Goal: Transaction & Acquisition: Book appointment/travel/reservation

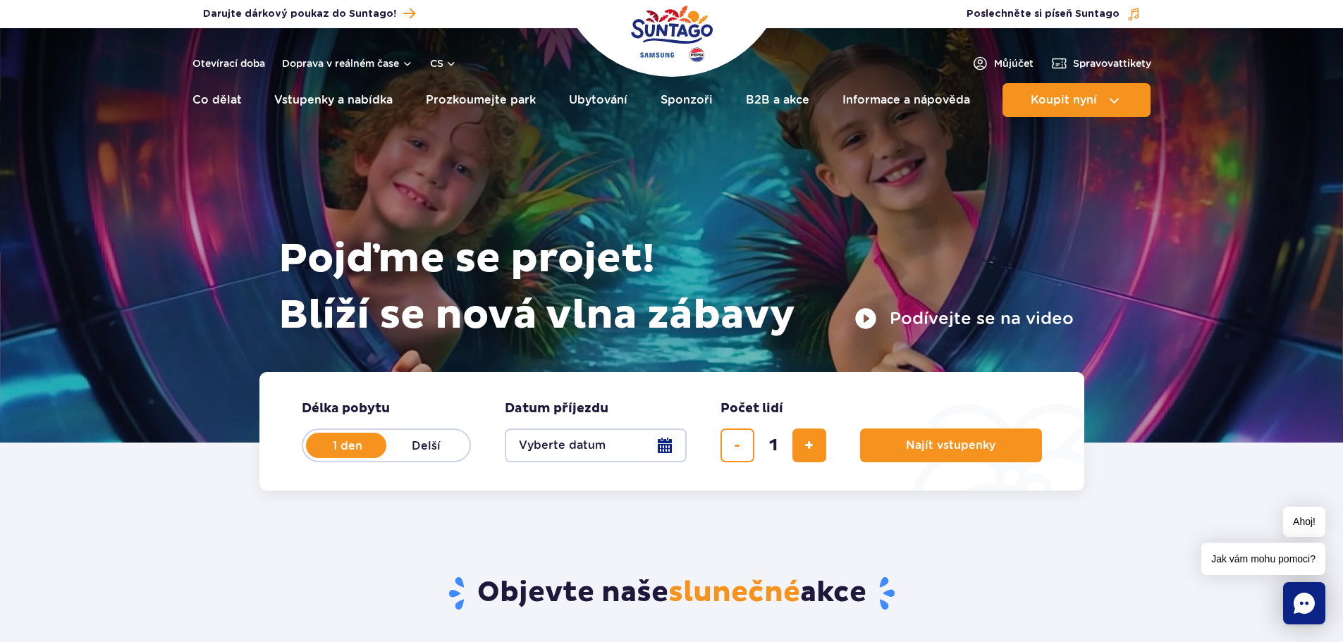
click at [1307, 608] on icon "Povídání" at bounding box center [1304, 603] width 21 height 21
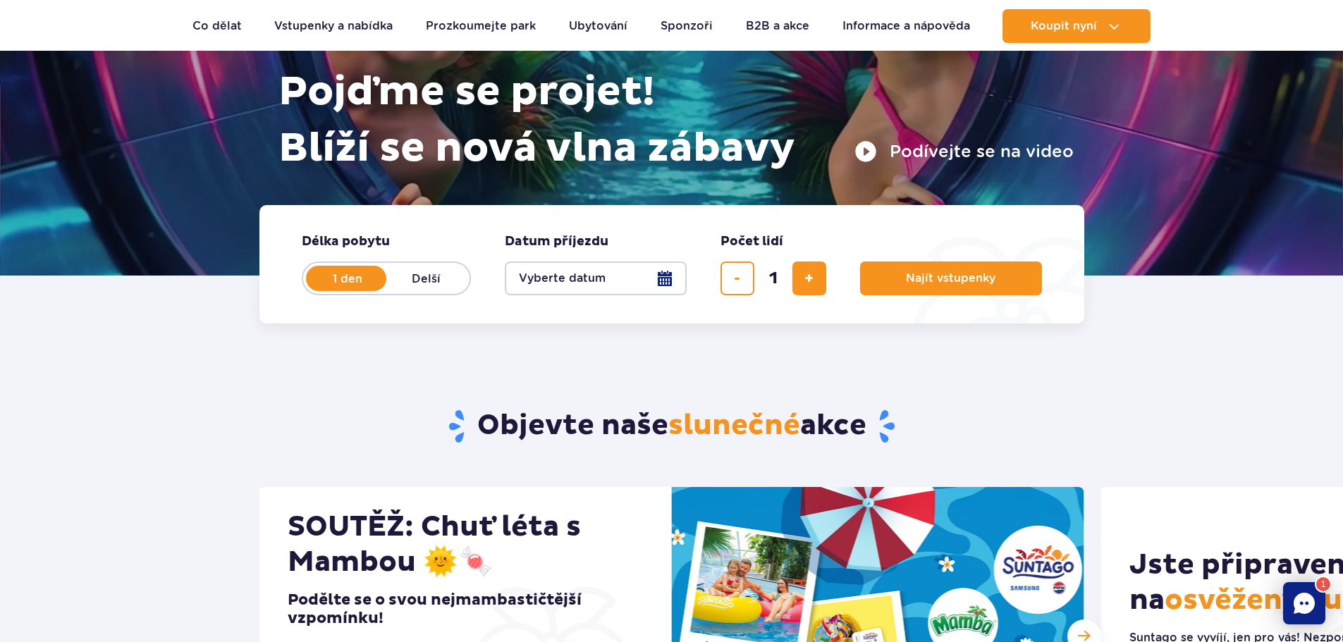
scroll to position [211, 0]
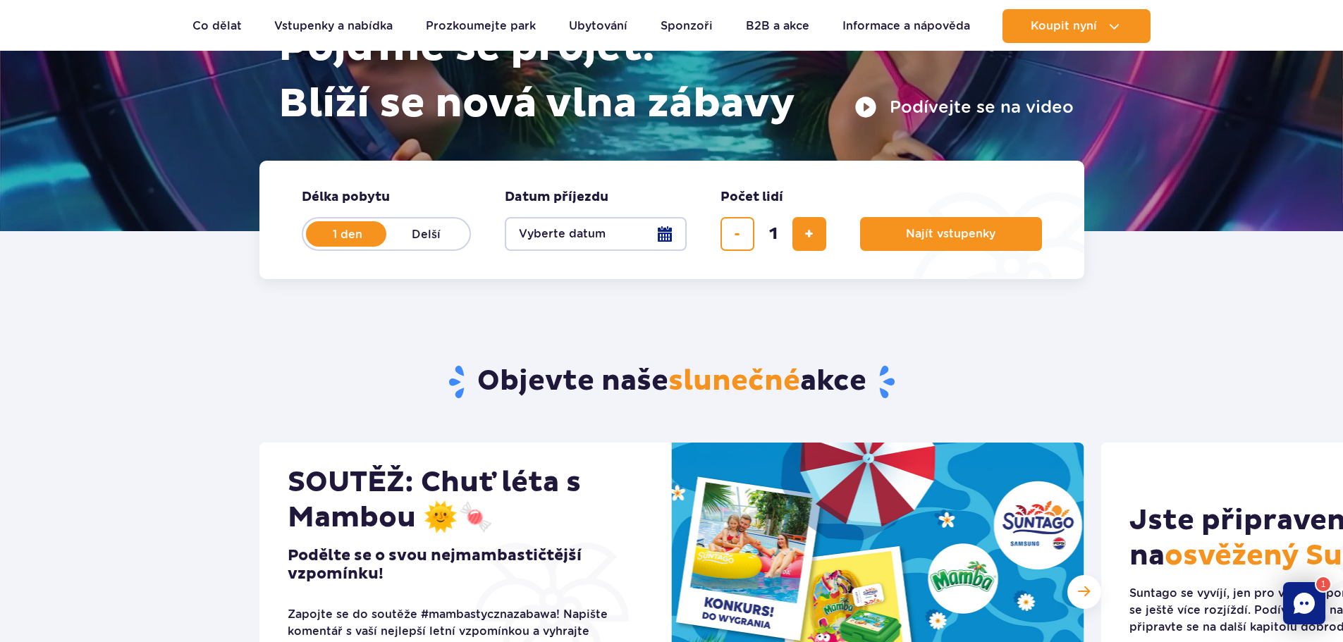
click at [663, 233] on button "Vyberte datum" at bounding box center [596, 234] width 182 height 34
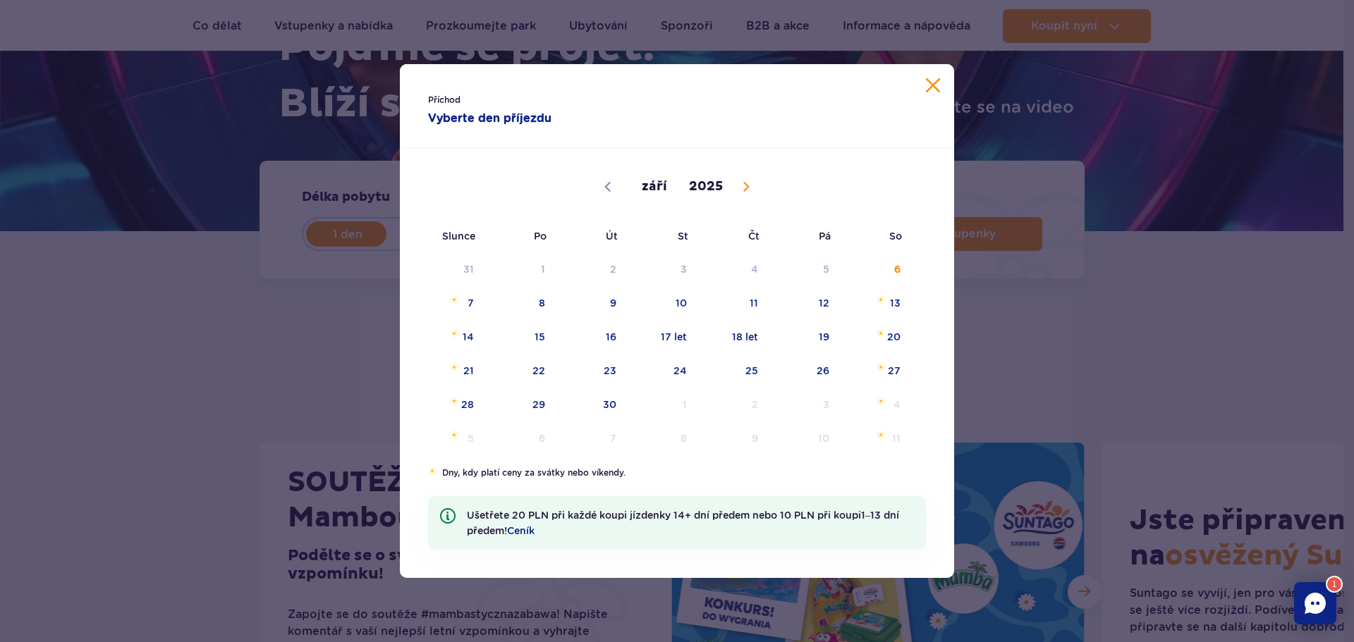
click at [746, 186] on icon at bounding box center [746, 187] width 10 height 10
select select "11"
click at [459, 372] on span "21" at bounding box center [449, 371] width 71 height 32
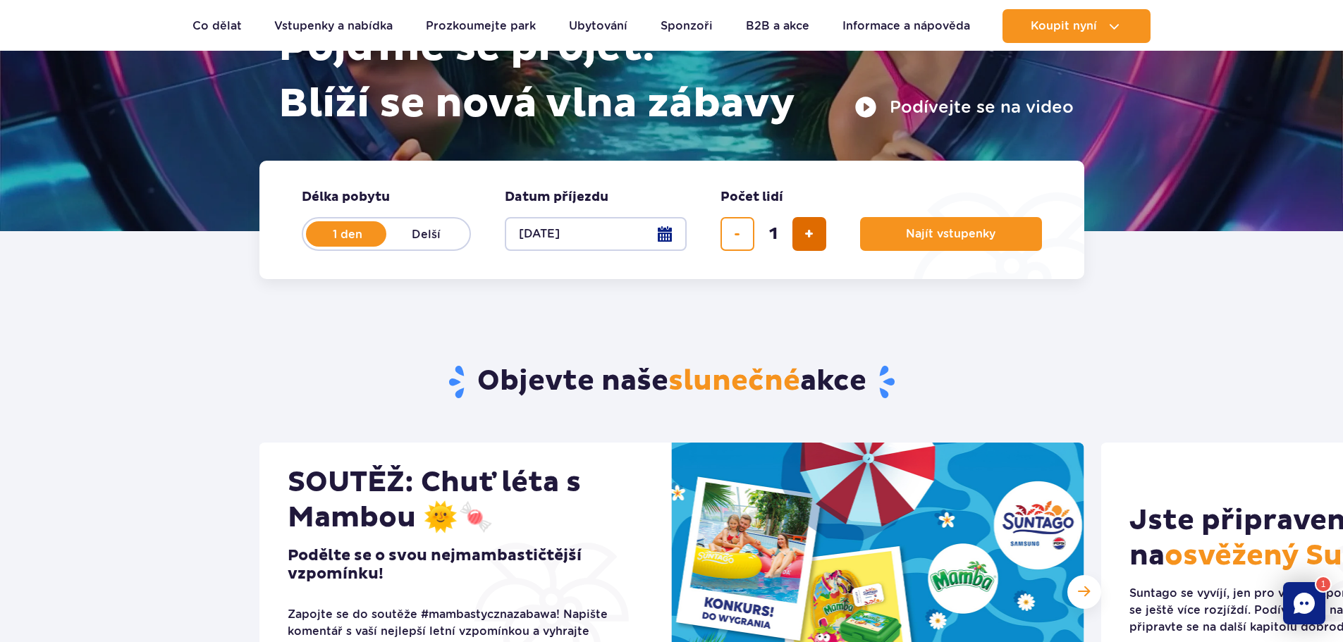
click at [806, 234] on span "přidat lístek" at bounding box center [808, 234] width 9 height 0
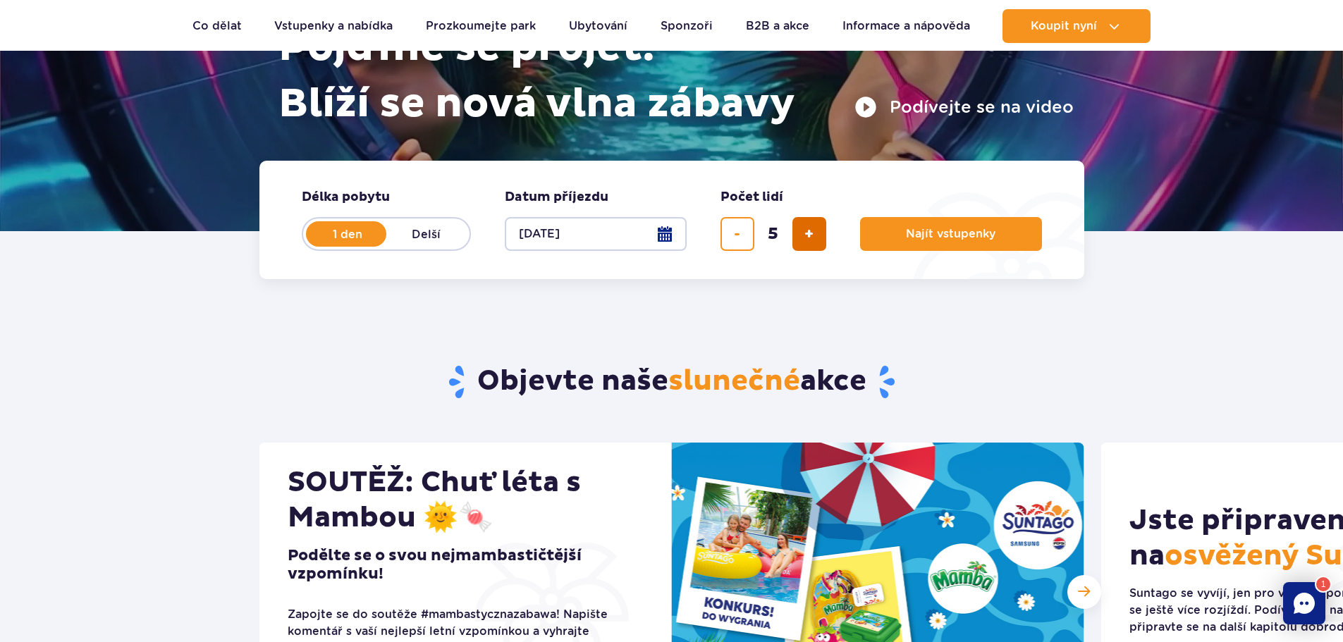
type input "6"
click at [931, 238] on span "Najít vstupenky" at bounding box center [945, 234] width 90 height 13
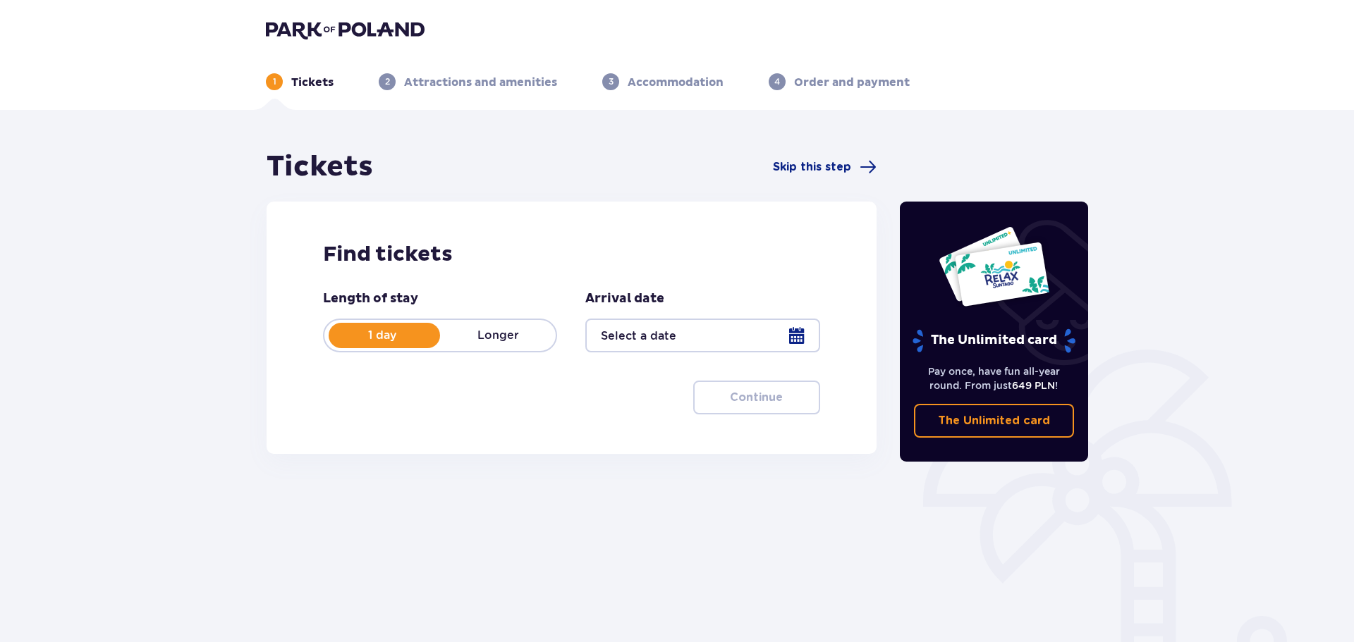
type input "21.12.25"
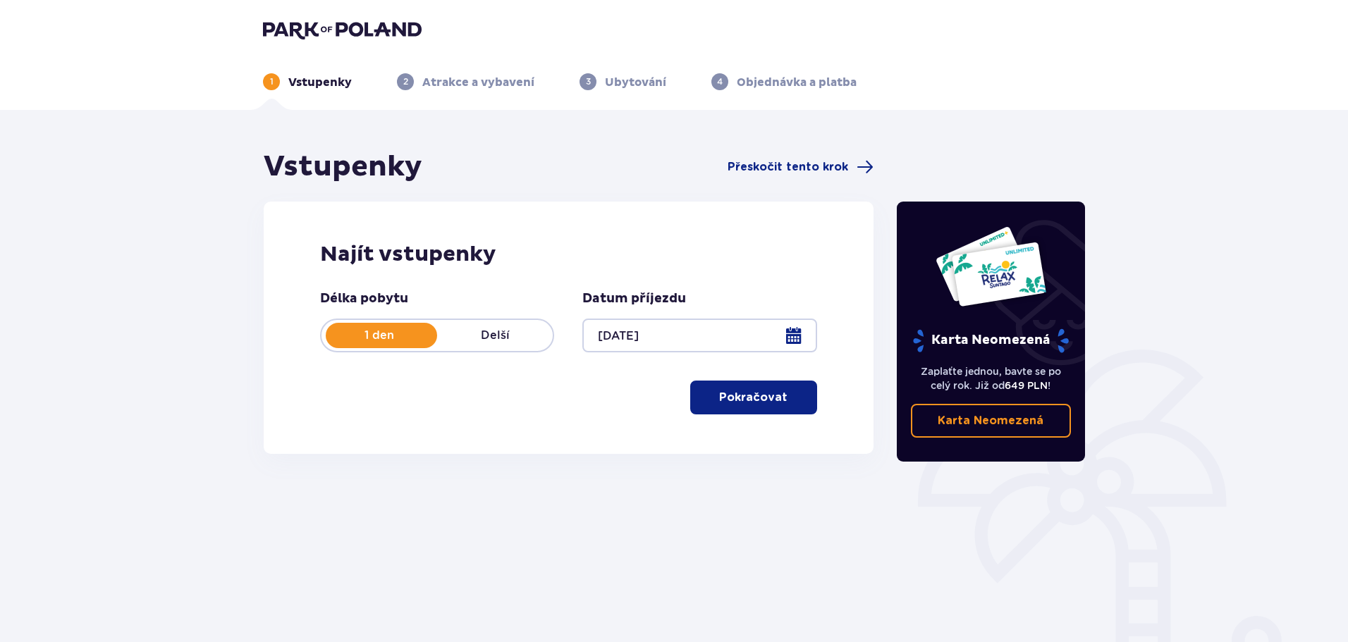
click at [760, 402] on font "Pokračovat" at bounding box center [753, 397] width 68 height 11
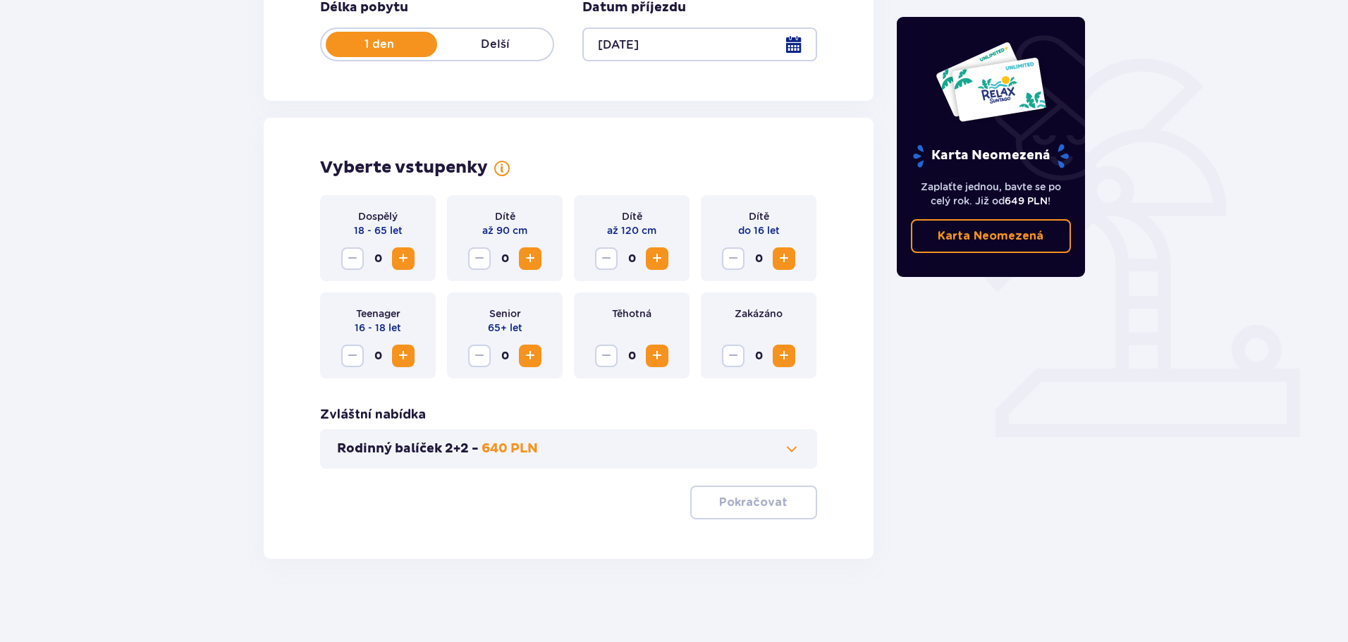
scroll to position [293, 0]
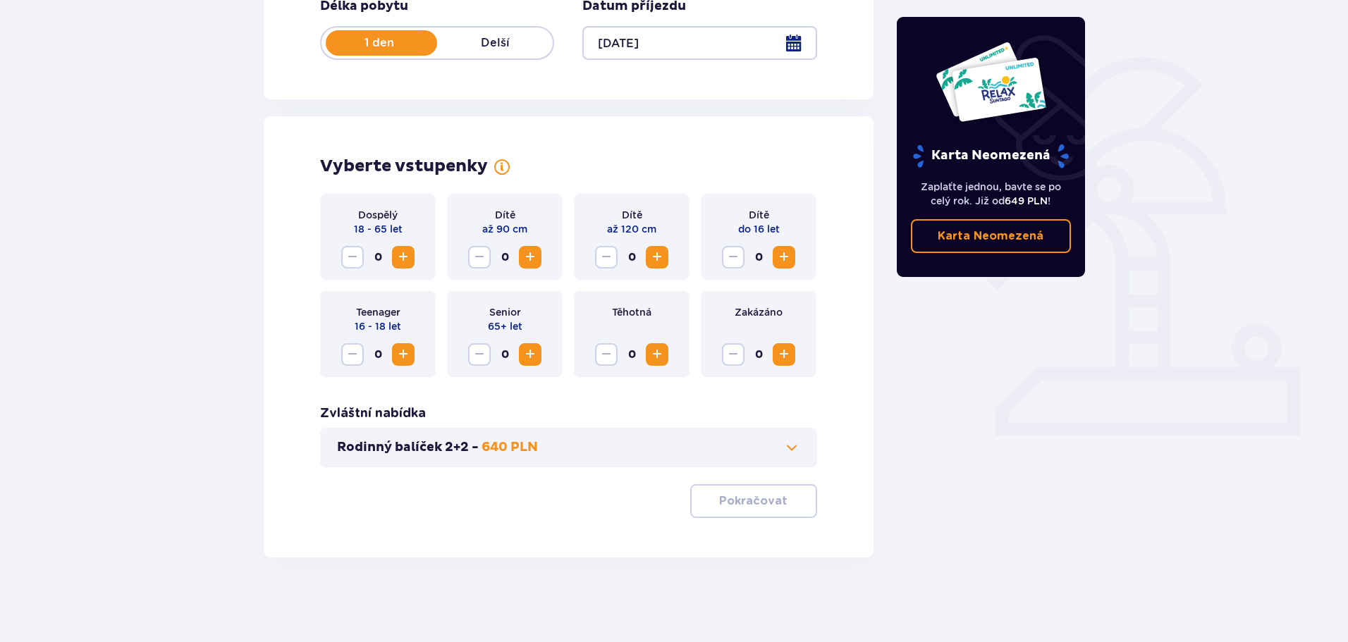
click at [702, 454] on button "Rodinný balíček 2+2 - 640 PLN" at bounding box center [568, 447] width 463 height 17
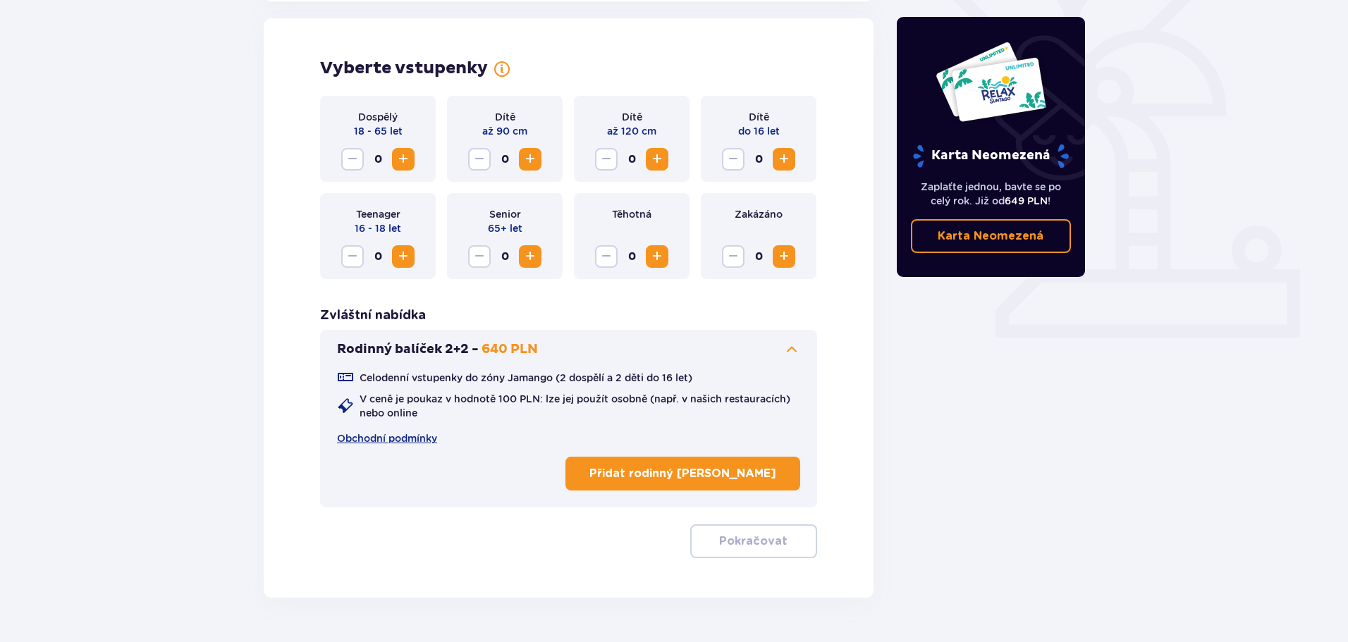
scroll to position [392, 0]
click at [701, 471] on font "Přidat rodinný balíček" at bounding box center [682, 472] width 187 height 11
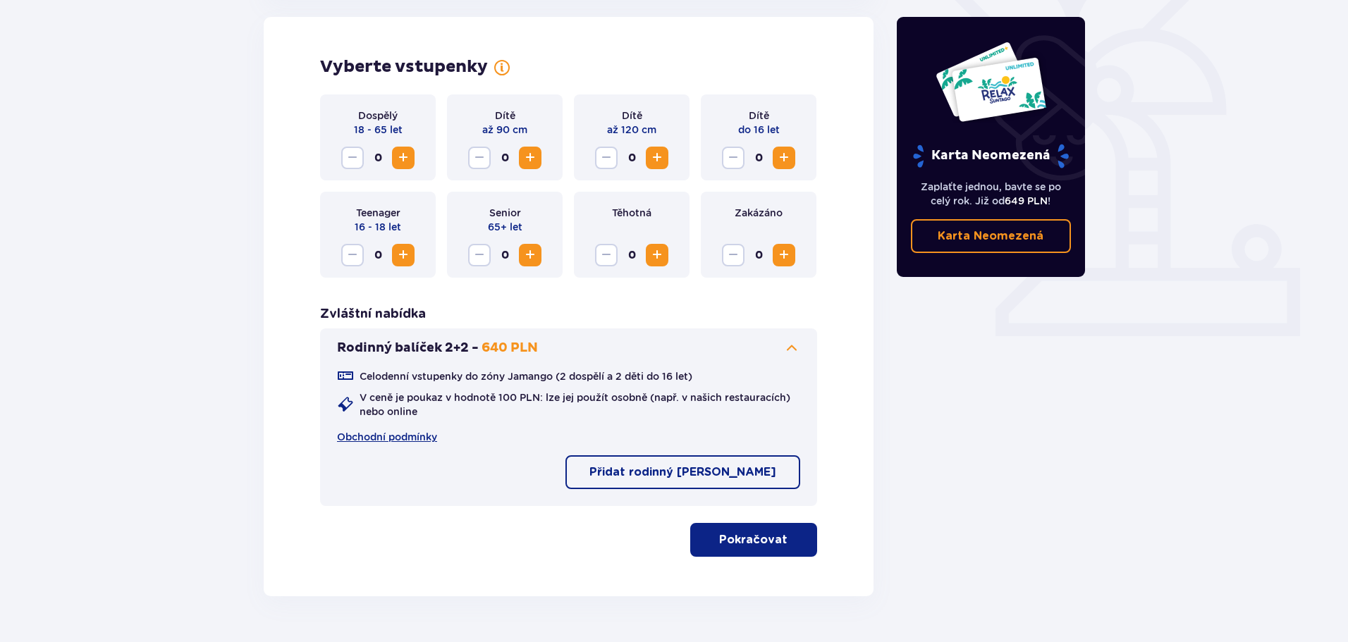
click at [768, 535] on font "Pokračovat" at bounding box center [753, 539] width 68 height 11
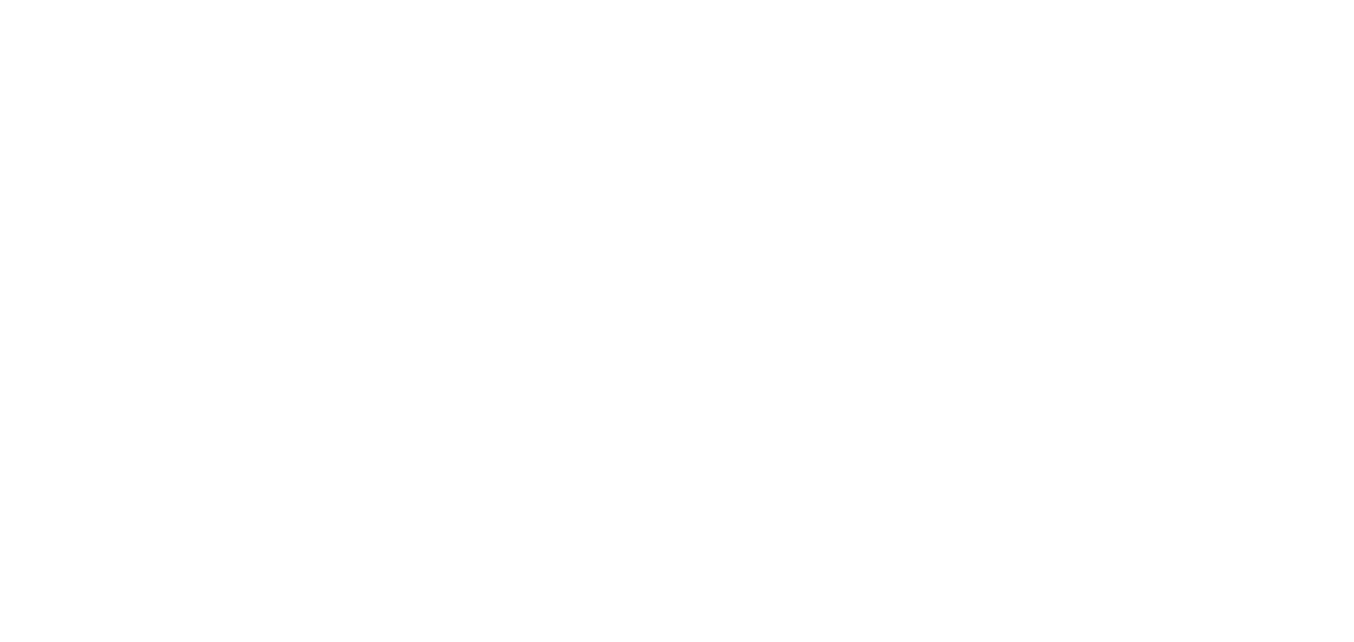
scroll to position [0, 0]
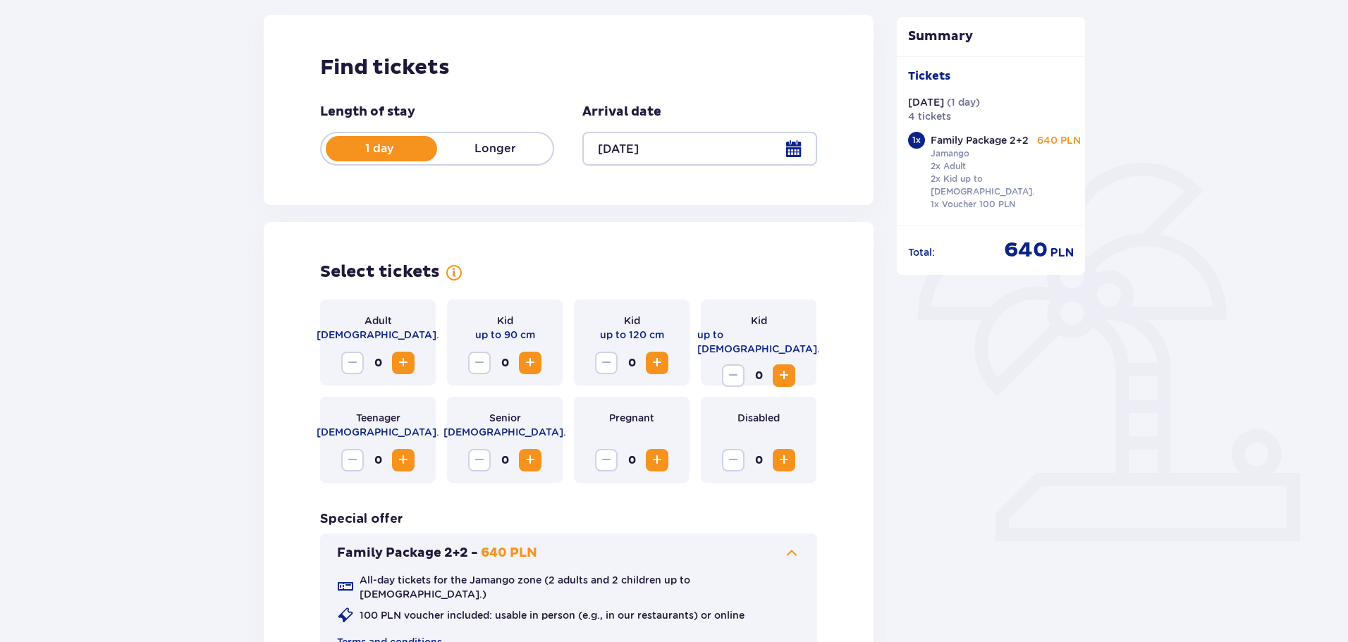
scroll to position [211, 0]
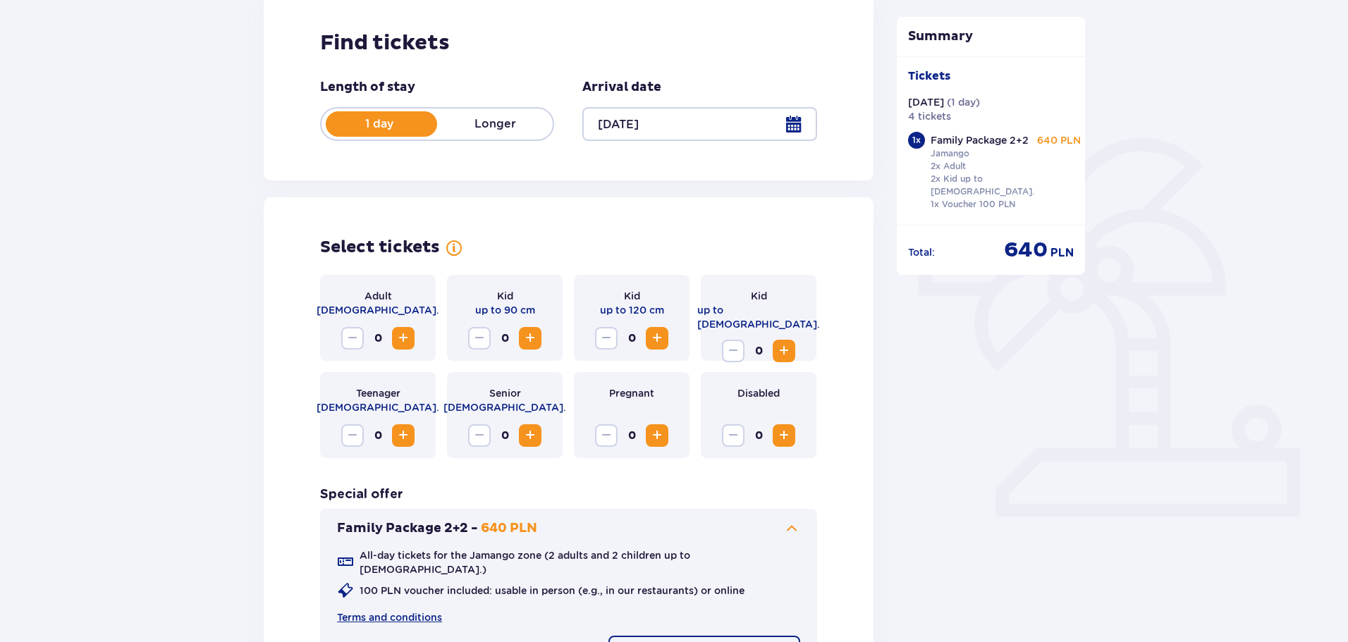
click at [785, 438] on span "Increase" at bounding box center [783, 435] width 17 height 17
click at [658, 338] on span "Increase" at bounding box center [657, 338] width 17 height 17
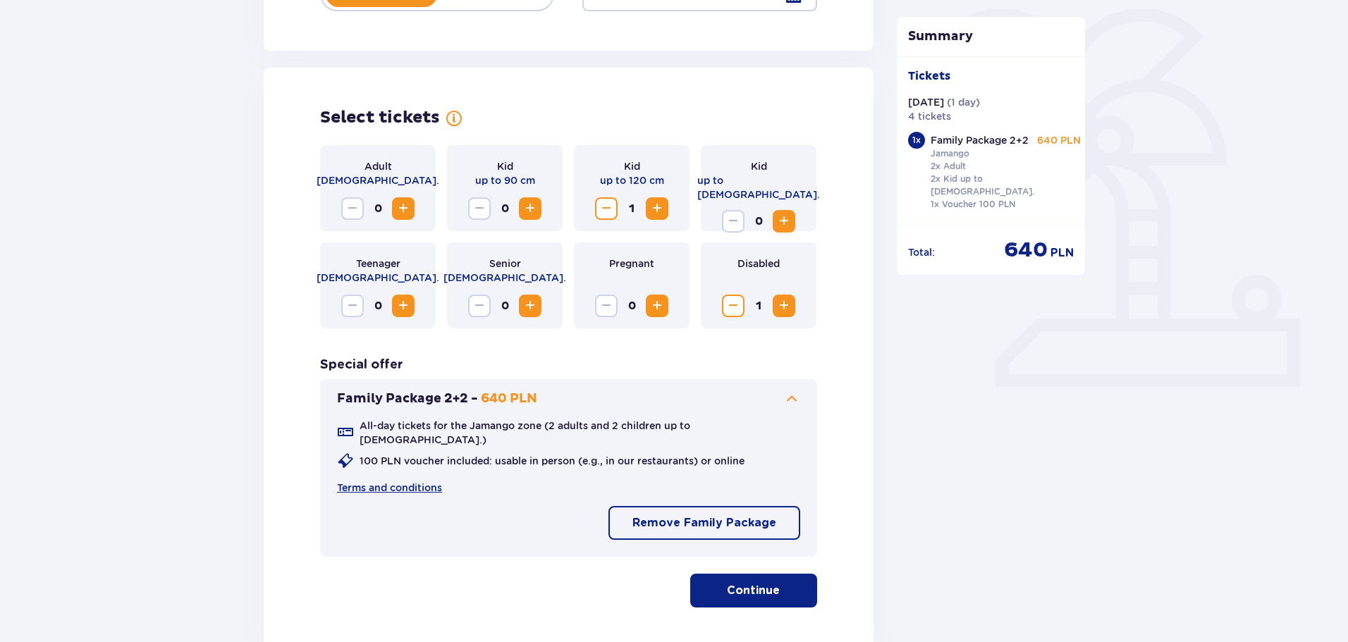
scroll to position [352, 0]
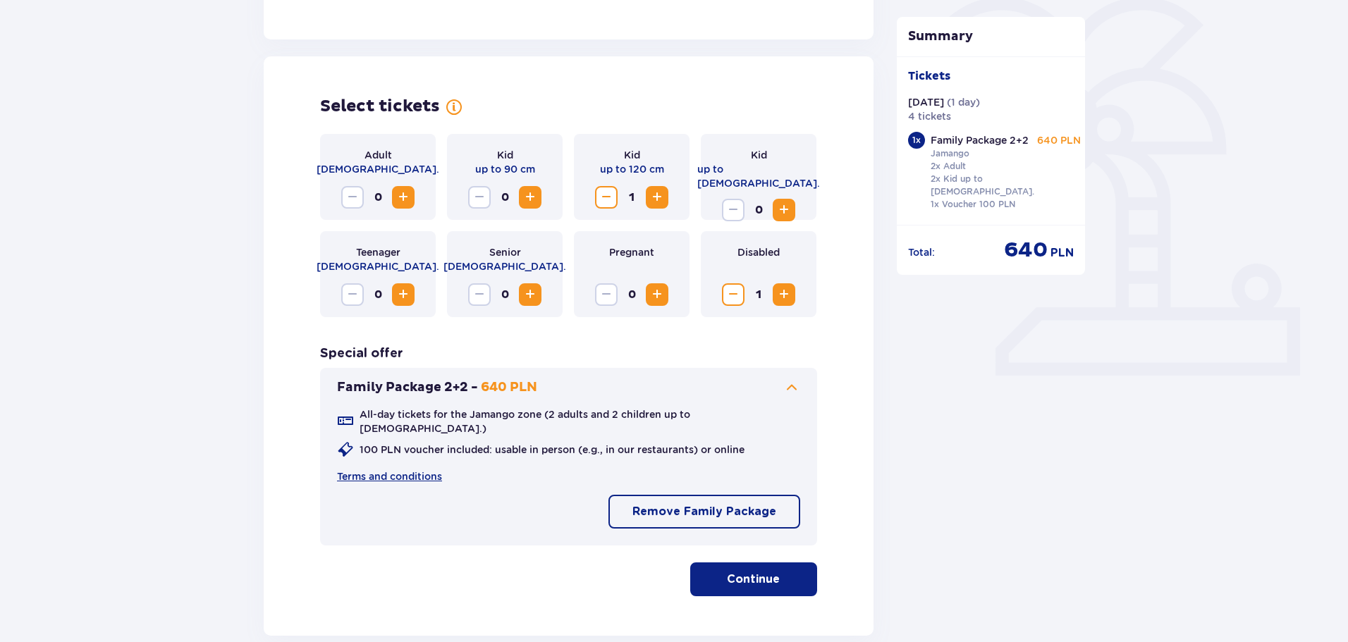
click at [727, 572] on p "Continue" at bounding box center [753, 580] width 53 height 16
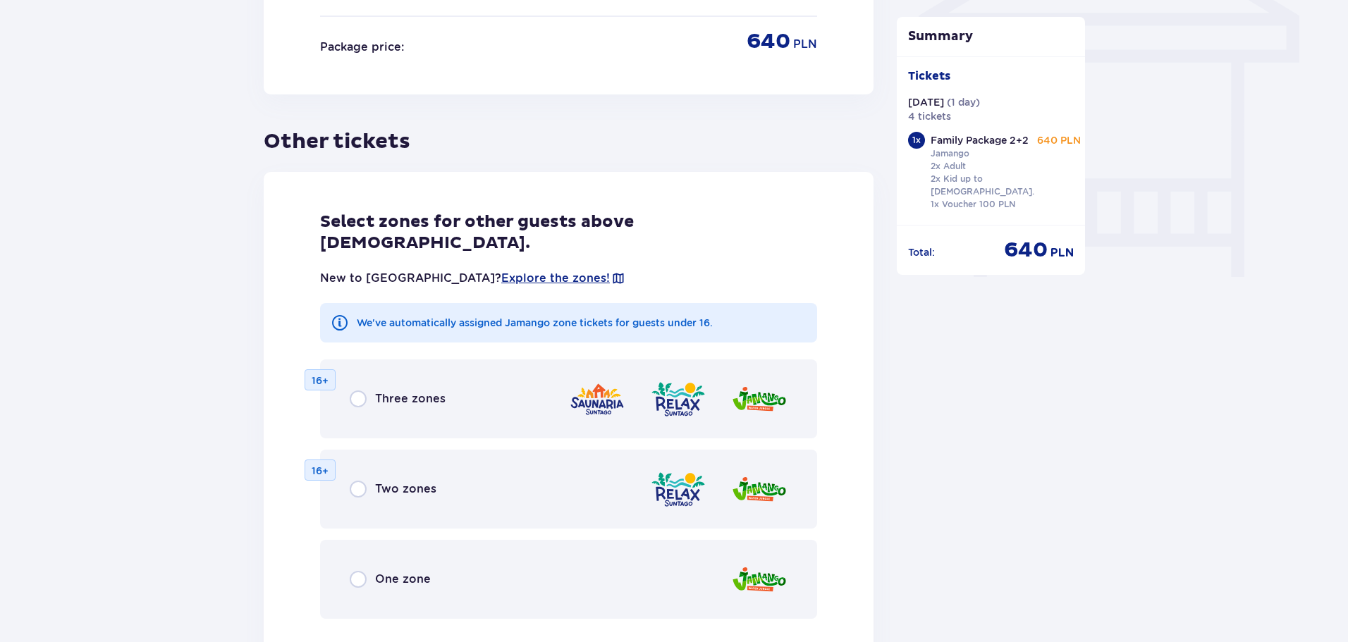
scroll to position [1370, 0]
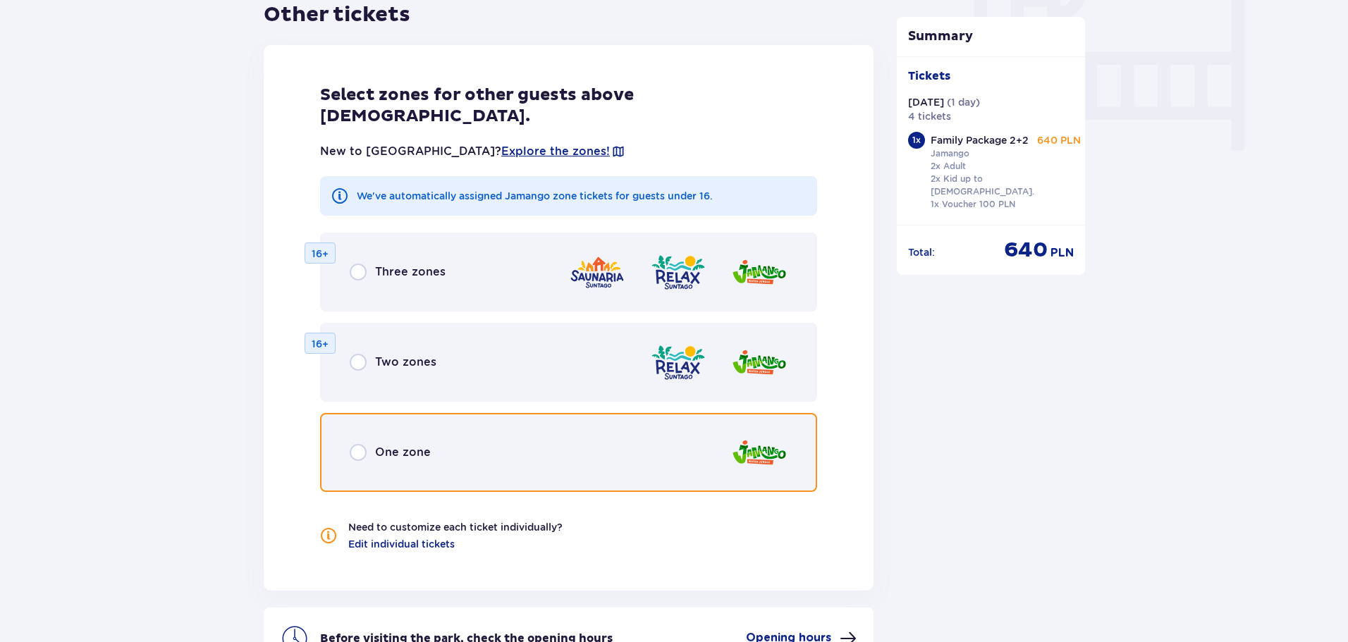
click at [358, 444] on input "radio" at bounding box center [358, 452] width 17 height 17
radio input "true"
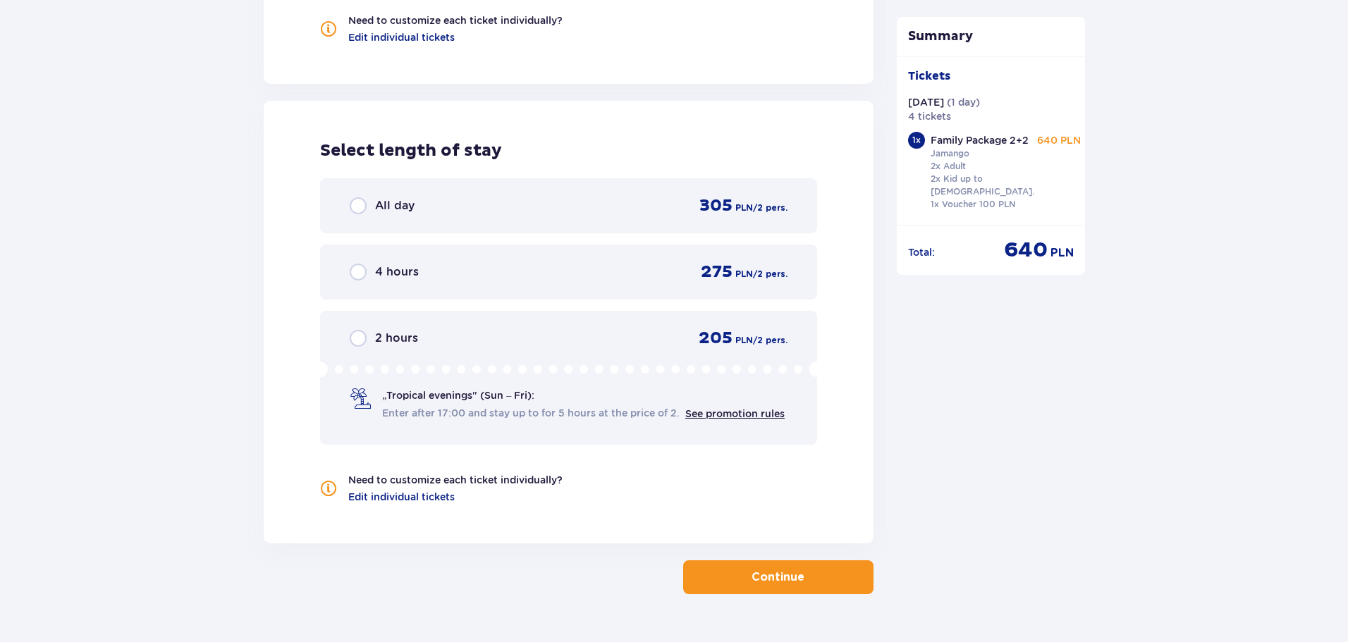
scroll to position [1882, 0]
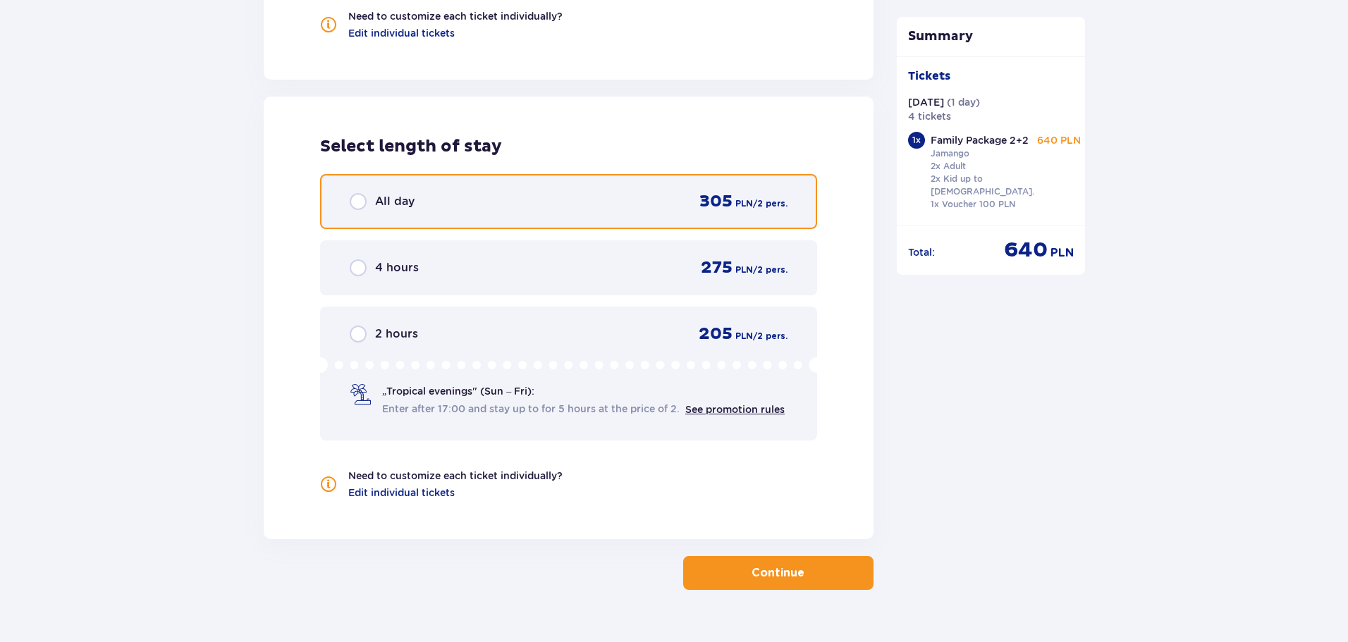
click at [352, 193] on input "radio" at bounding box center [358, 201] width 17 height 17
radio input "true"
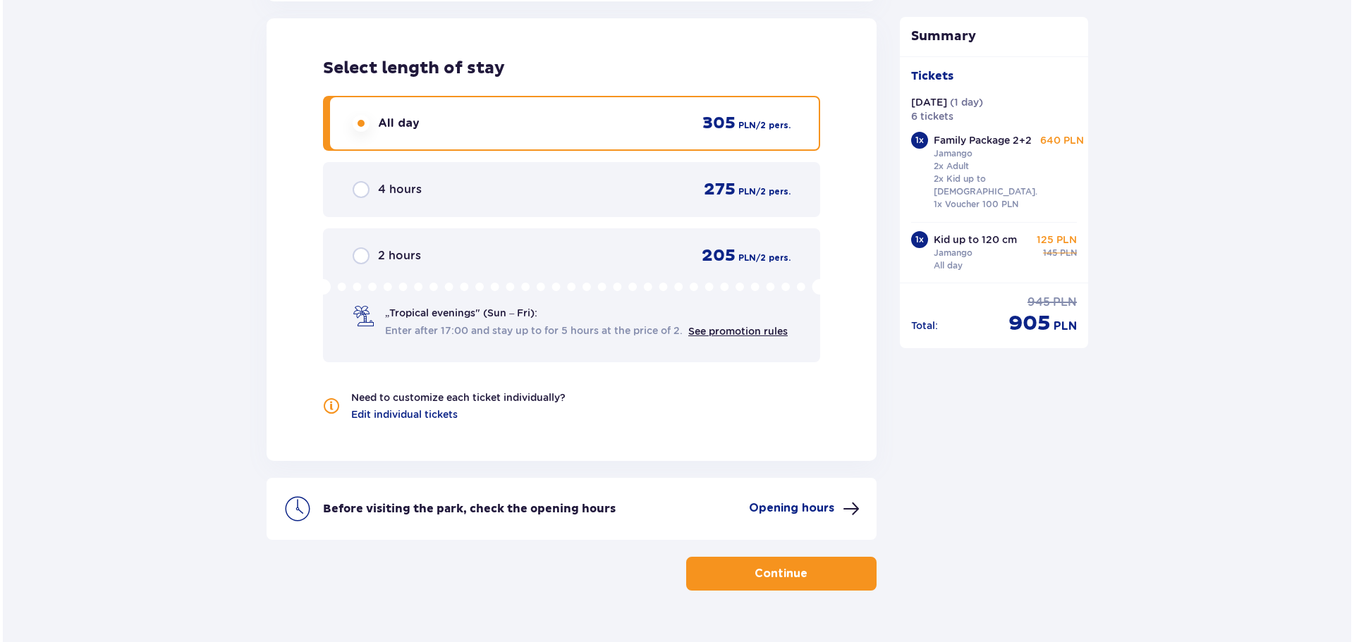
scroll to position [1961, 0]
click at [821, 500] on p "Opening hours" at bounding box center [788, 508] width 85 height 16
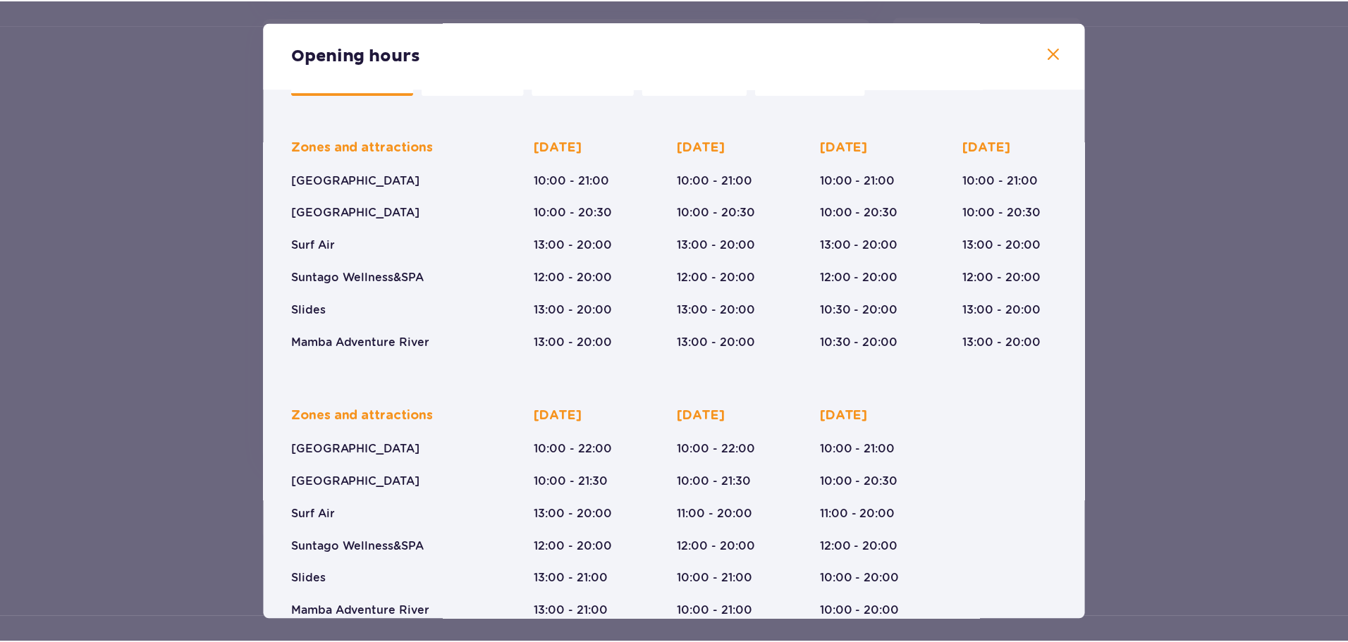
scroll to position [19, 0]
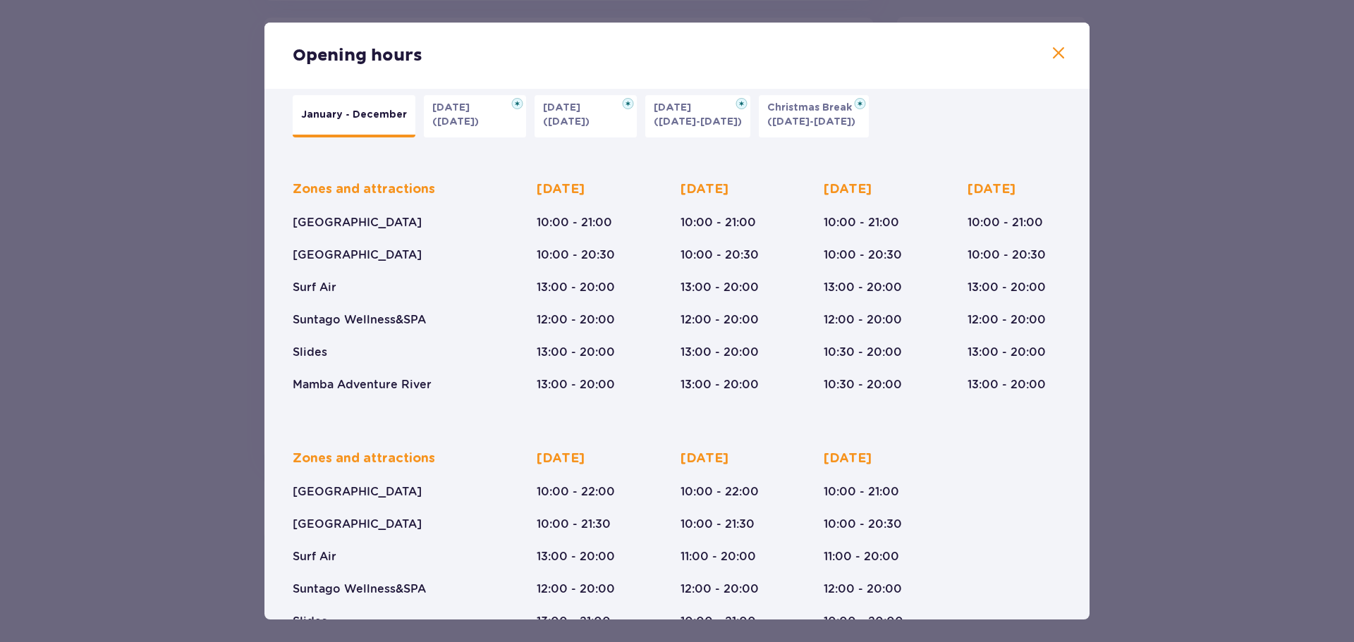
click at [1050, 54] on span at bounding box center [1058, 53] width 17 height 17
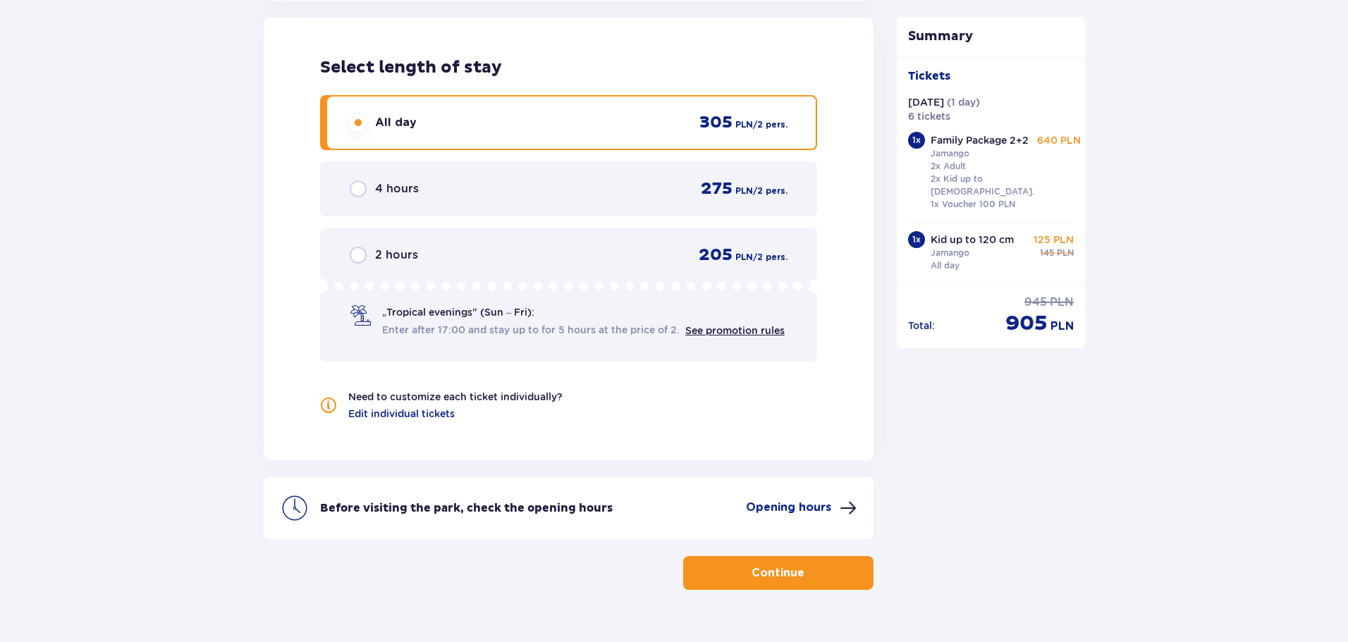
click at [800, 565] on span "button" at bounding box center [807, 573] width 17 height 17
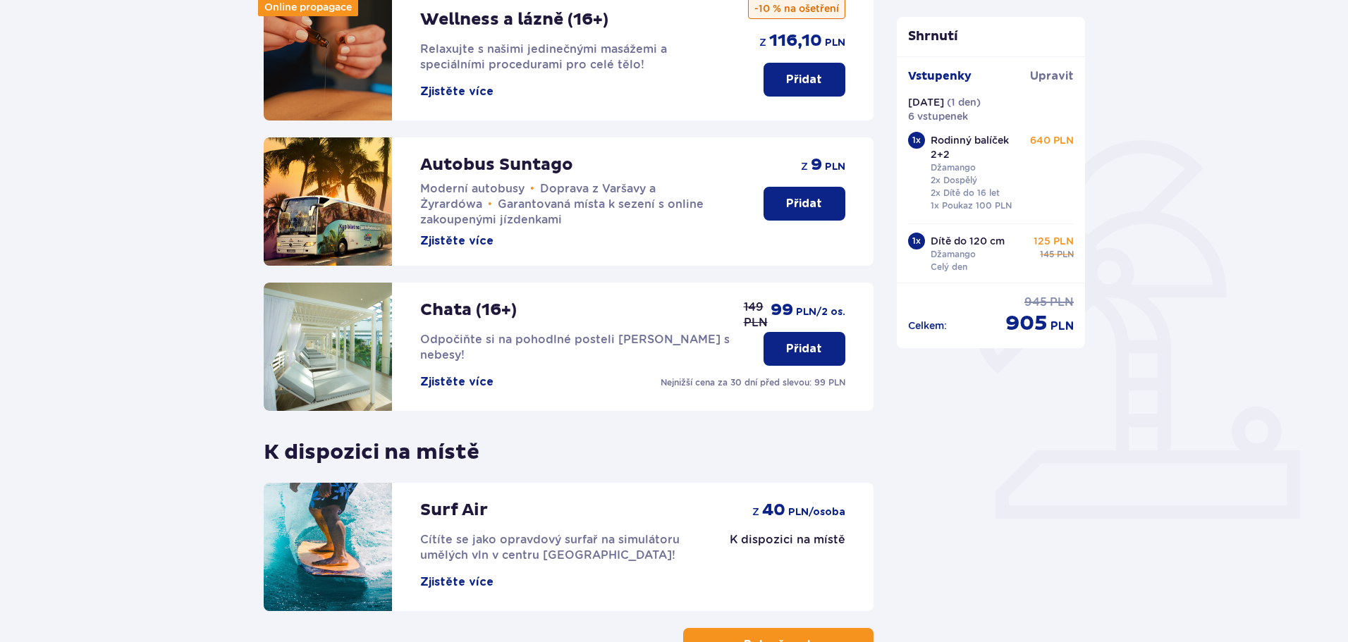
scroll to position [211, 0]
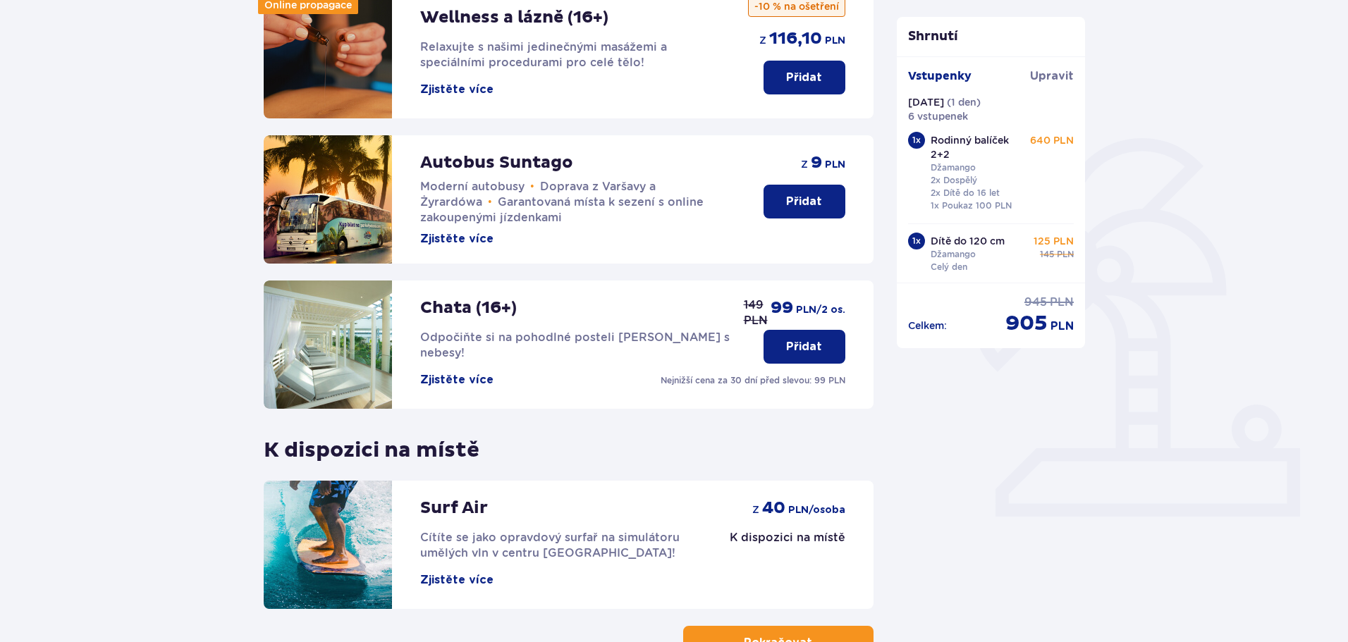
click at [462, 374] on font "Zjistěte více" at bounding box center [456, 379] width 73 height 11
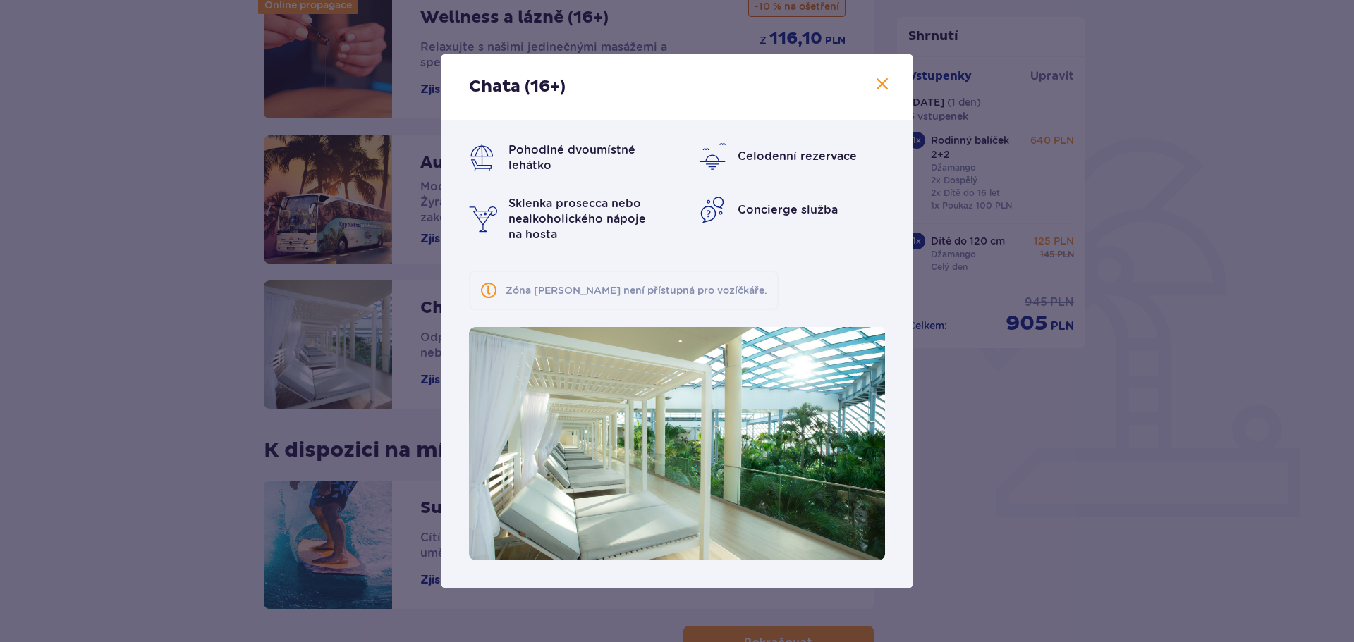
click at [888, 78] on span at bounding box center [881, 84] width 17 height 17
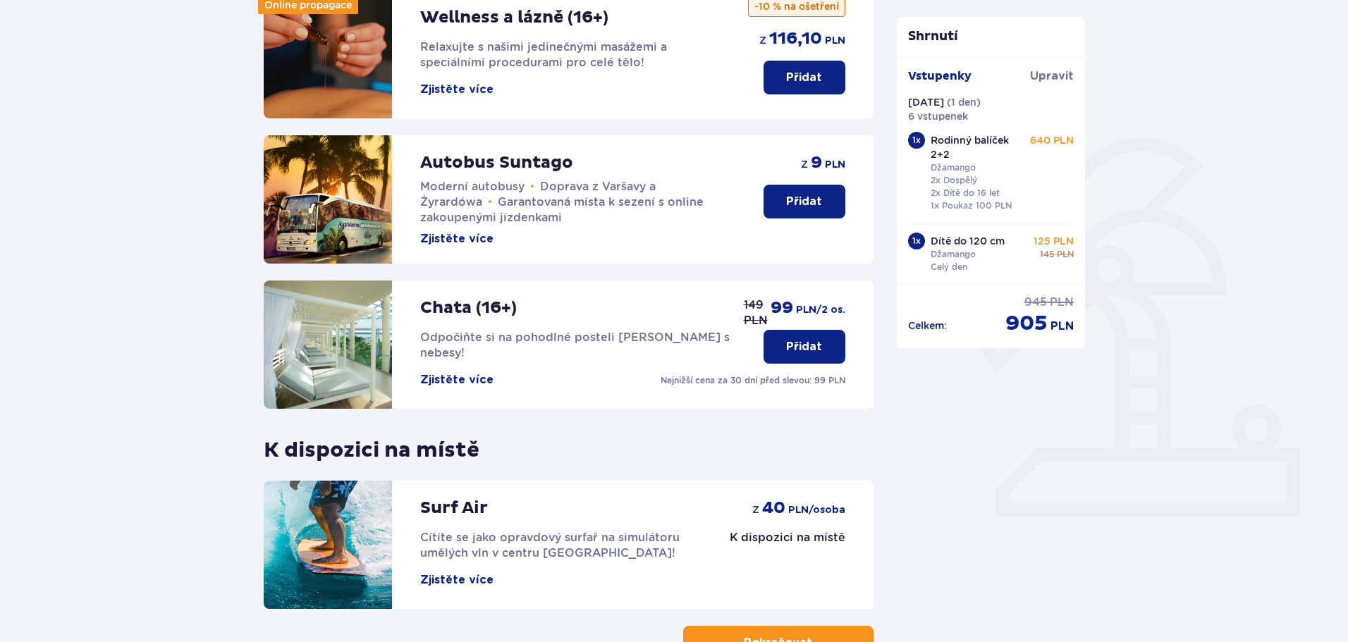
click at [797, 348] on font "Přidat" at bounding box center [804, 346] width 36 height 11
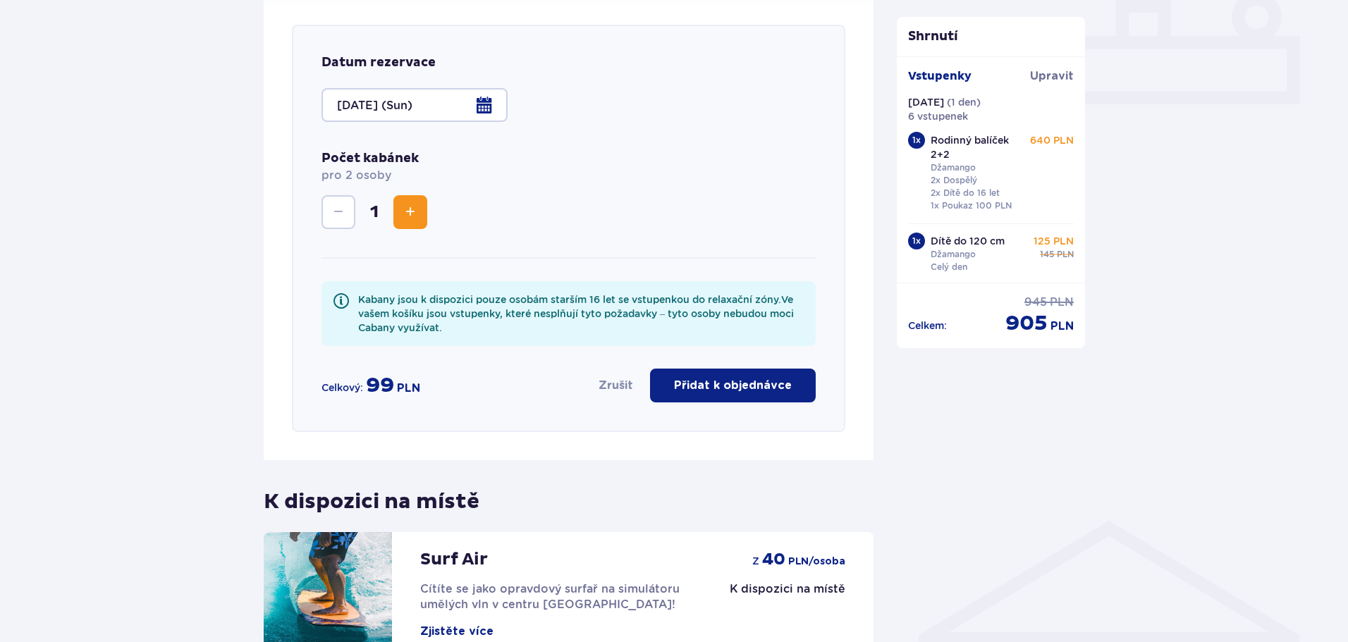
scroll to position [632, 0]
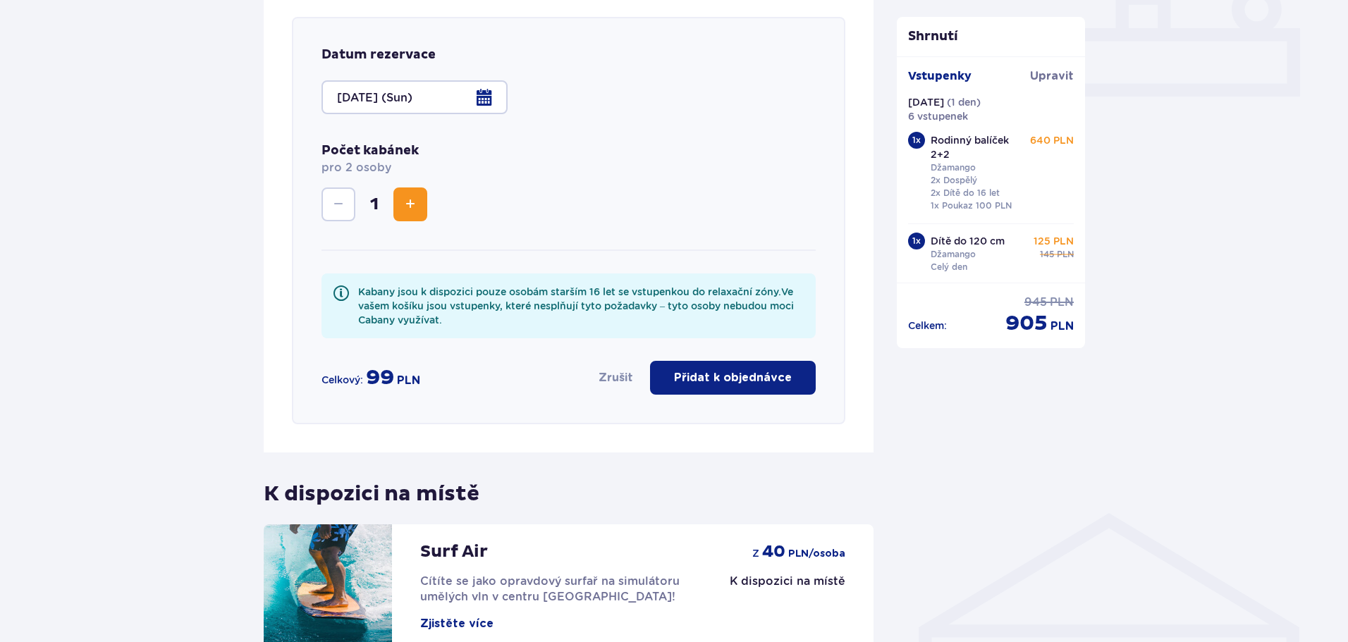
click at [407, 206] on span "Zvýšení" at bounding box center [410, 204] width 17 height 17
click at [338, 204] on span "Pokles" at bounding box center [338, 204] width 17 height 17
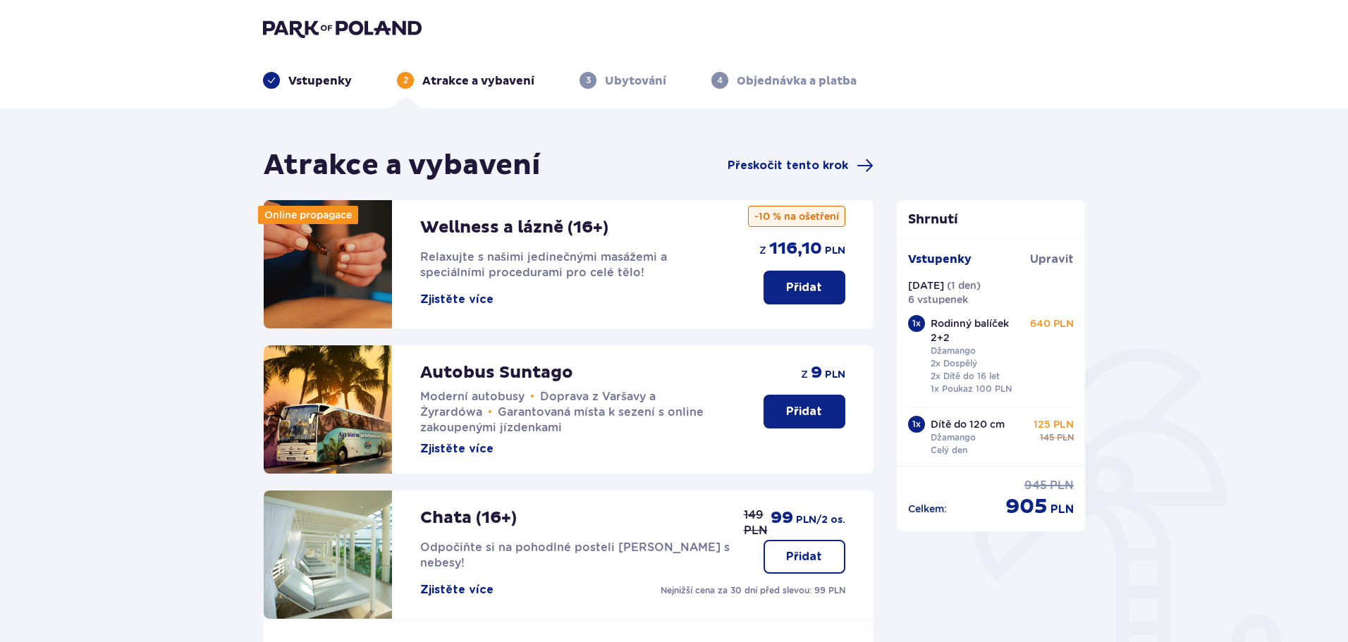
scroll to position [0, 0]
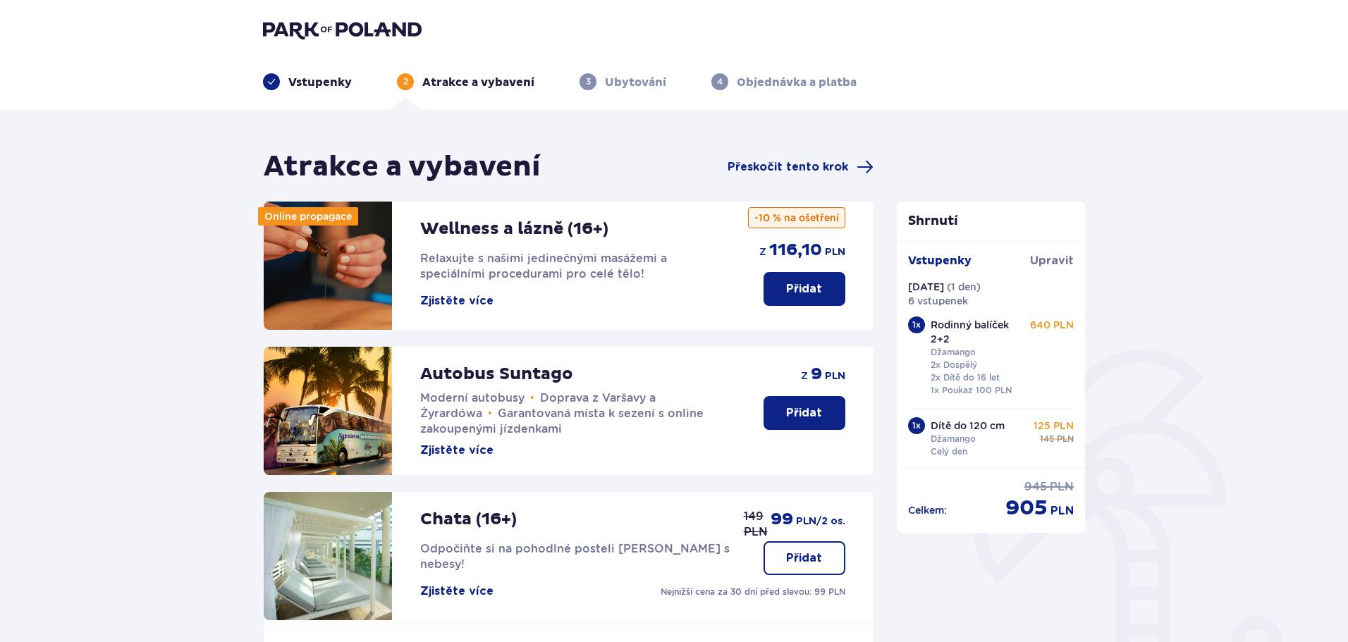
click at [775, 281] on button "Přidat" at bounding box center [804, 289] width 82 height 34
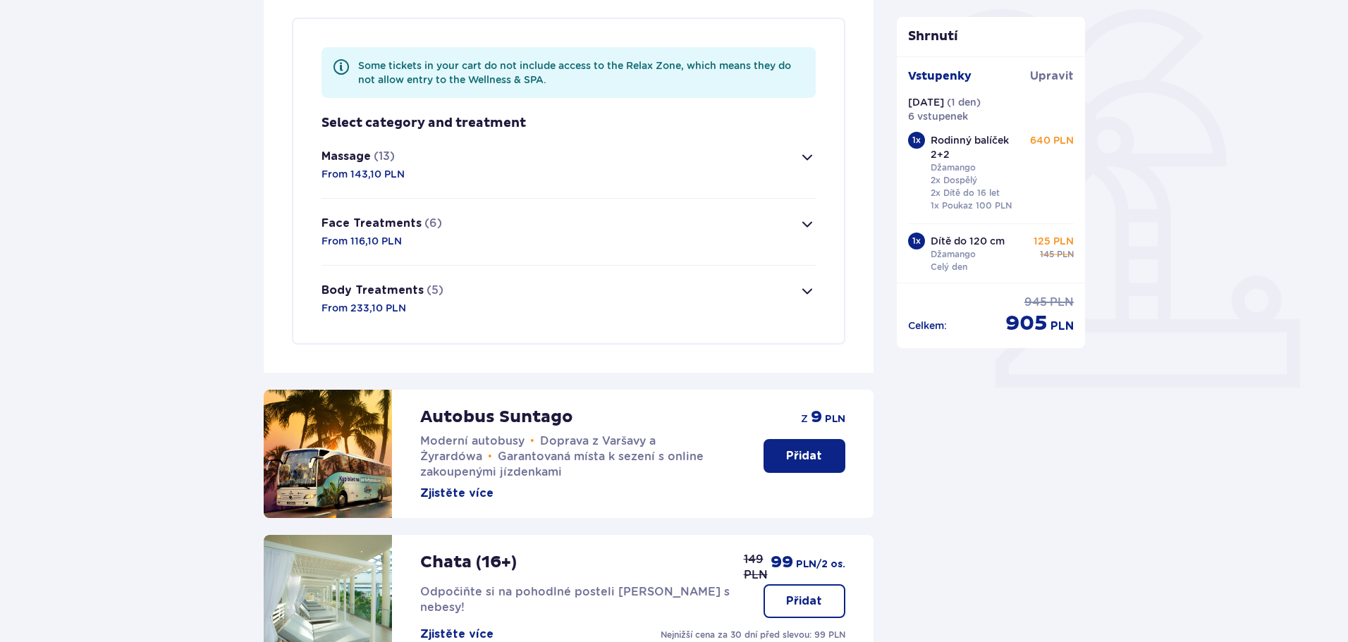
scroll to position [341, 0]
click at [805, 289] on span "button" at bounding box center [807, 290] width 17 height 17
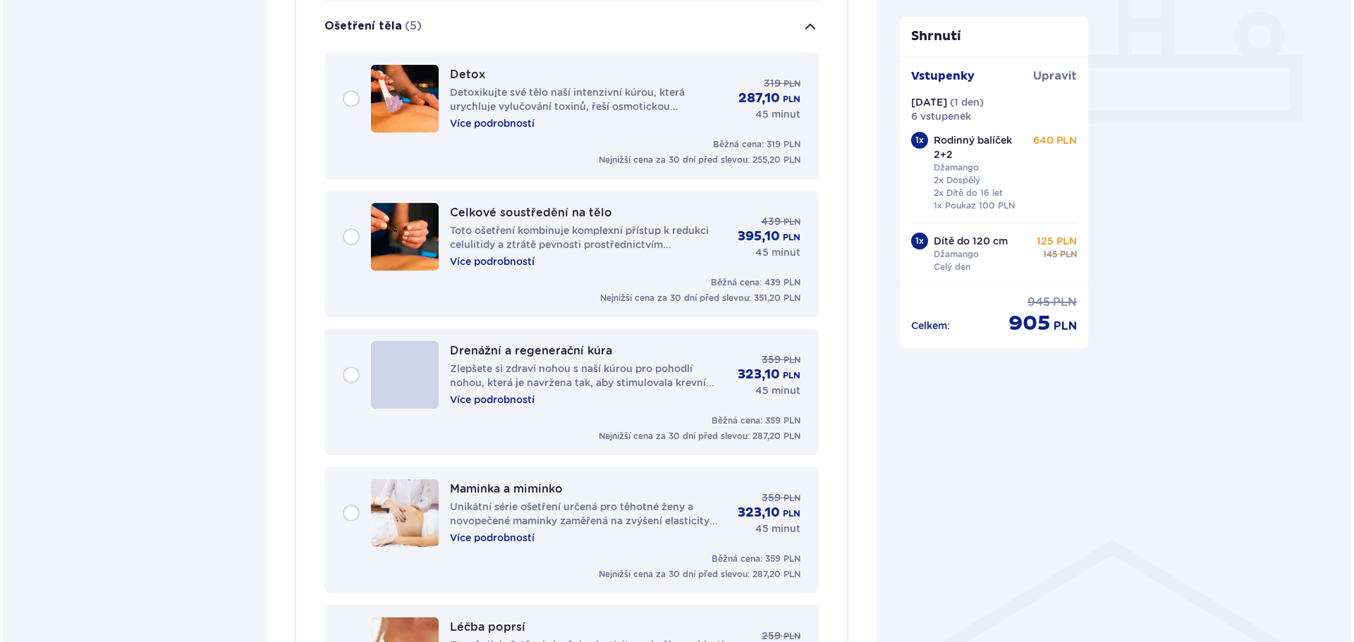
scroll to position [606, 0]
click at [493, 259] on font "Více podrobností" at bounding box center [489, 260] width 85 height 11
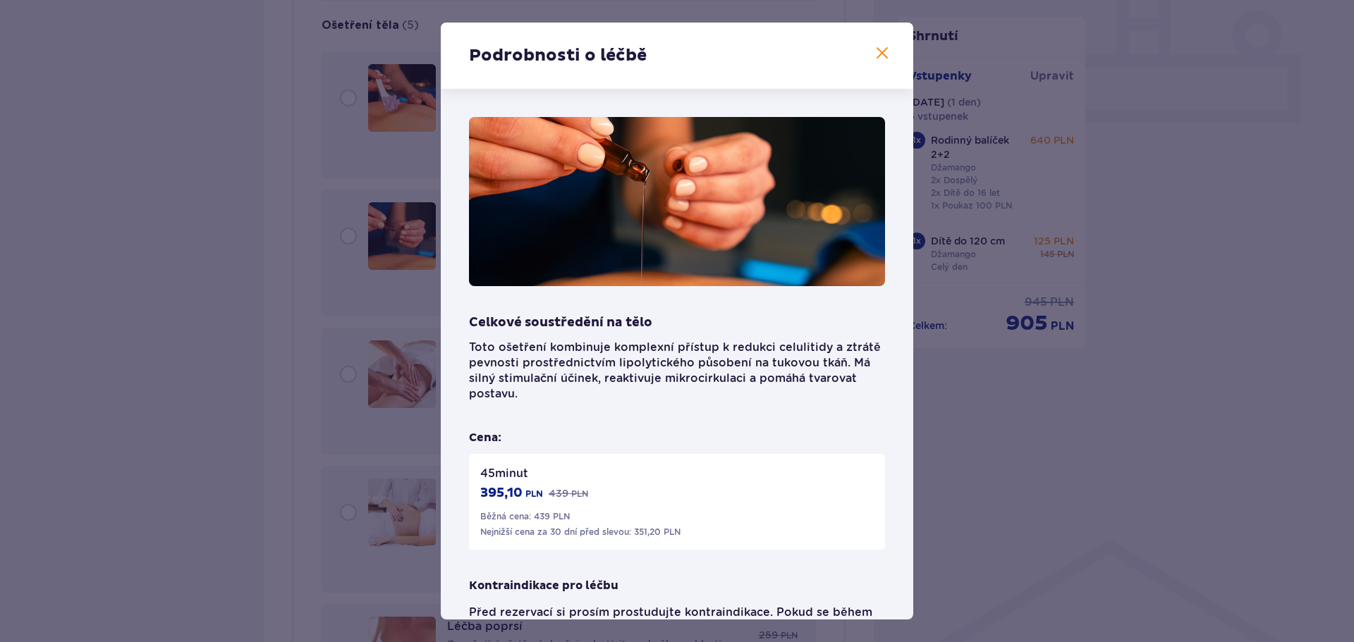
click at [873, 49] on span at bounding box center [881, 53] width 17 height 17
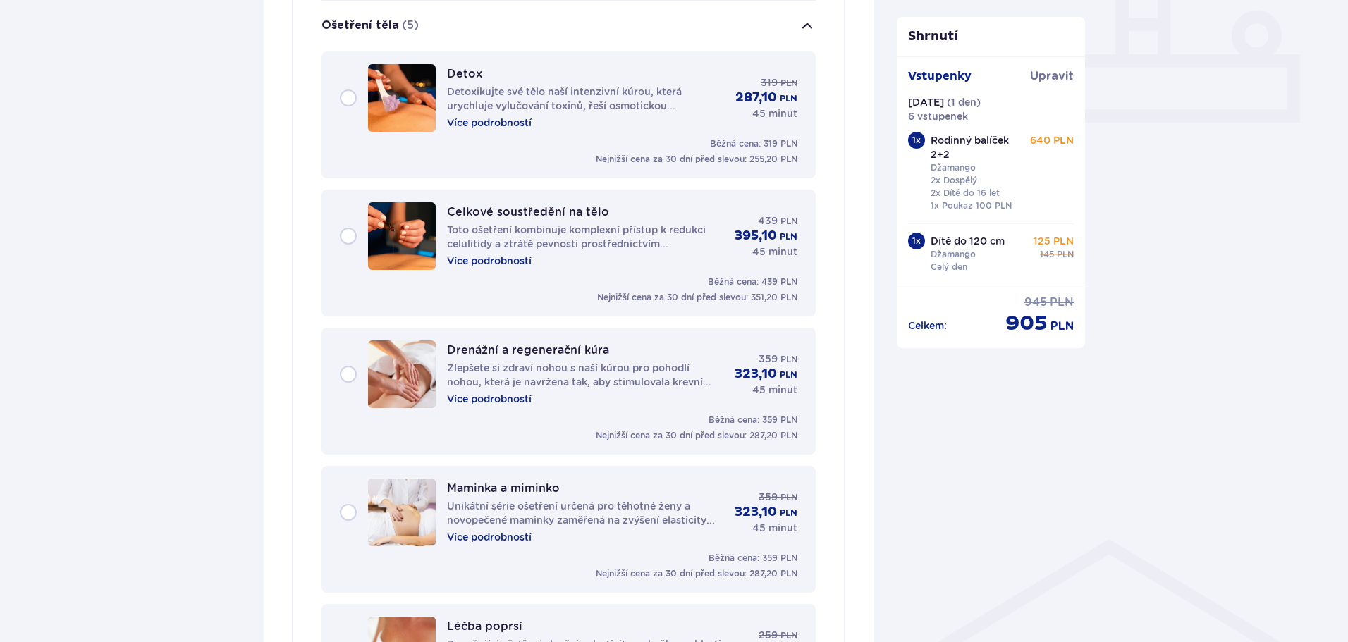
click at [466, 400] on font "Více podrobností" at bounding box center [489, 398] width 85 height 11
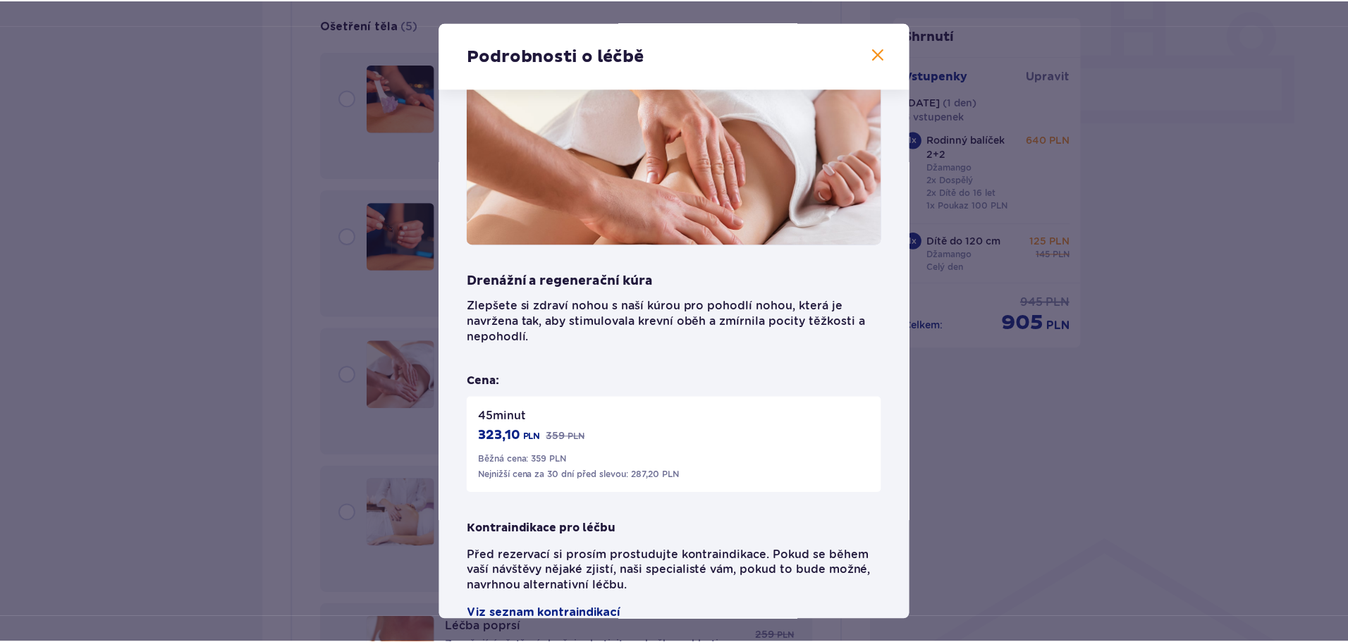
scroll to position [73, 0]
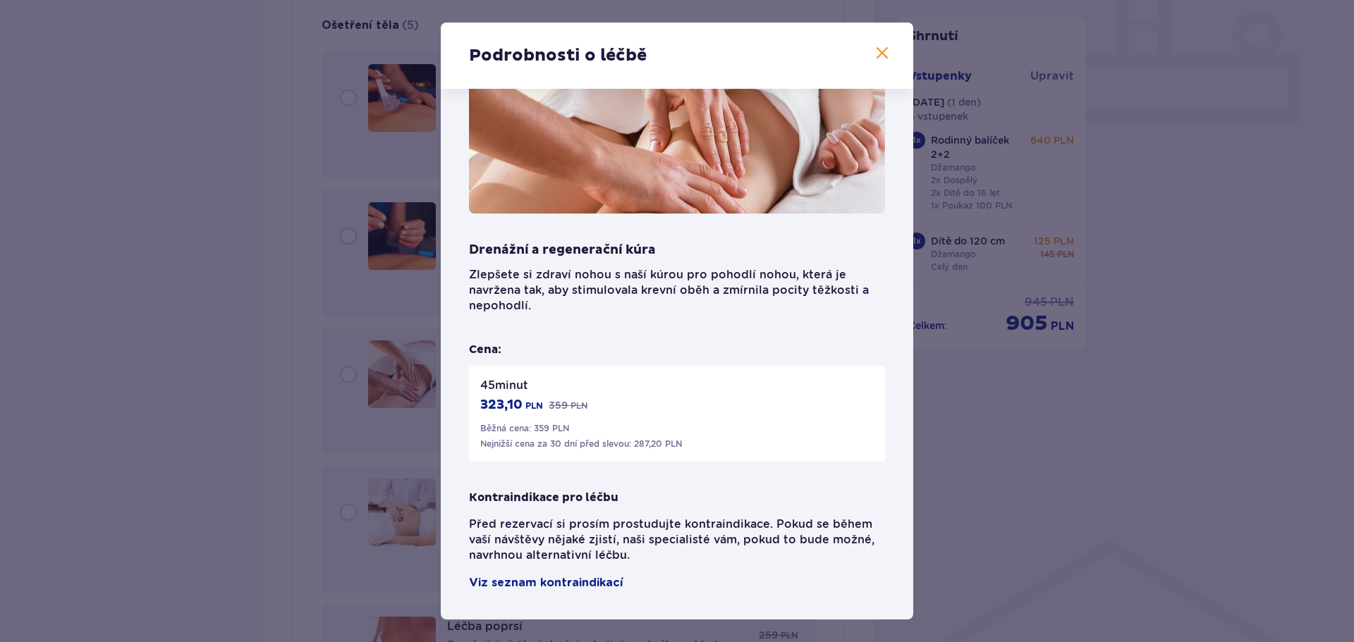
click at [876, 51] on span at bounding box center [881, 53] width 17 height 17
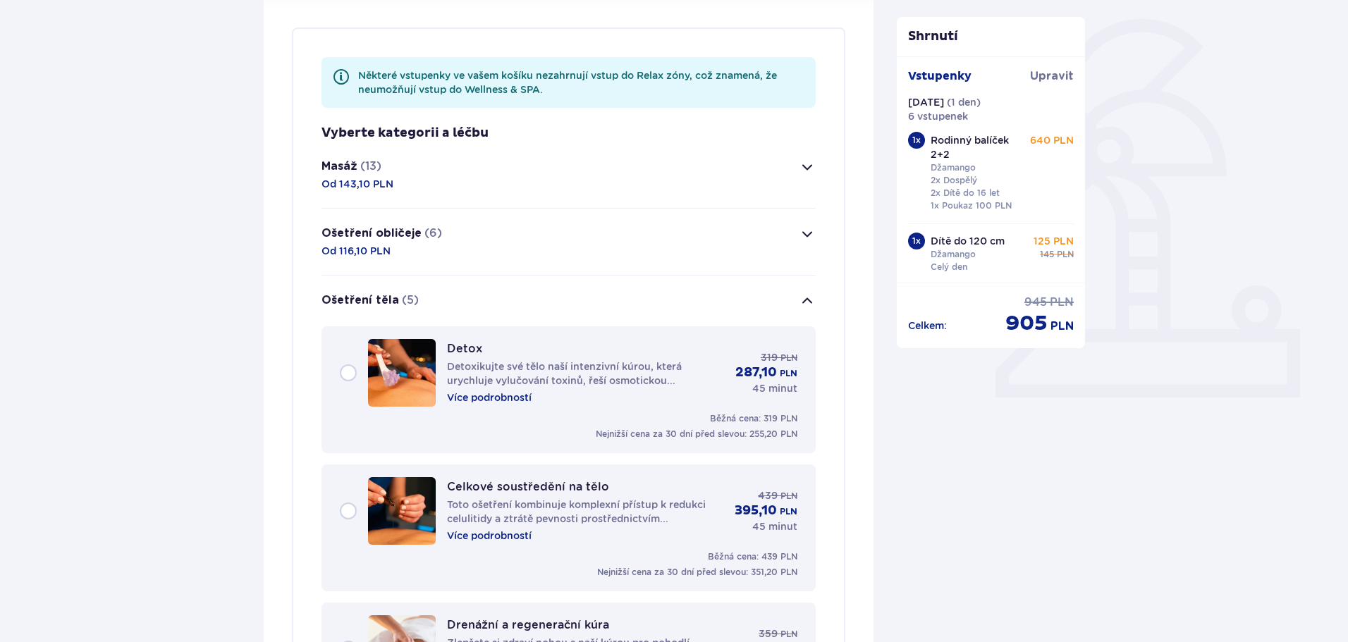
scroll to position [324, 0]
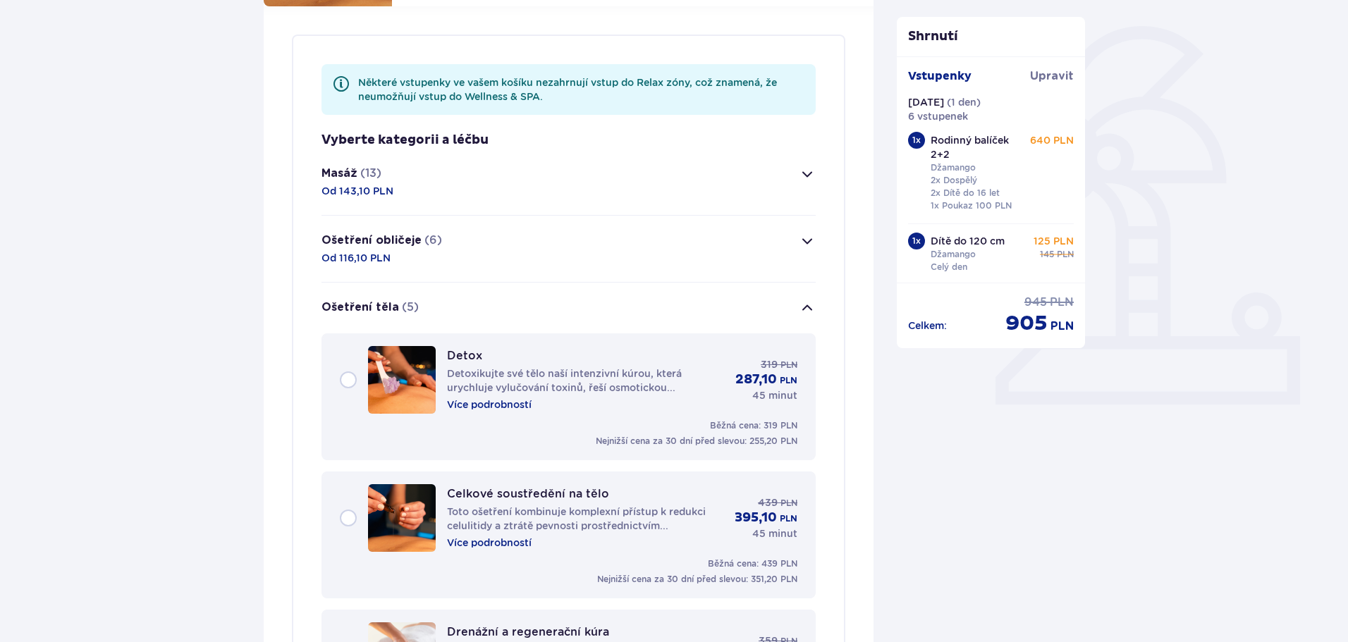
click at [804, 174] on span "button" at bounding box center [807, 174] width 17 height 17
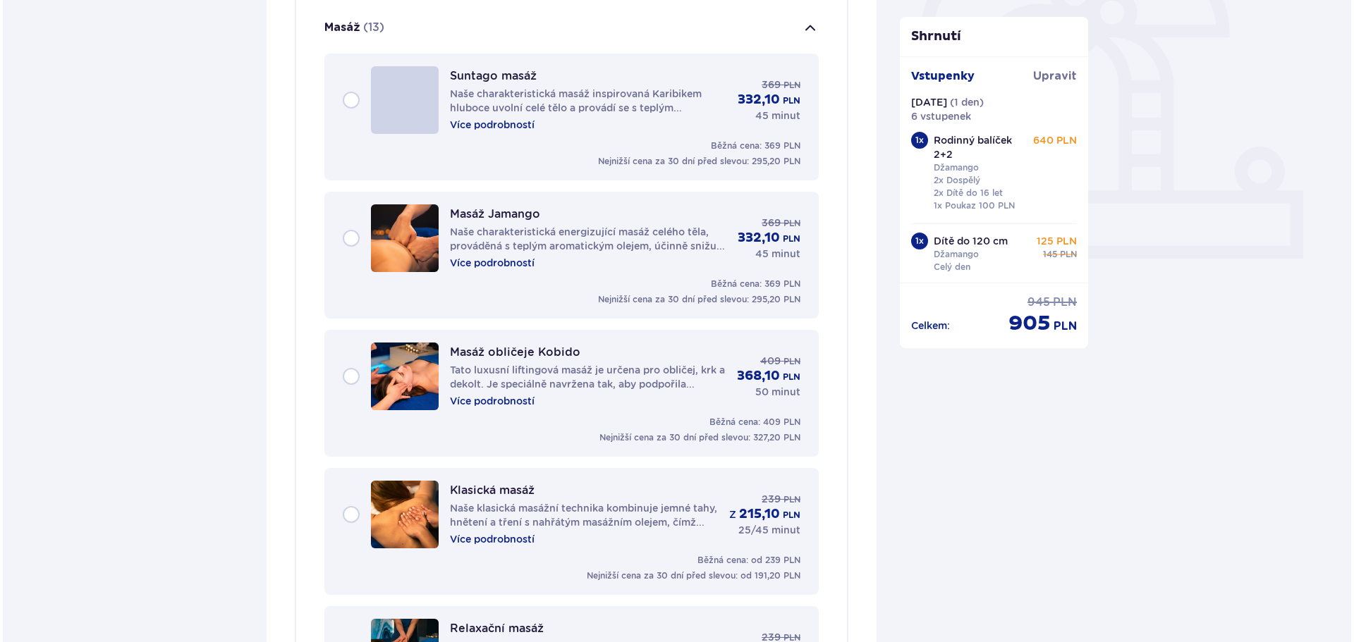
scroll to position [472, 0]
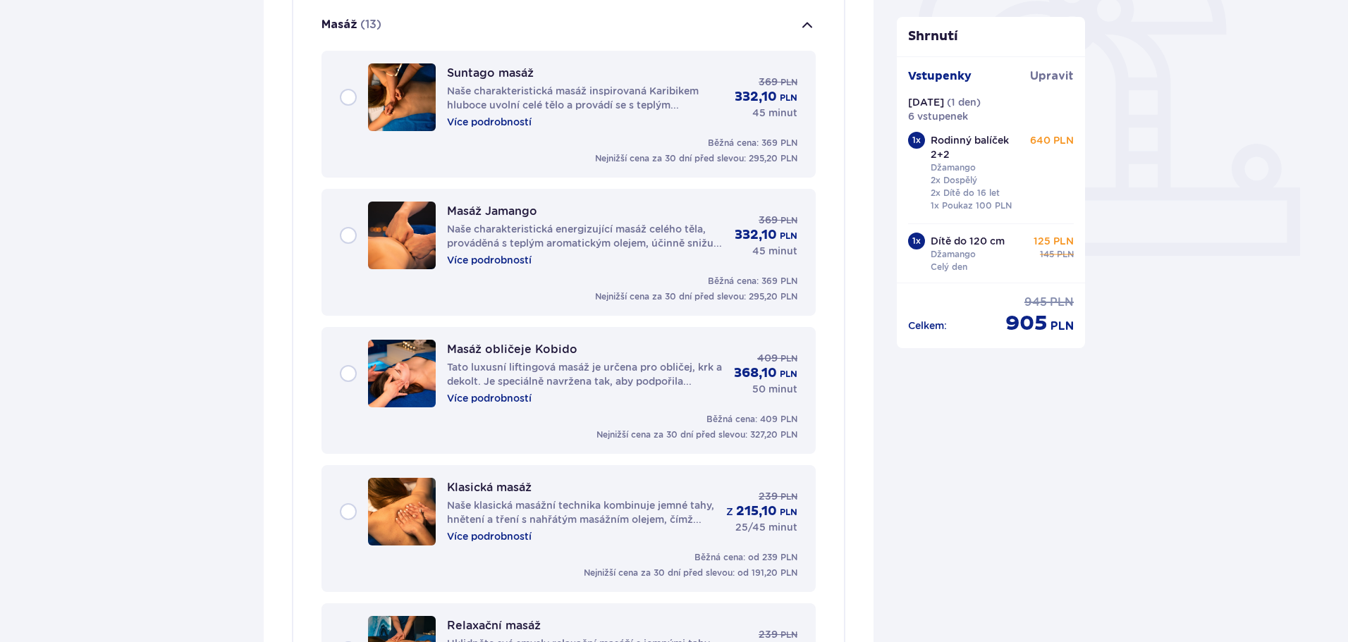
click at [509, 118] on font "Více podrobností" at bounding box center [489, 121] width 85 height 11
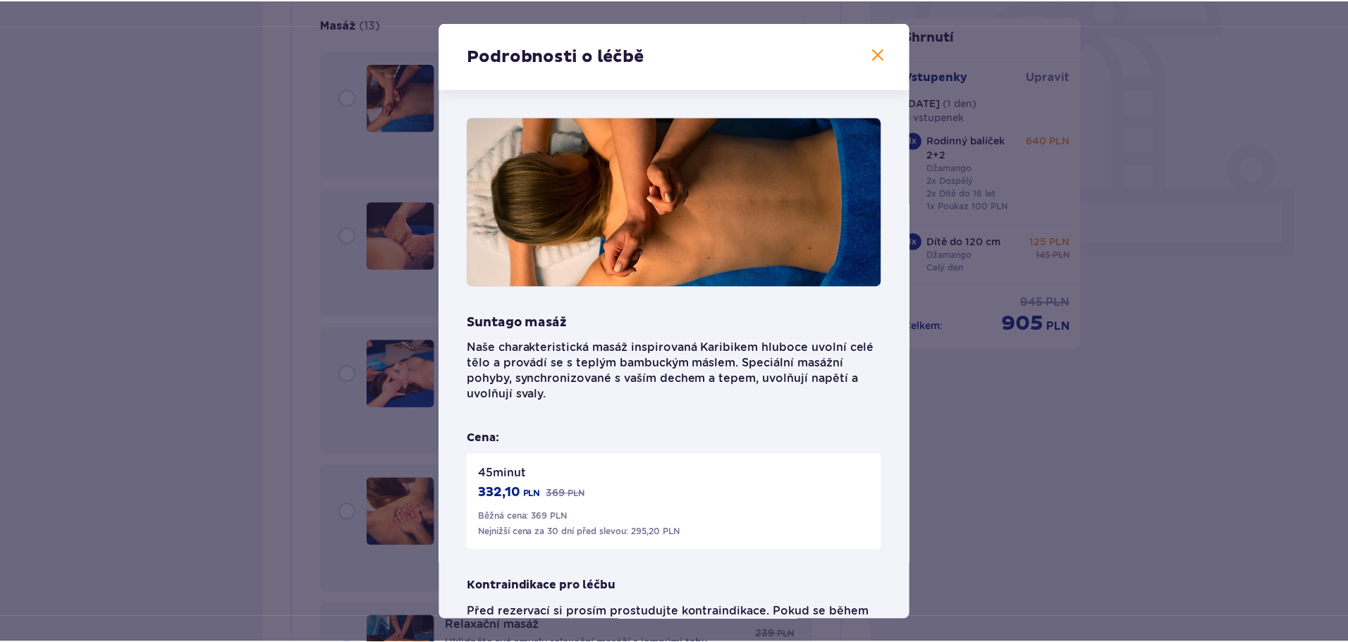
scroll to position [88, 0]
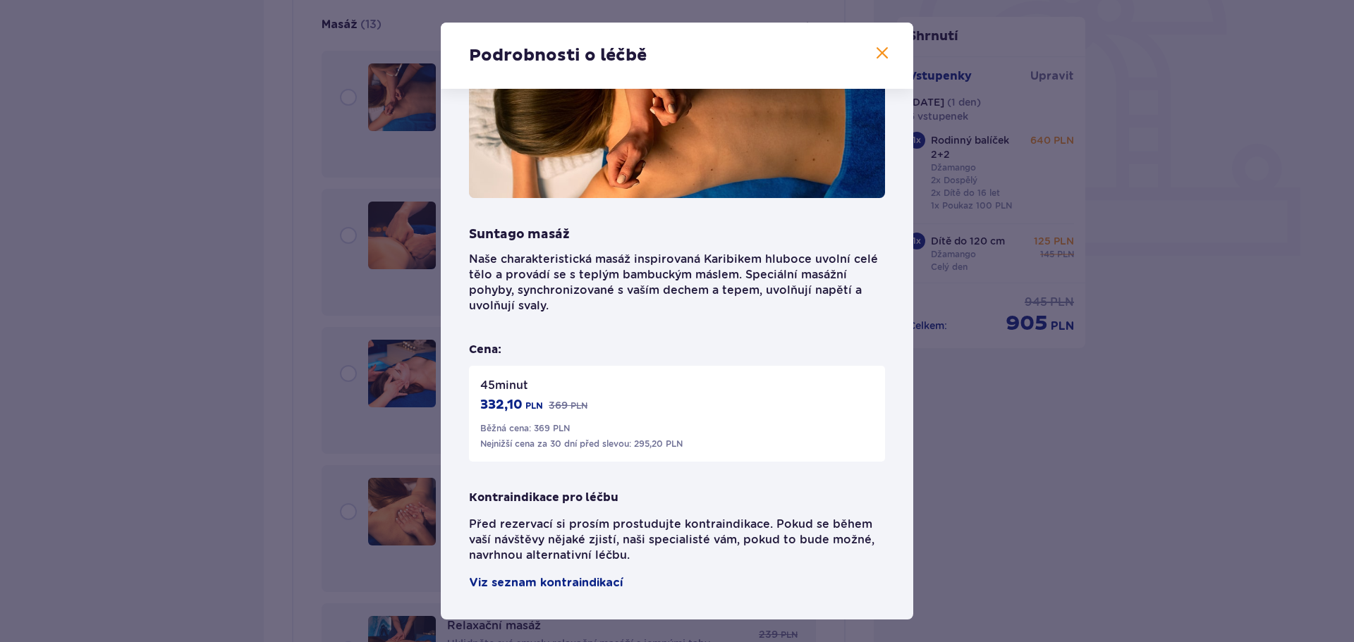
click at [880, 54] on span at bounding box center [881, 53] width 17 height 17
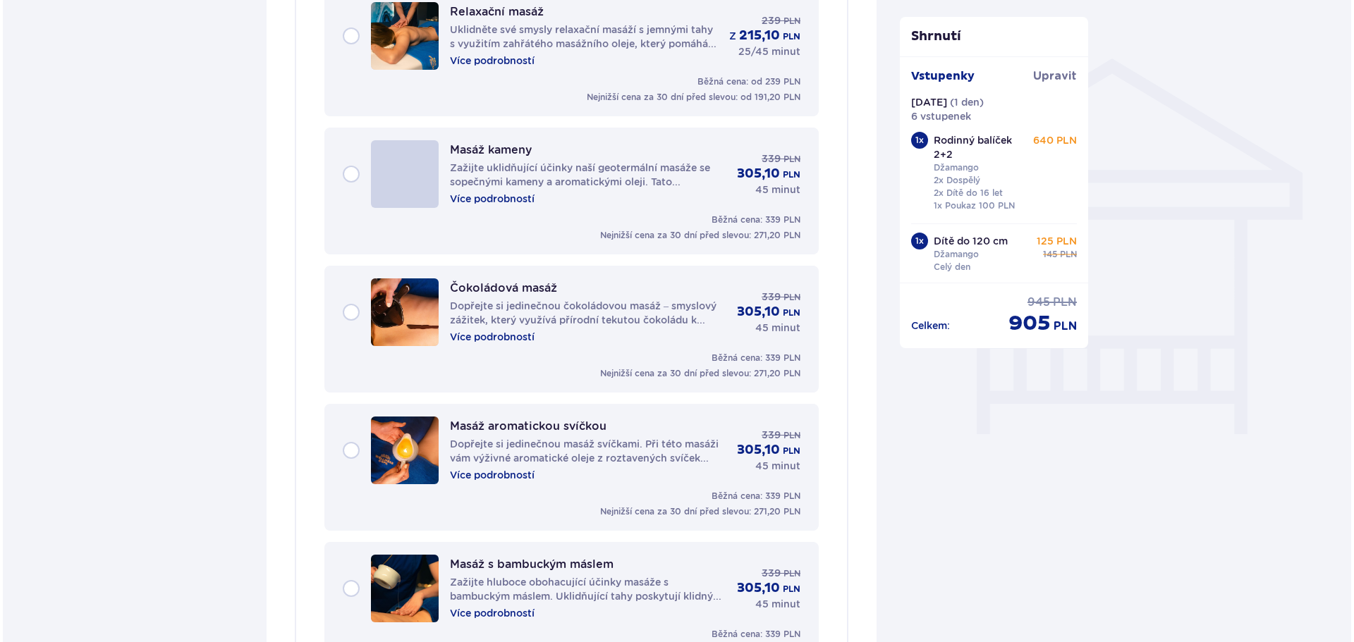
scroll to position [1107, 0]
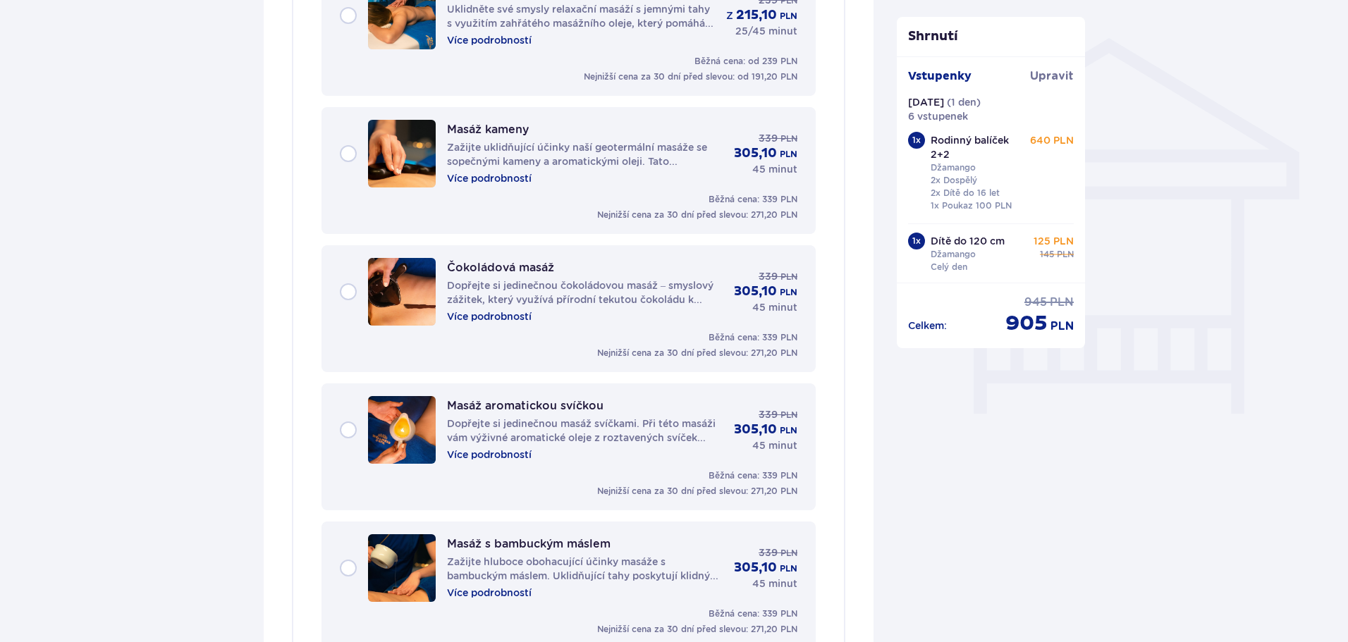
click at [512, 314] on font "Více podrobností" at bounding box center [489, 316] width 85 height 11
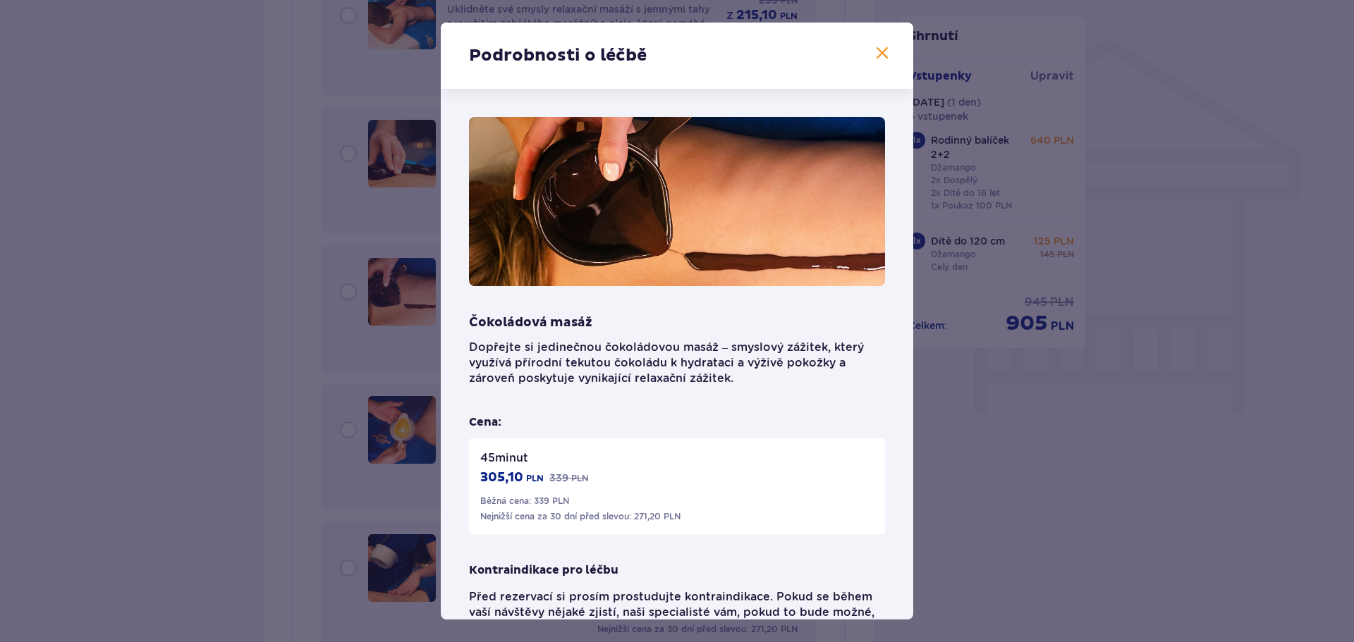
click at [883, 54] on span at bounding box center [881, 53] width 17 height 17
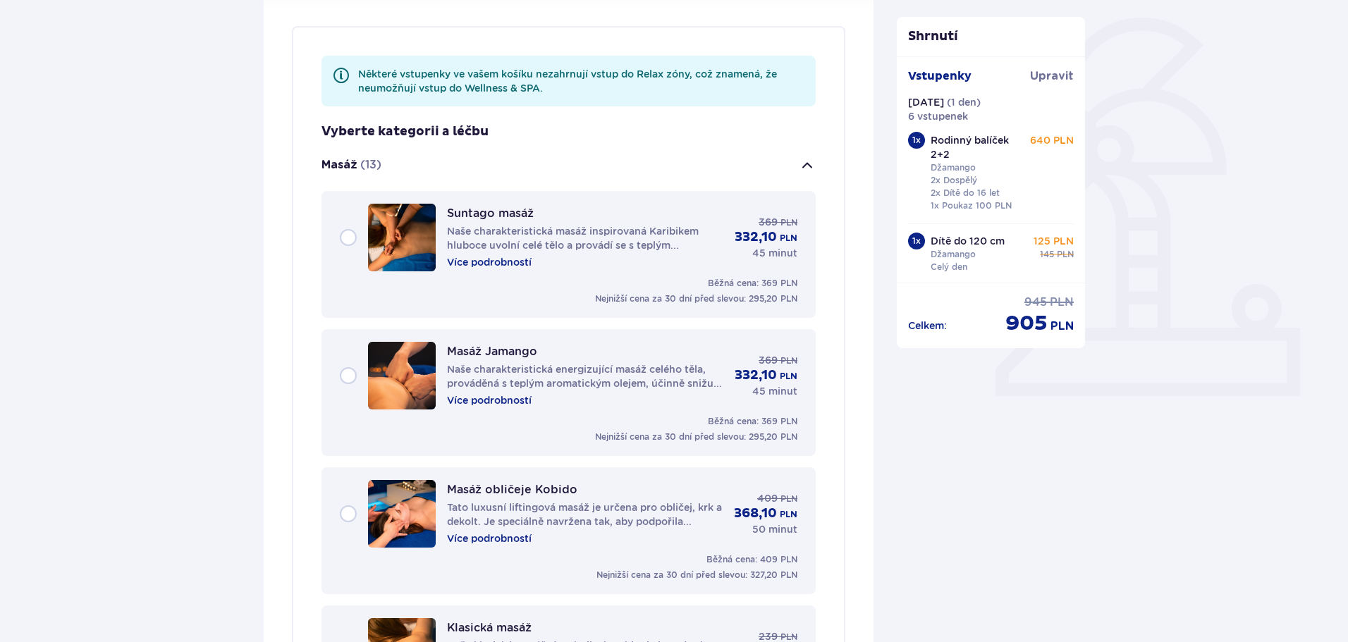
scroll to position [331, 0]
click at [525, 247] on font "Naše charakteristická masáž inspirovaná Karibikem hluboce uvolní celé tělo a pr…" at bounding box center [573, 260] width 252 height 68
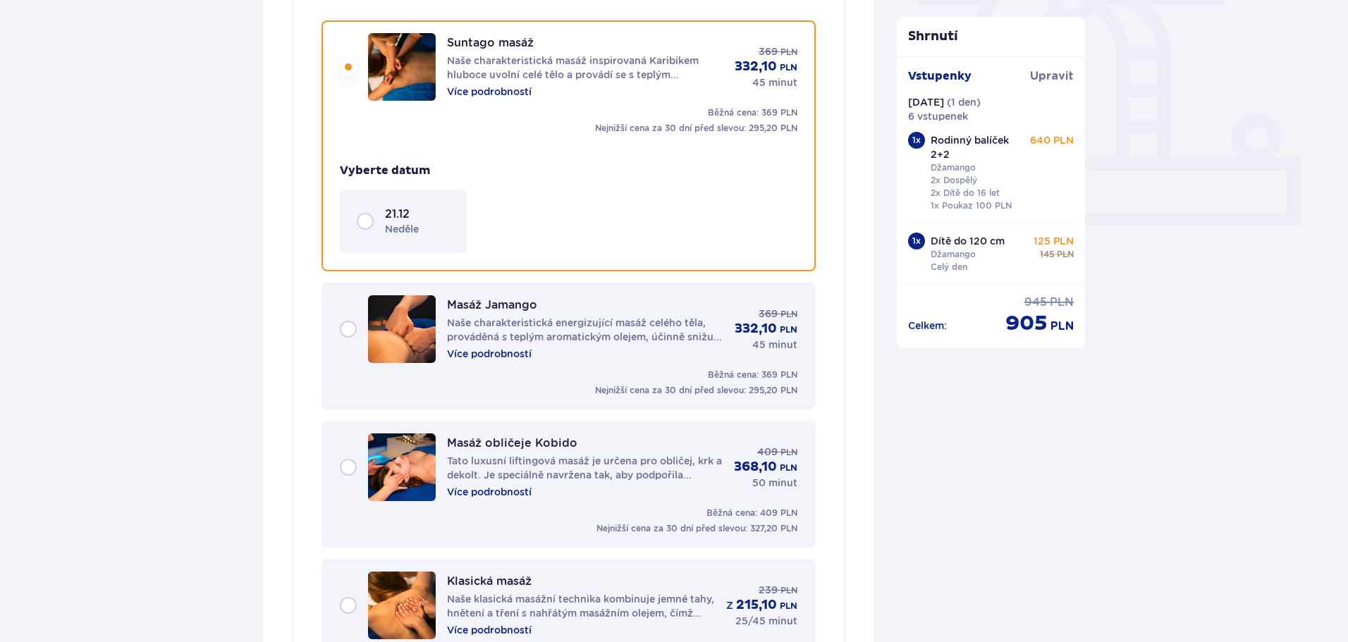
scroll to position [506, 0]
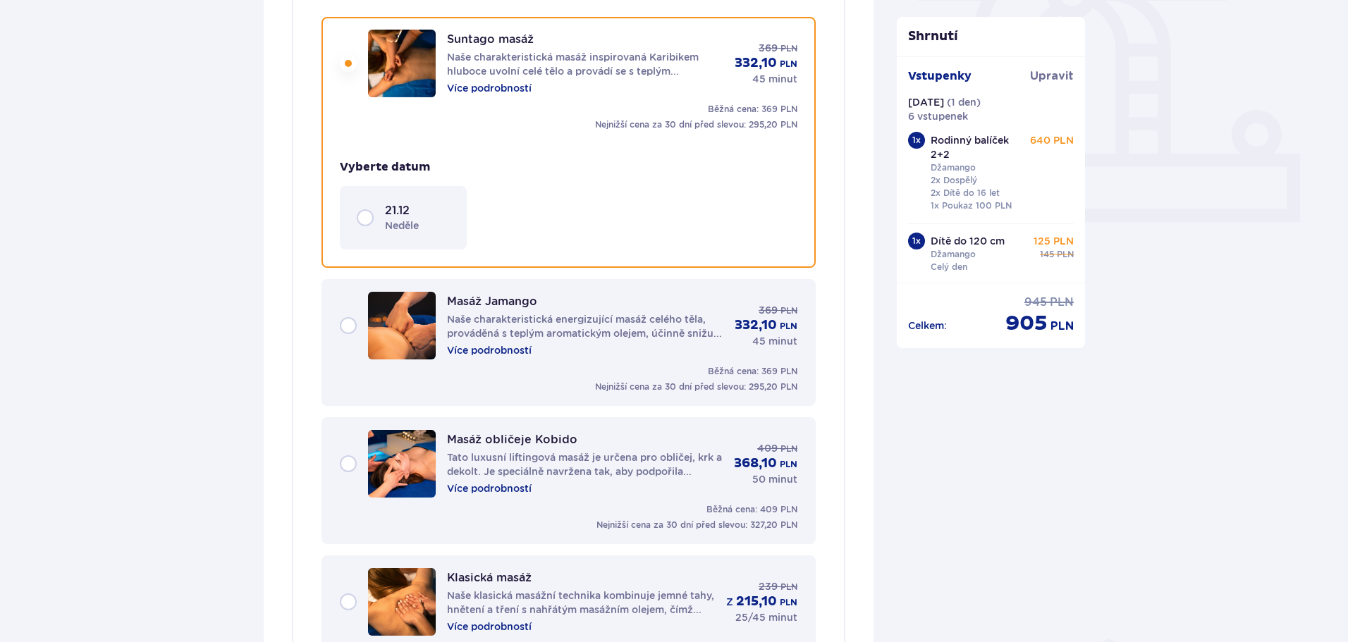
click at [360, 214] on div "21.12 neděle" at bounding box center [403, 218] width 93 height 30
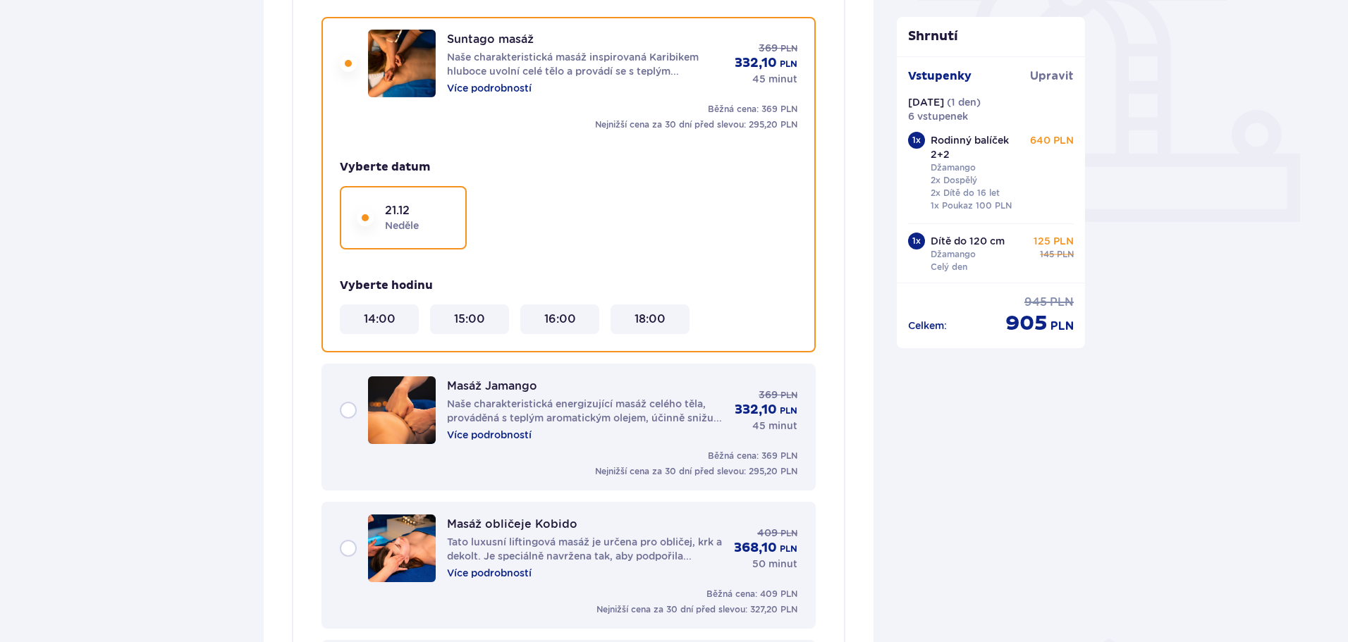
click at [654, 321] on font "18:00" at bounding box center [649, 318] width 31 height 13
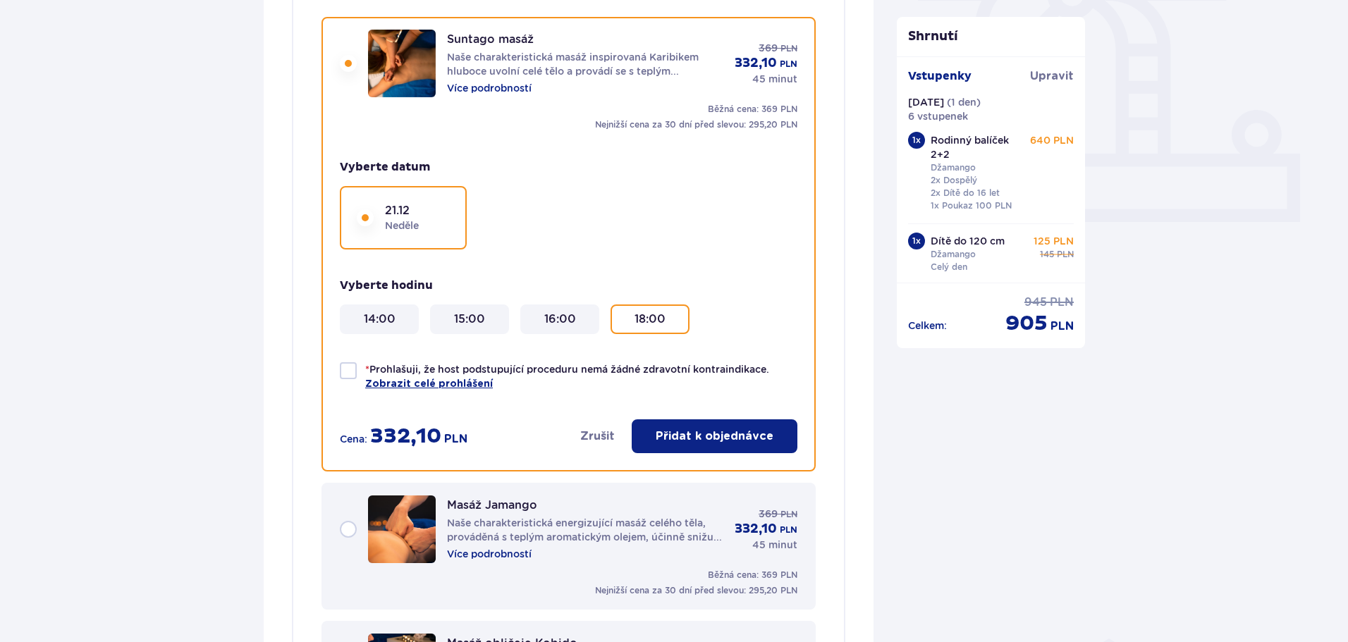
click at [692, 431] on font "Přidat k objednávce" at bounding box center [715, 436] width 118 height 11
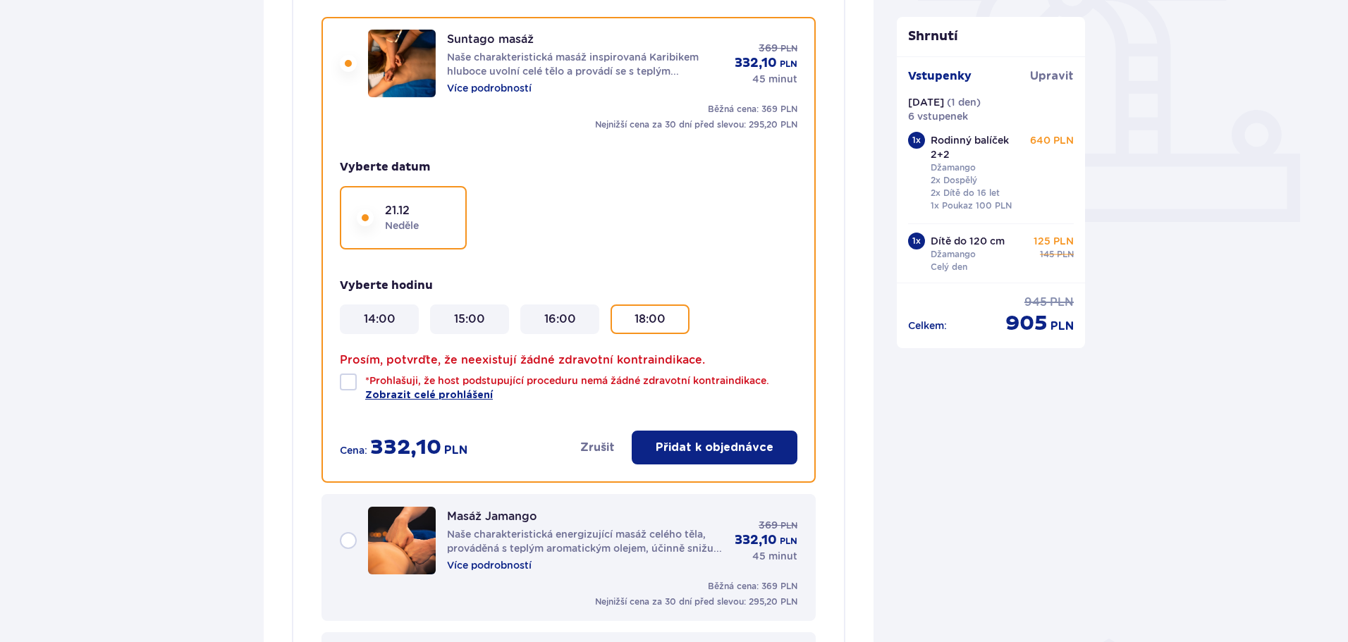
click at [356, 381] on div at bounding box center [348, 382] width 17 height 17
checkbox input "true"
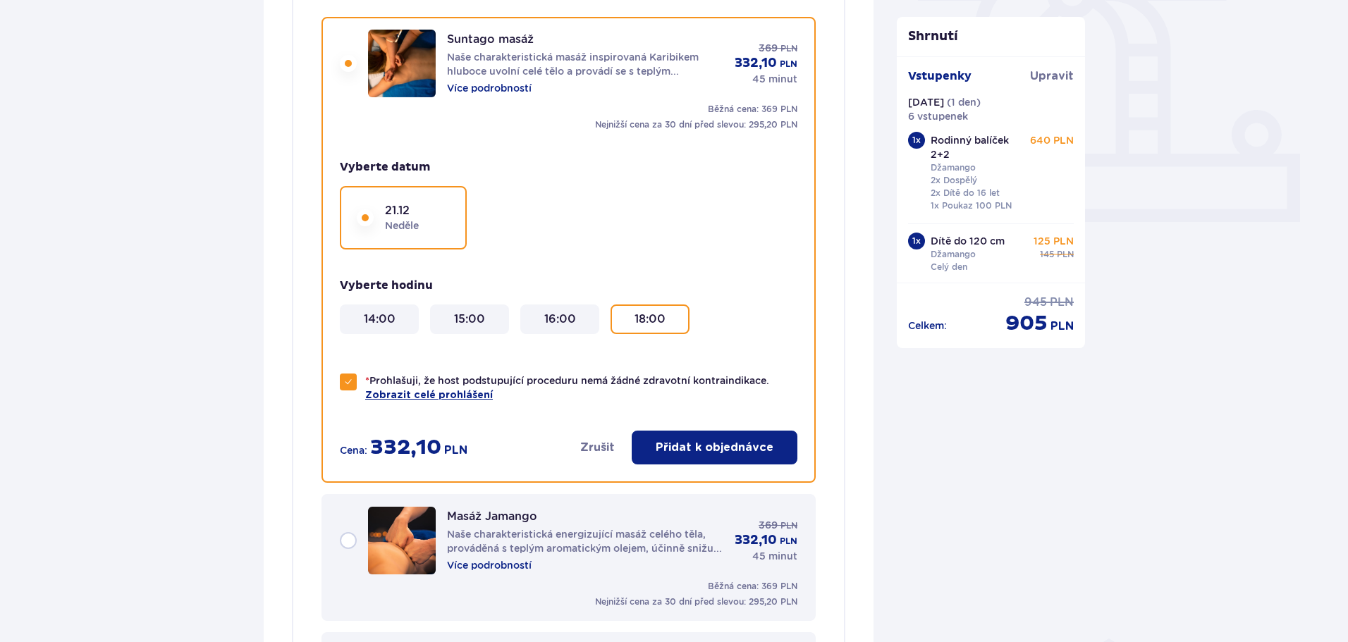
click at [718, 454] on font "Přidat k objednávce" at bounding box center [715, 448] width 118 height 16
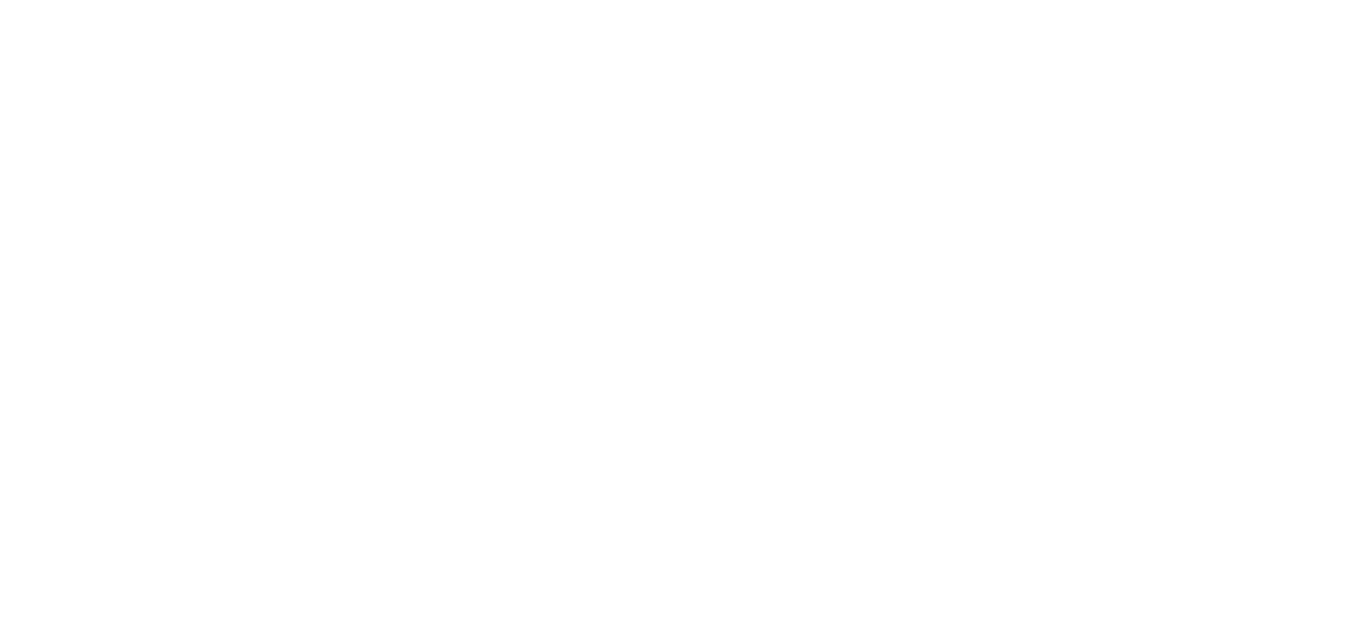
scroll to position [0, 0]
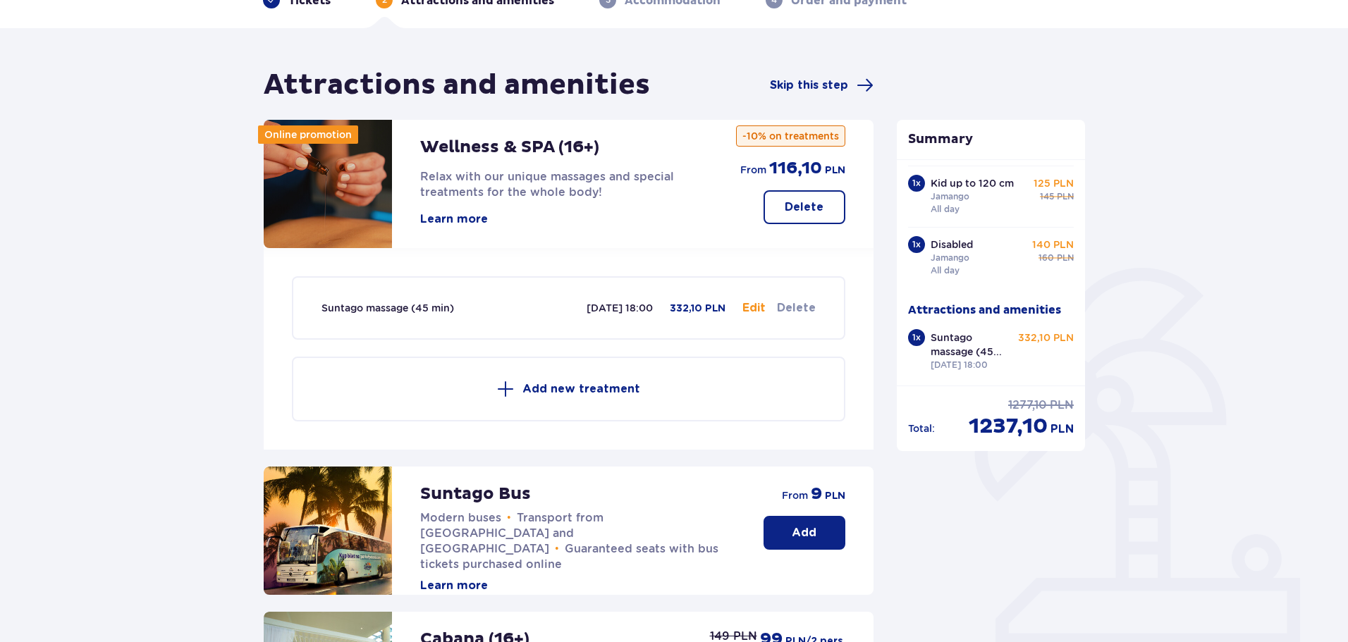
scroll to position [70, 0]
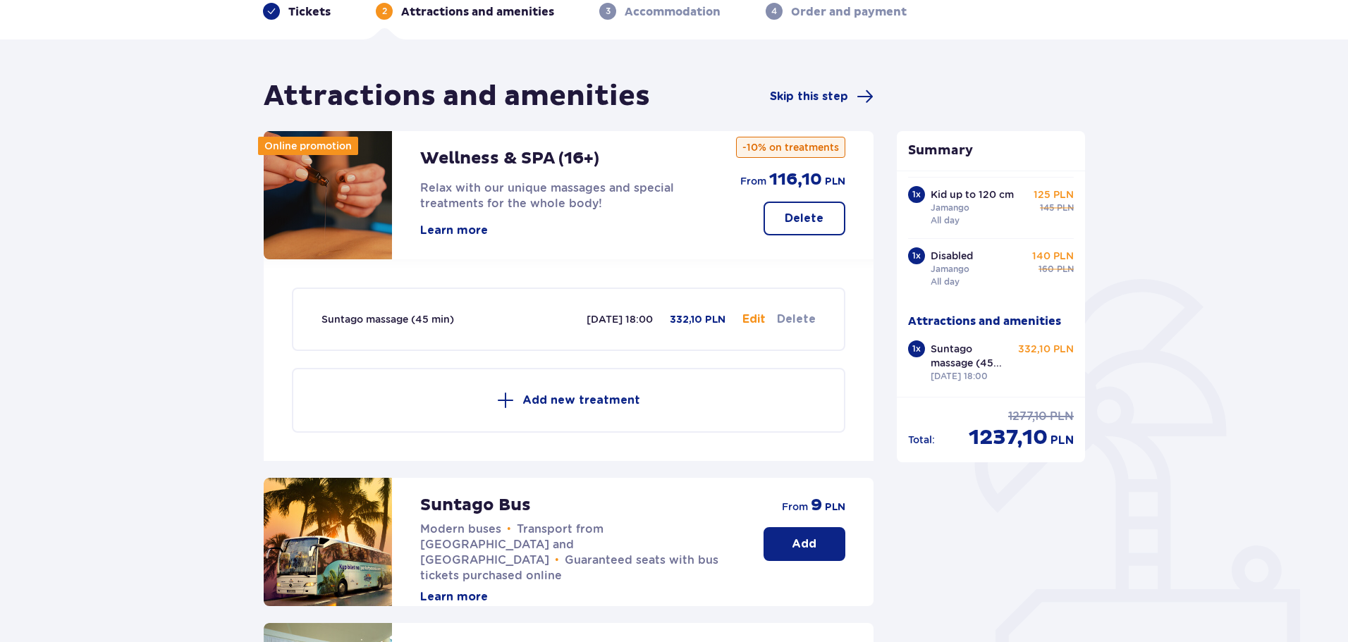
click at [580, 403] on p "Add new treatment" at bounding box center [581, 401] width 118 height 16
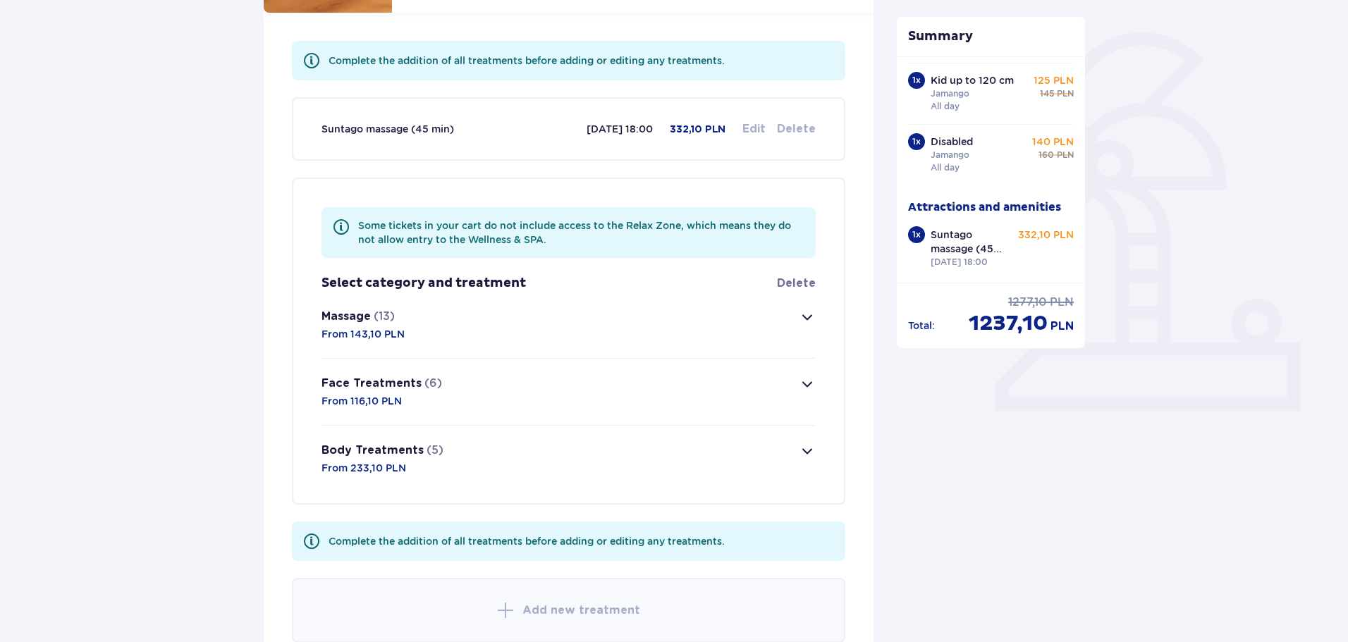
scroll to position [478, 0]
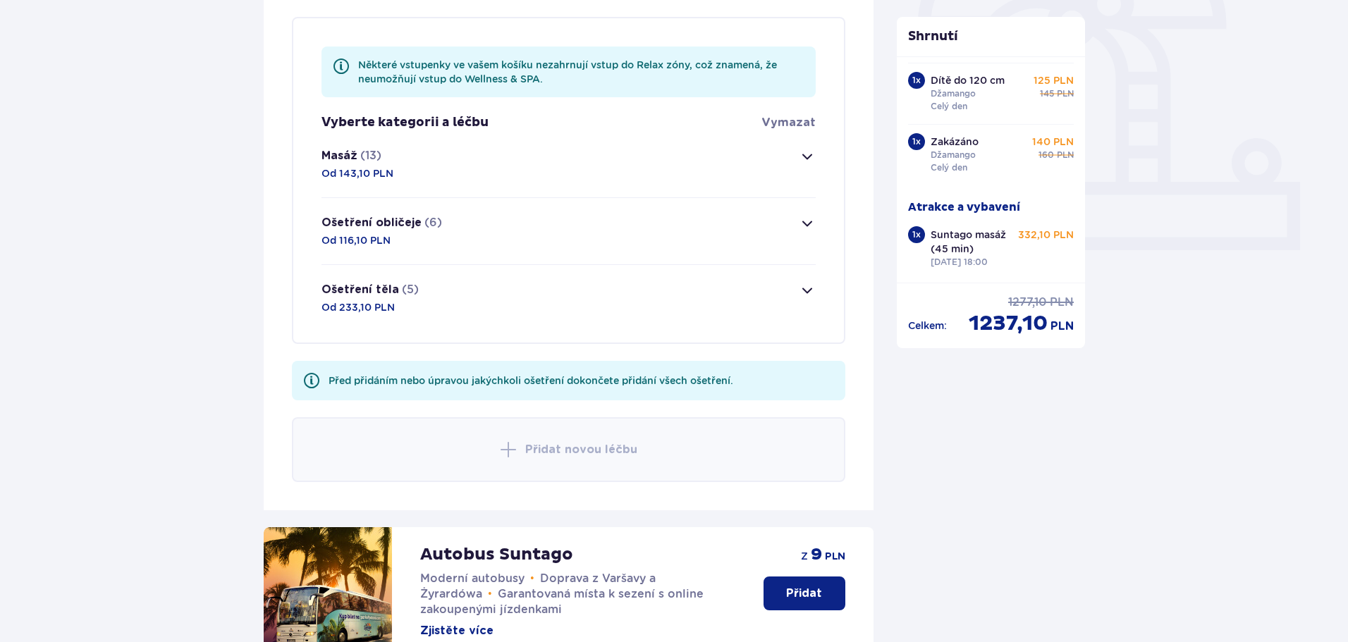
click at [811, 286] on span "button" at bounding box center [807, 290] width 17 height 17
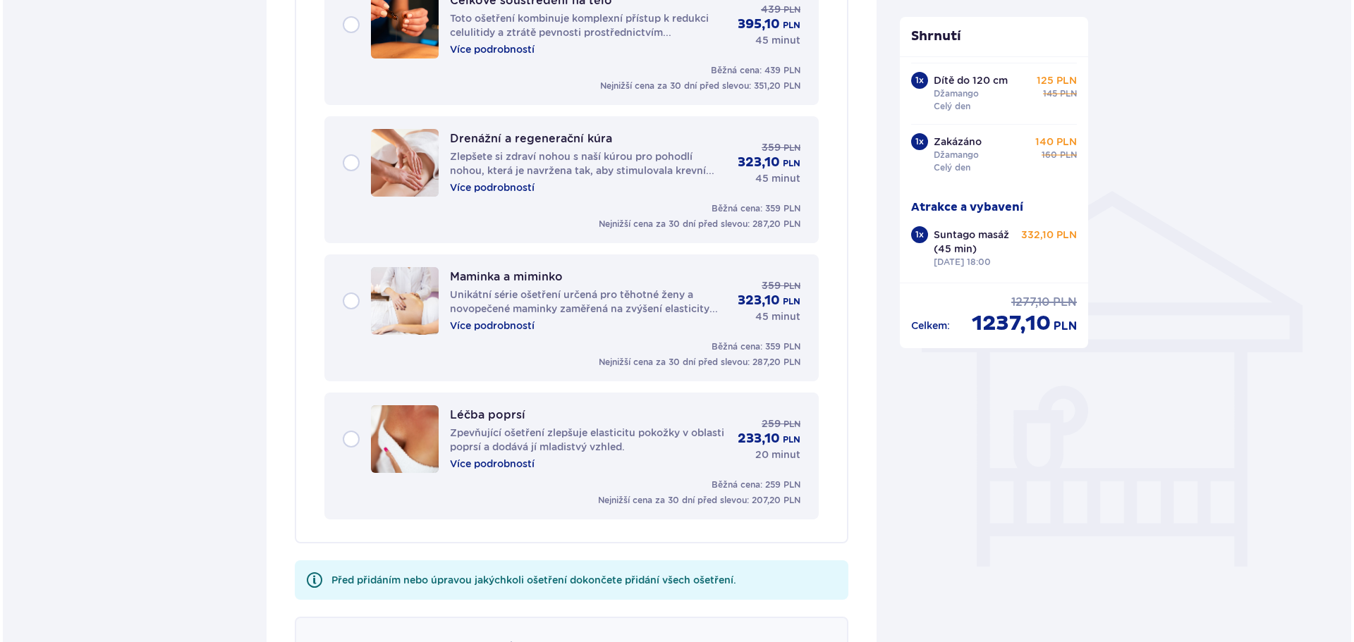
scroll to position [883, 0]
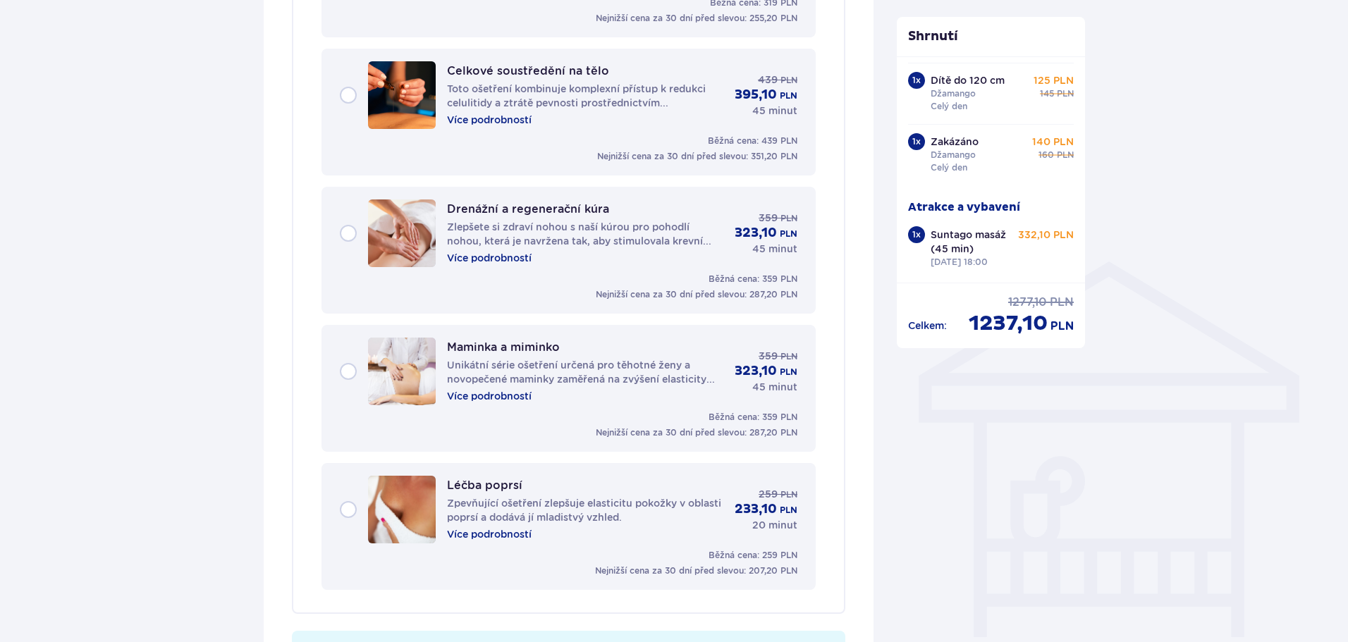
click at [483, 260] on font "Více podrobností" at bounding box center [489, 257] width 85 height 11
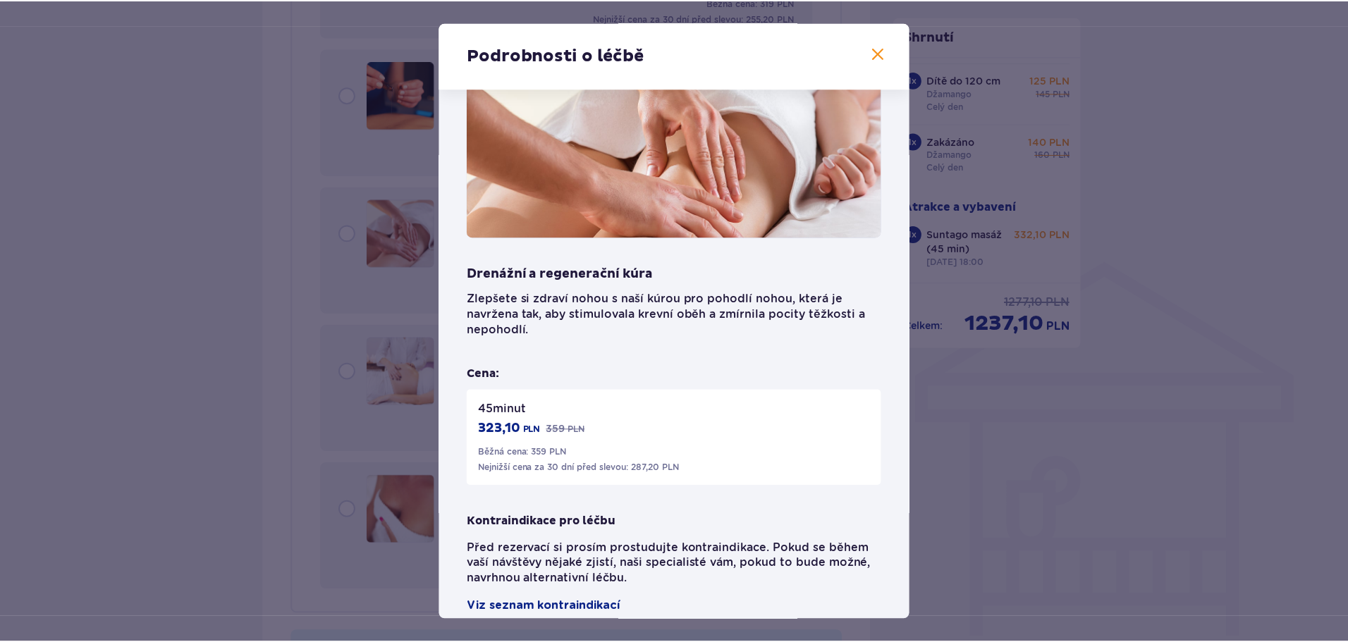
scroll to position [73, 0]
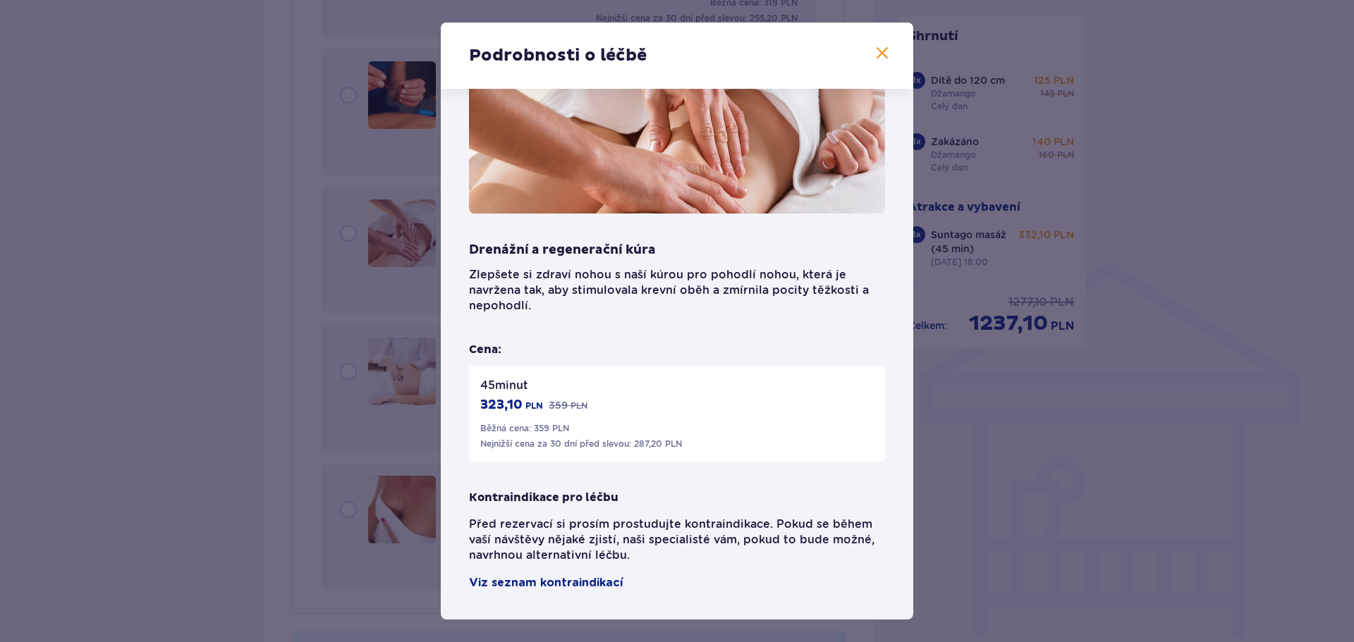
click at [876, 47] on span at bounding box center [881, 53] width 17 height 17
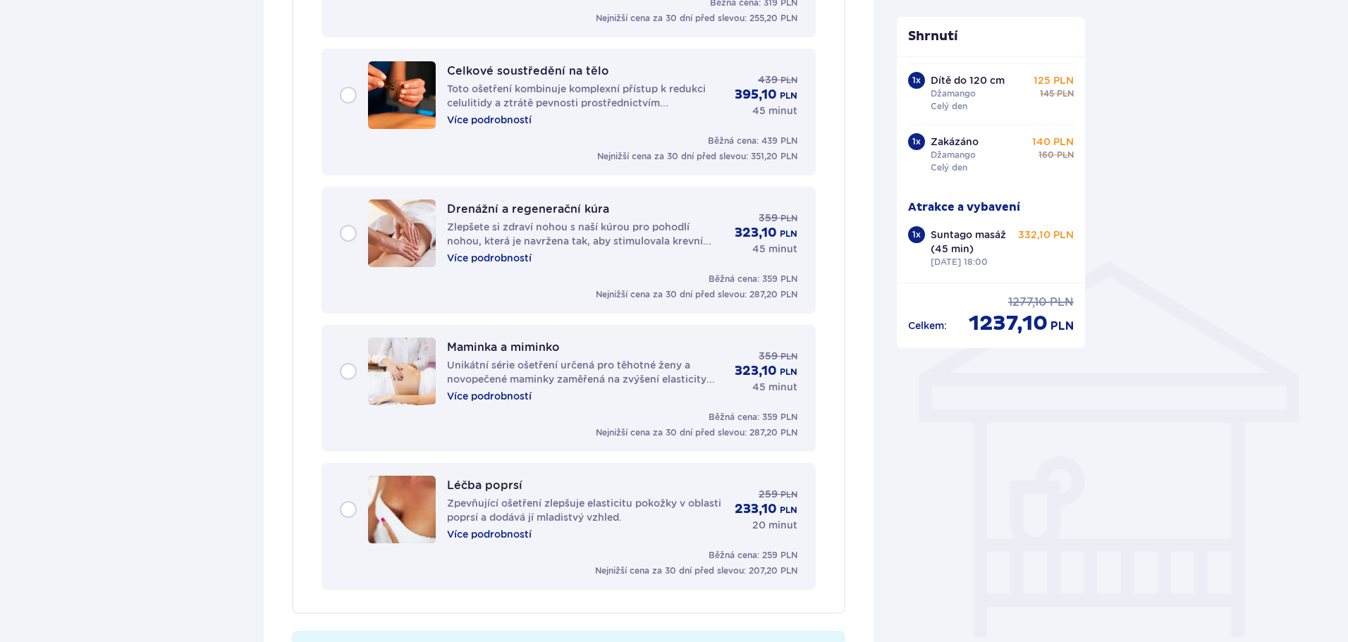
click at [346, 238] on div "Drenážní a regenerační kúra Zlepšete si zdraví nohou s naší kúrou pro pohodlí n…" at bounding box center [569, 234] width 458 height 68
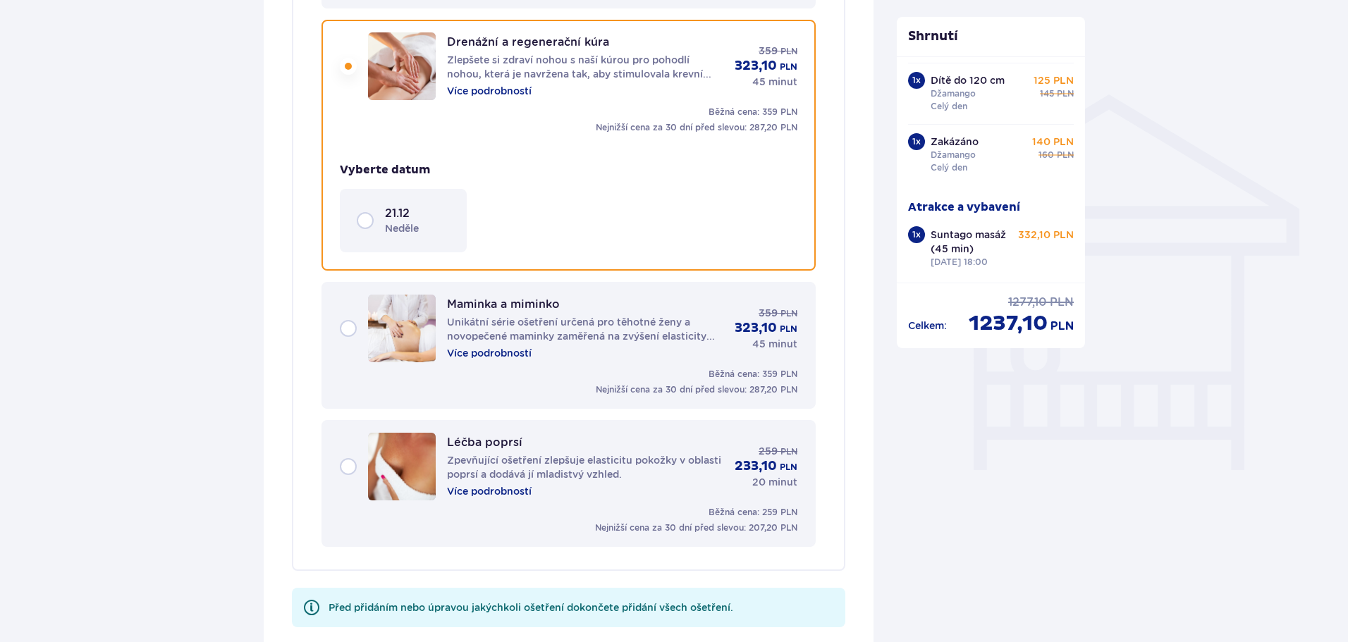
scroll to position [1053, 0]
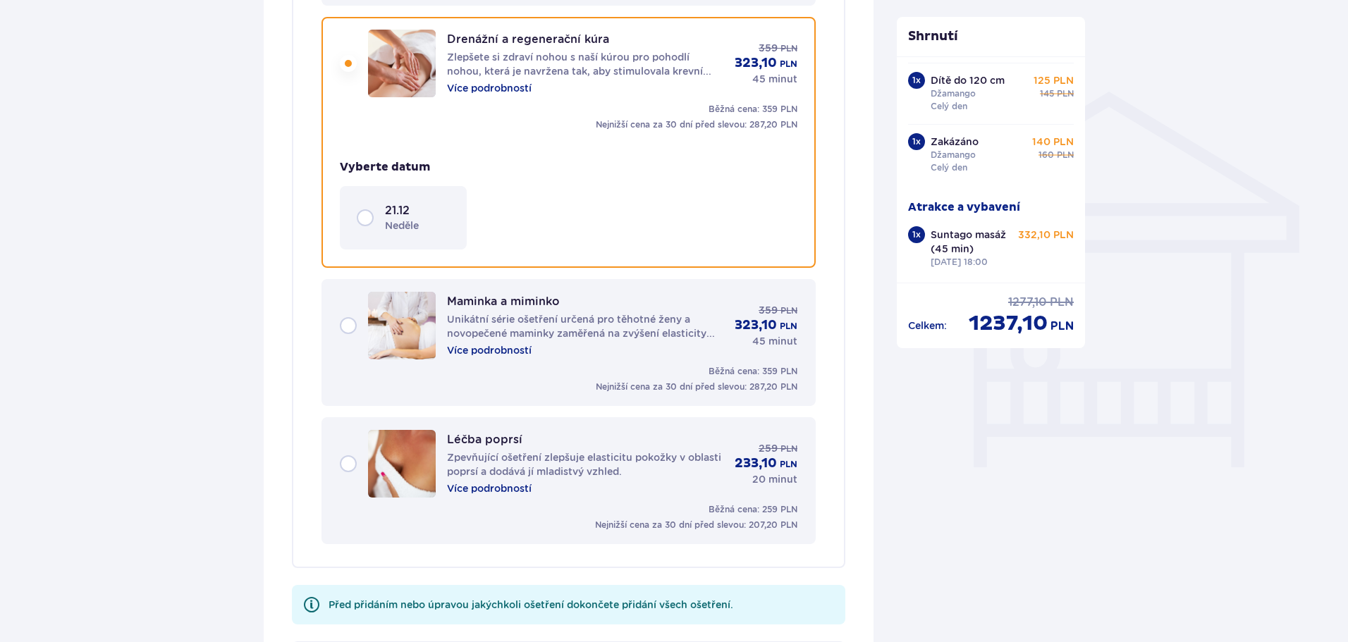
click at [364, 220] on div "21.12 neděle" at bounding box center [403, 218] width 93 height 30
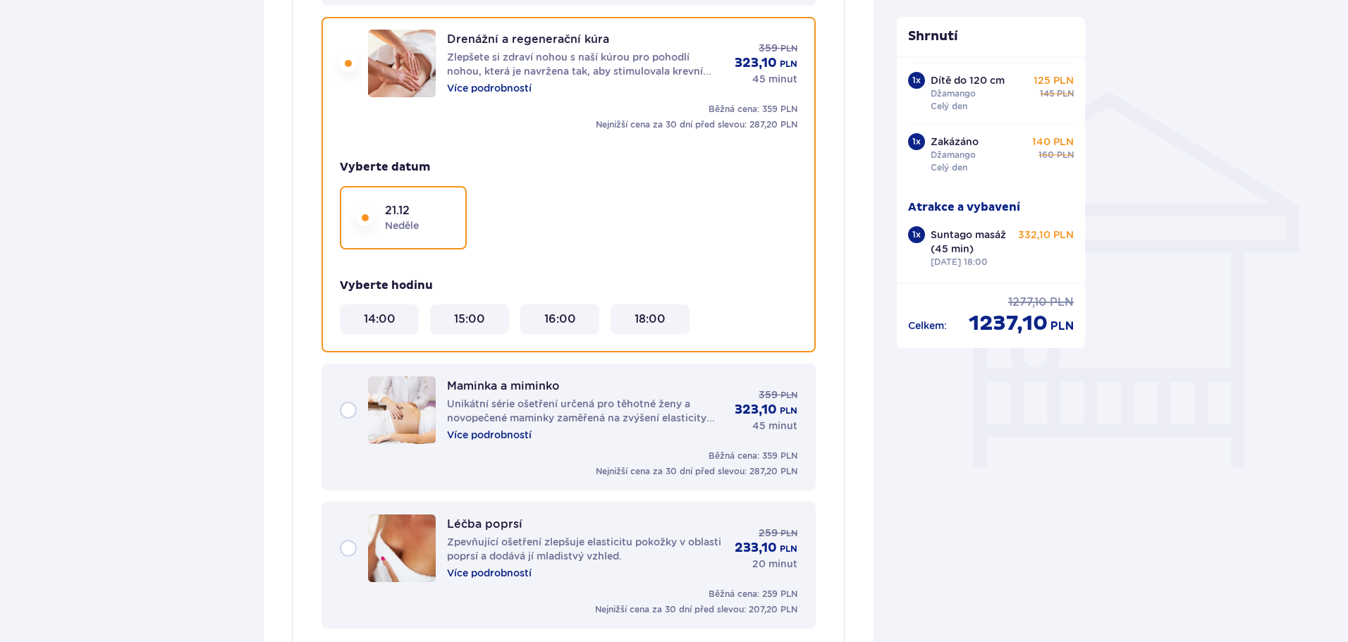
click at [663, 322] on font "18:00" at bounding box center [649, 318] width 31 height 13
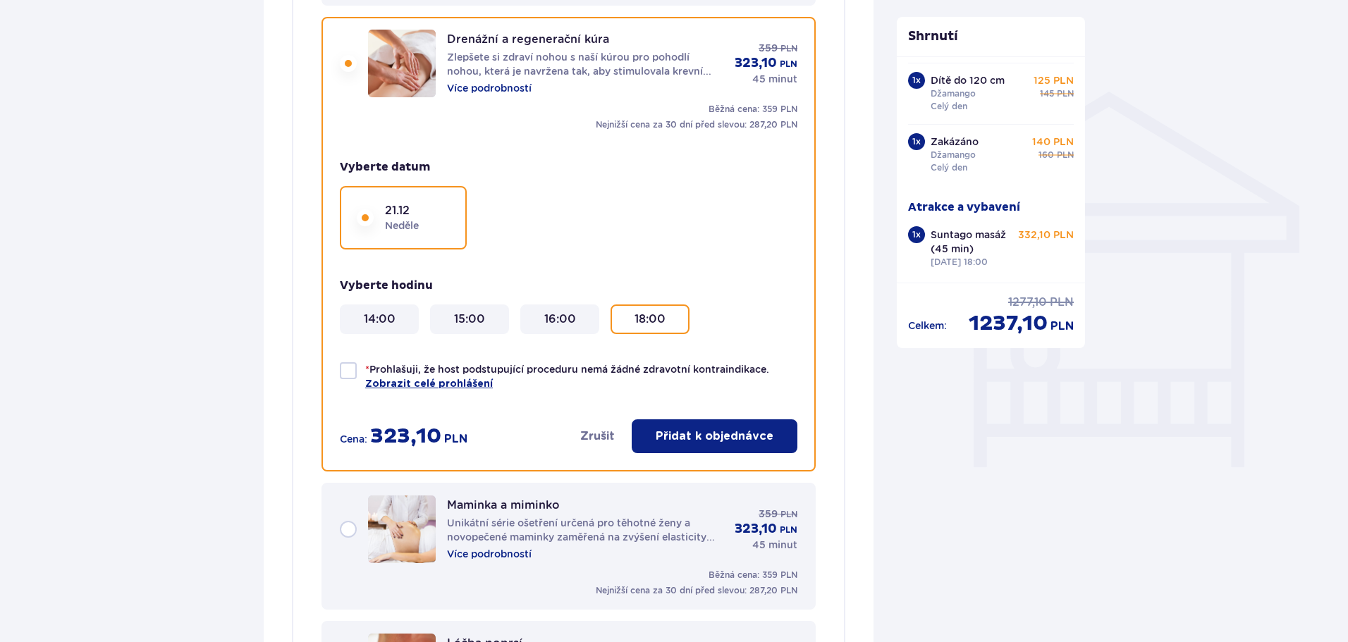
click at [717, 438] on font "Přidat k objednávce" at bounding box center [715, 436] width 118 height 11
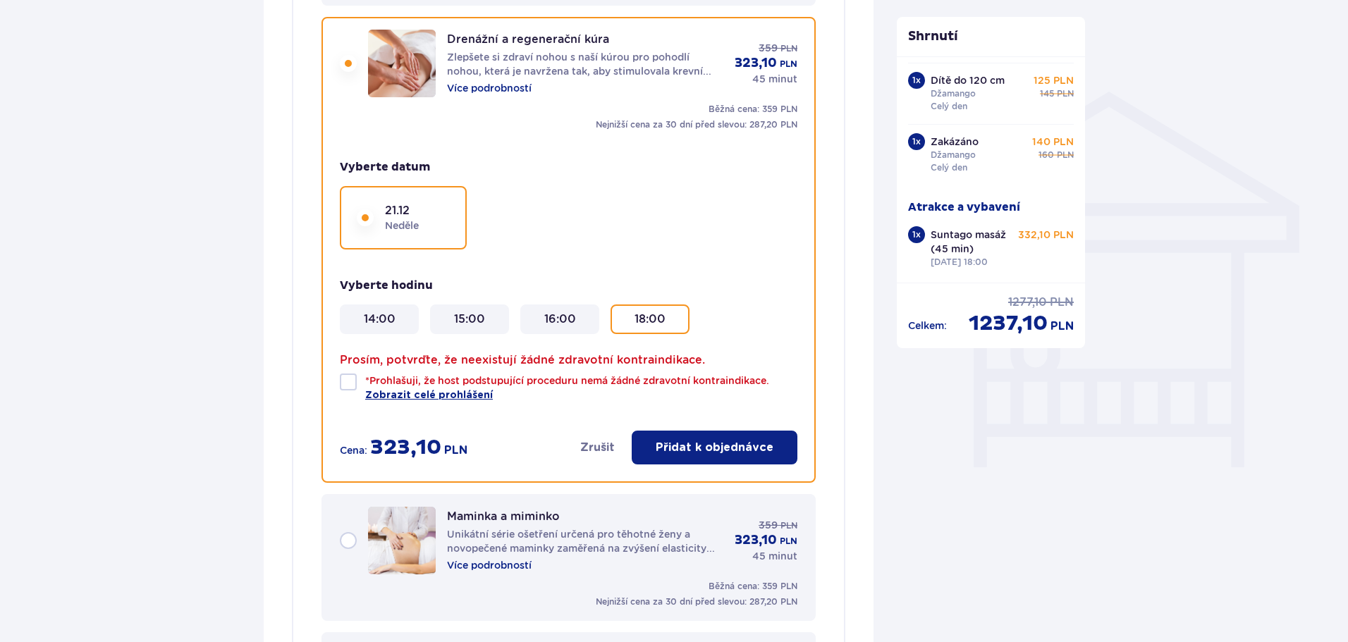
click at [349, 378] on div at bounding box center [348, 382] width 17 height 17
checkbox input "true"
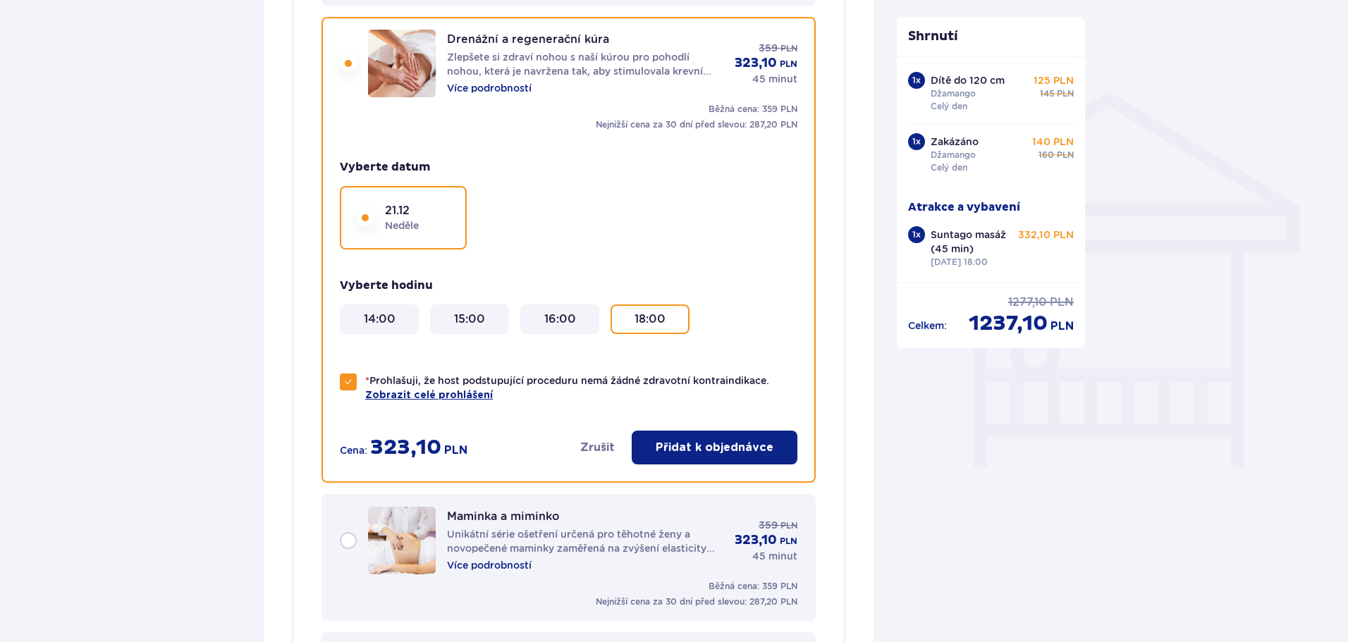
click at [677, 446] on font "Přidat k objednávce" at bounding box center [715, 447] width 118 height 11
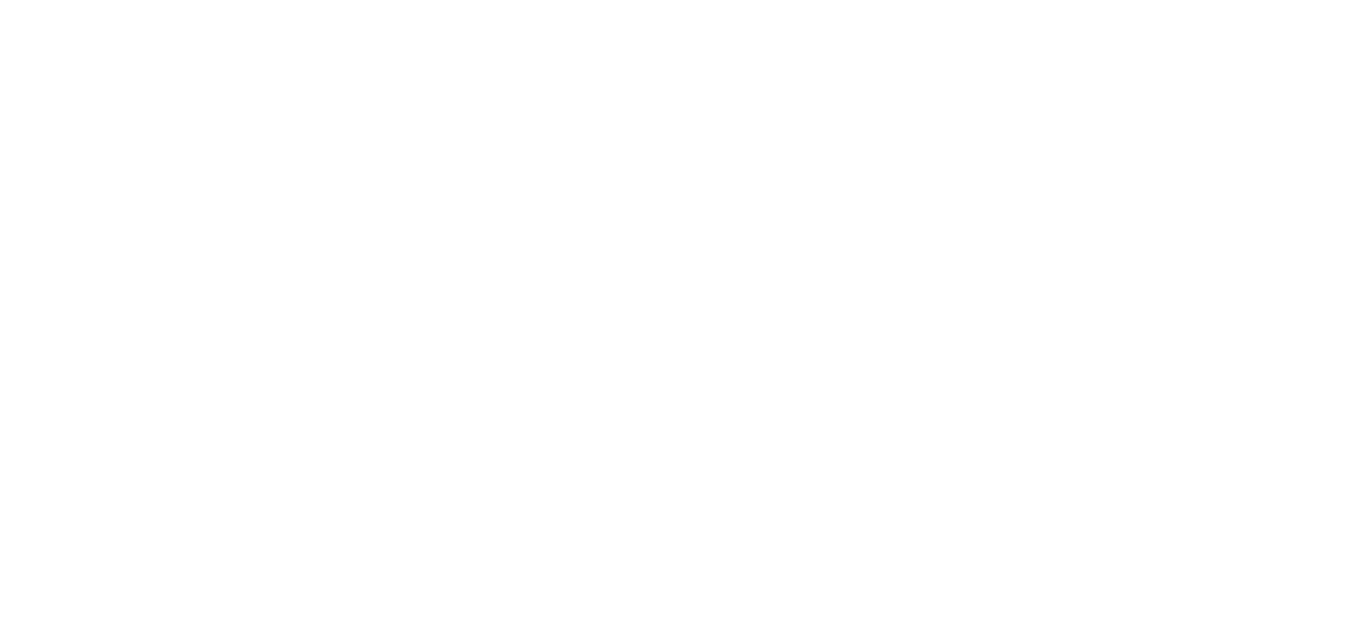
scroll to position [0, 0]
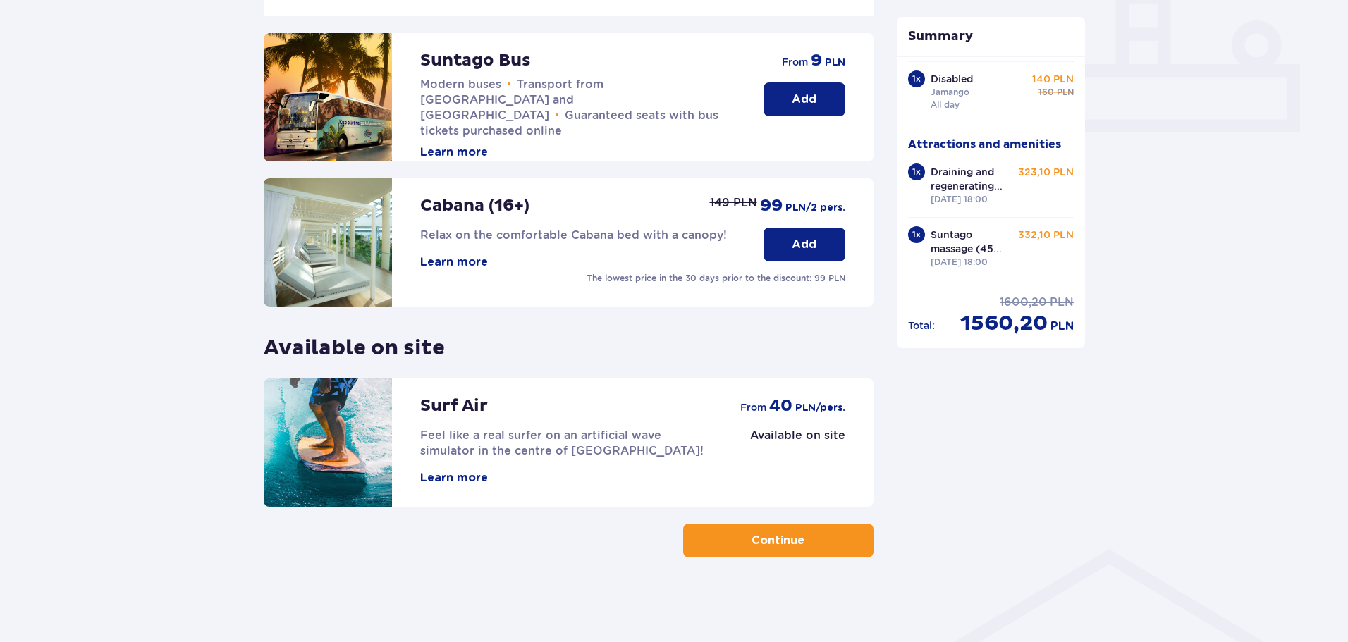
scroll to position [596, 0]
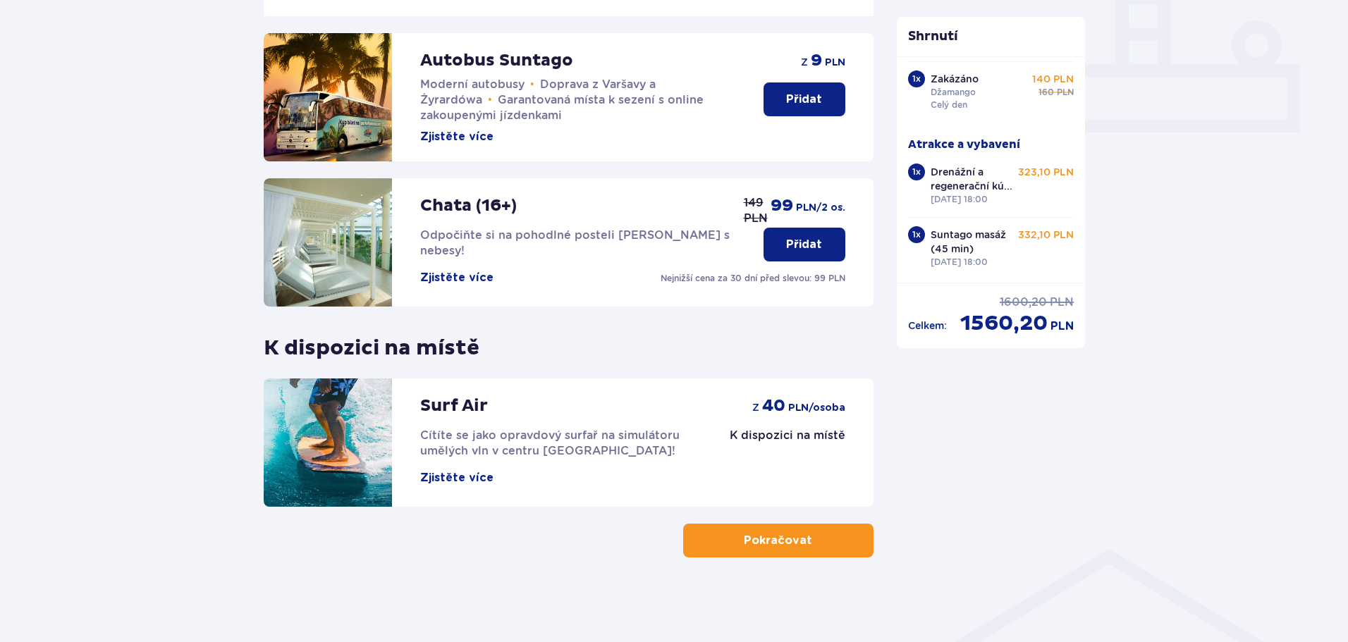
click at [443, 477] on font "Zjistěte více" at bounding box center [456, 477] width 73 height 11
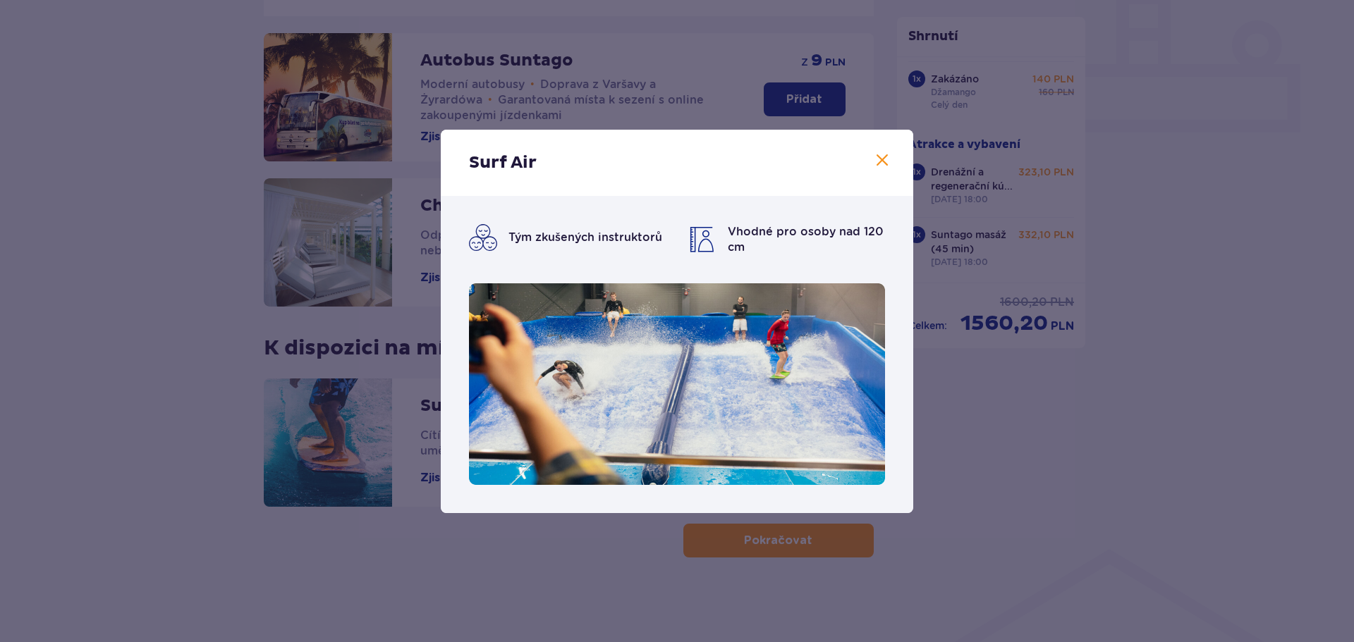
click at [886, 159] on span at bounding box center [881, 160] width 17 height 17
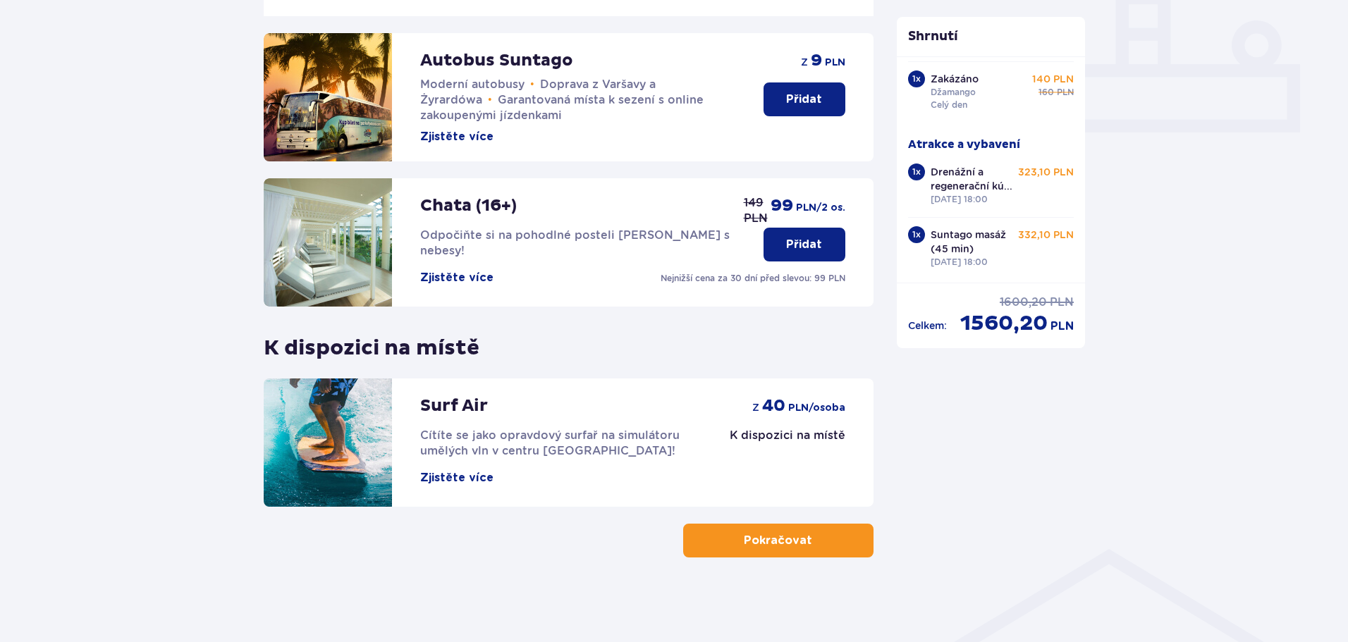
click at [346, 421] on img at bounding box center [328, 443] width 128 height 128
click at [766, 402] on font "40" at bounding box center [773, 405] width 23 height 21
drag, startPoint x: 753, startPoint y: 450, endPoint x: 744, endPoint y: 453, distance: 8.9
click at [753, 451] on div "Surf Air Cítíte se jako opravdový surfař na simulátoru umělých vln v centru [GE…" at bounding box center [569, 443] width 610 height 128
click at [806, 547] on span "button" at bounding box center [814, 540] width 17 height 17
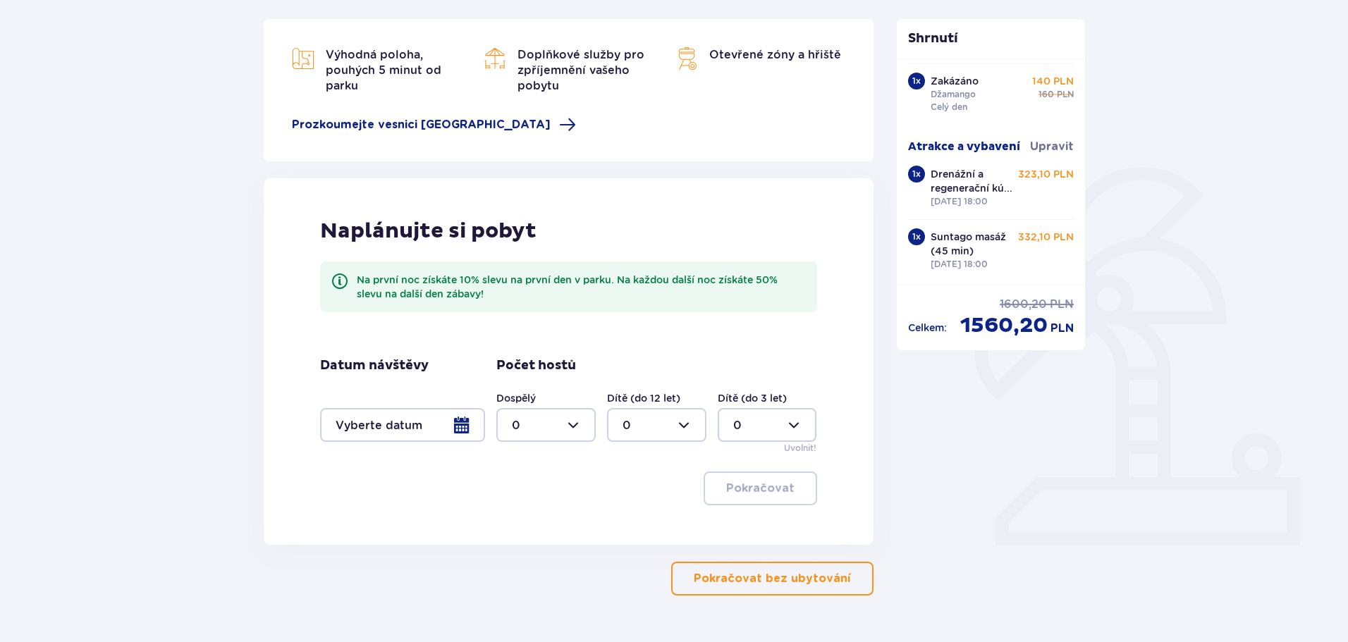
scroll to position [211, 0]
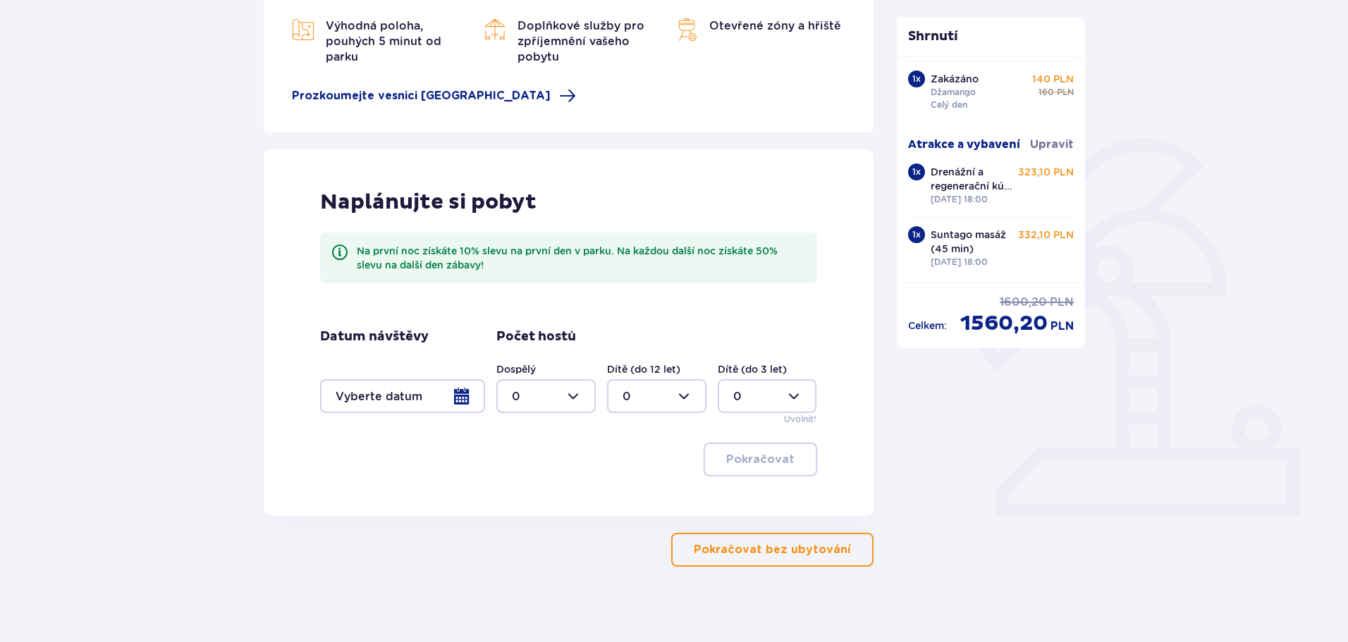
click at [465, 398] on div at bounding box center [402, 396] width 165 height 34
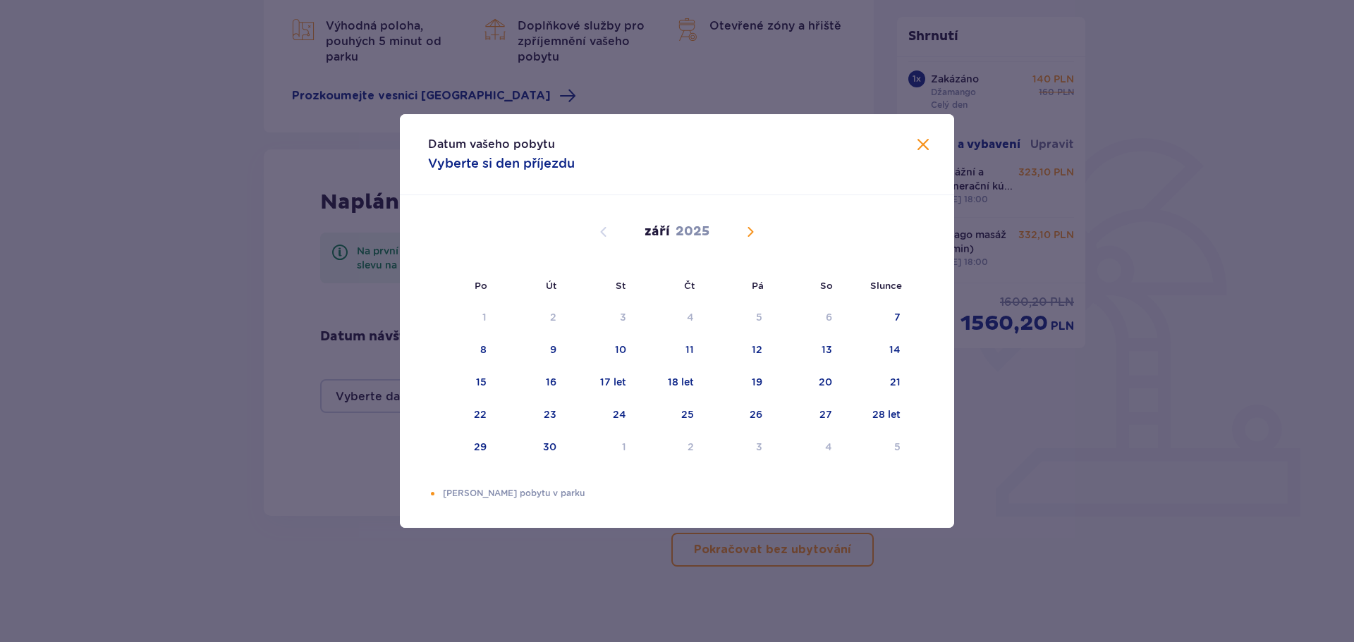
click at [747, 230] on span "Kalendář" at bounding box center [750, 231] width 17 height 17
click at [746, 228] on span "Kalendář" at bounding box center [750, 231] width 17 height 17
click at [899, 384] on div "21" at bounding box center [895, 382] width 11 height 14
click at [480, 403] on div "22" at bounding box center [462, 415] width 68 height 31
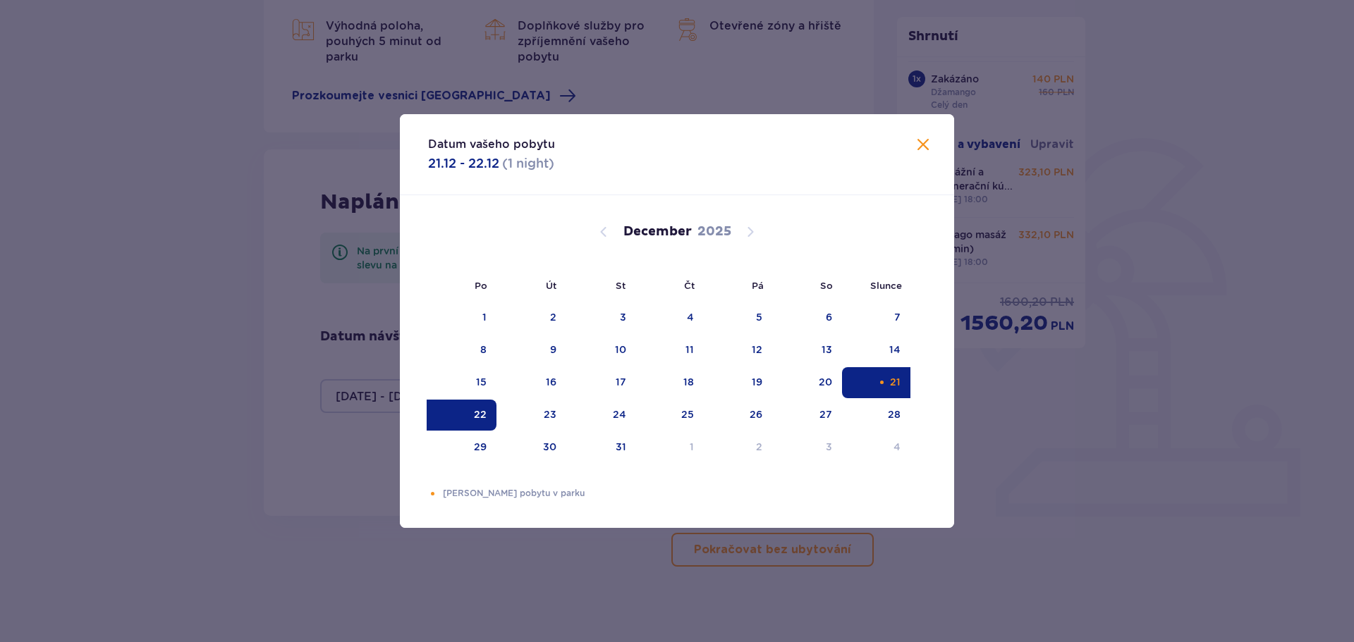
type input "[DATE] - [DATE]"
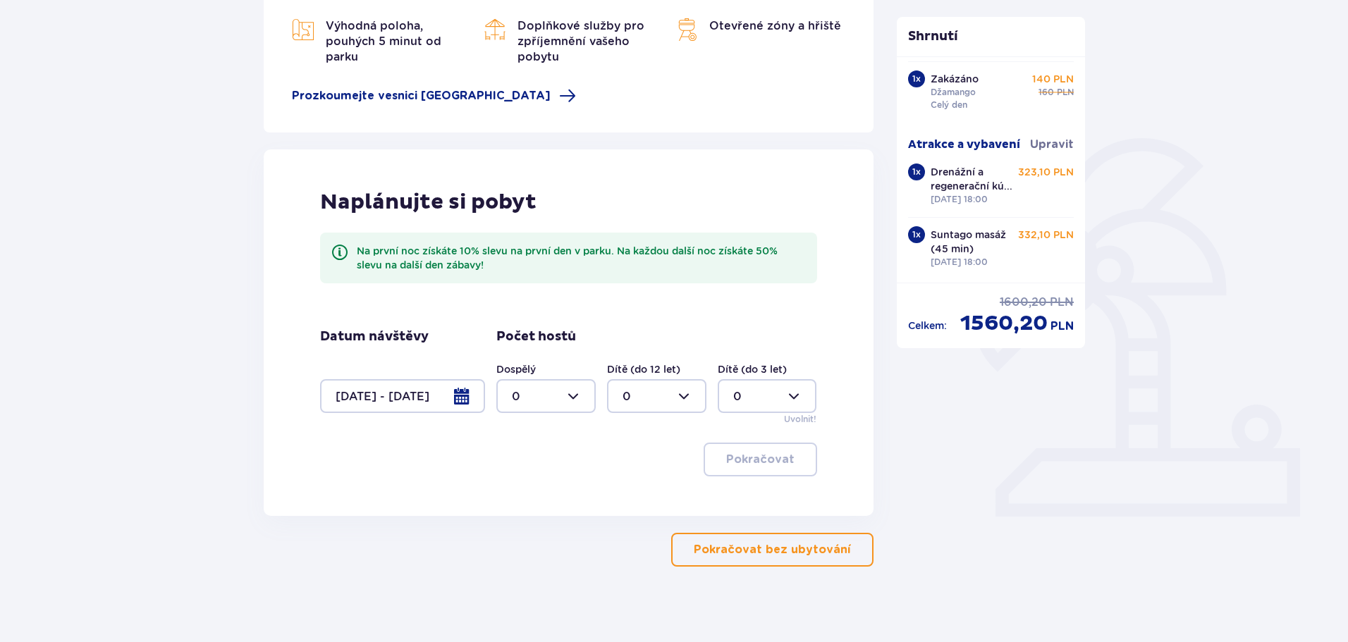
click at [570, 391] on div at bounding box center [545, 396] width 99 height 34
click at [520, 523] on div "3" at bounding box center [546, 528] width 68 height 16
type input "3"
click at [654, 394] on div at bounding box center [656, 396] width 99 height 34
click at [630, 527] on div "3" at bounding box center [656, 528] width 68 height 16
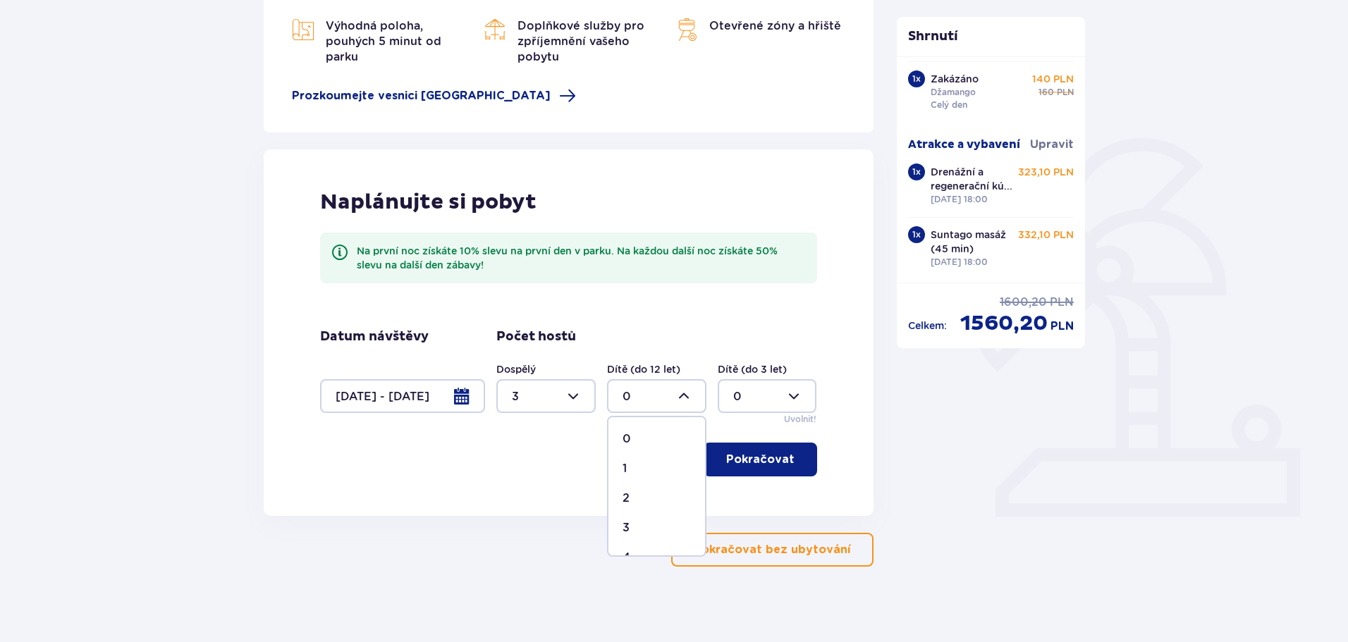
type input "3"
click at [763, 450] on button "Pokračovat" at bounding box center [761, 460] width 114 height 34
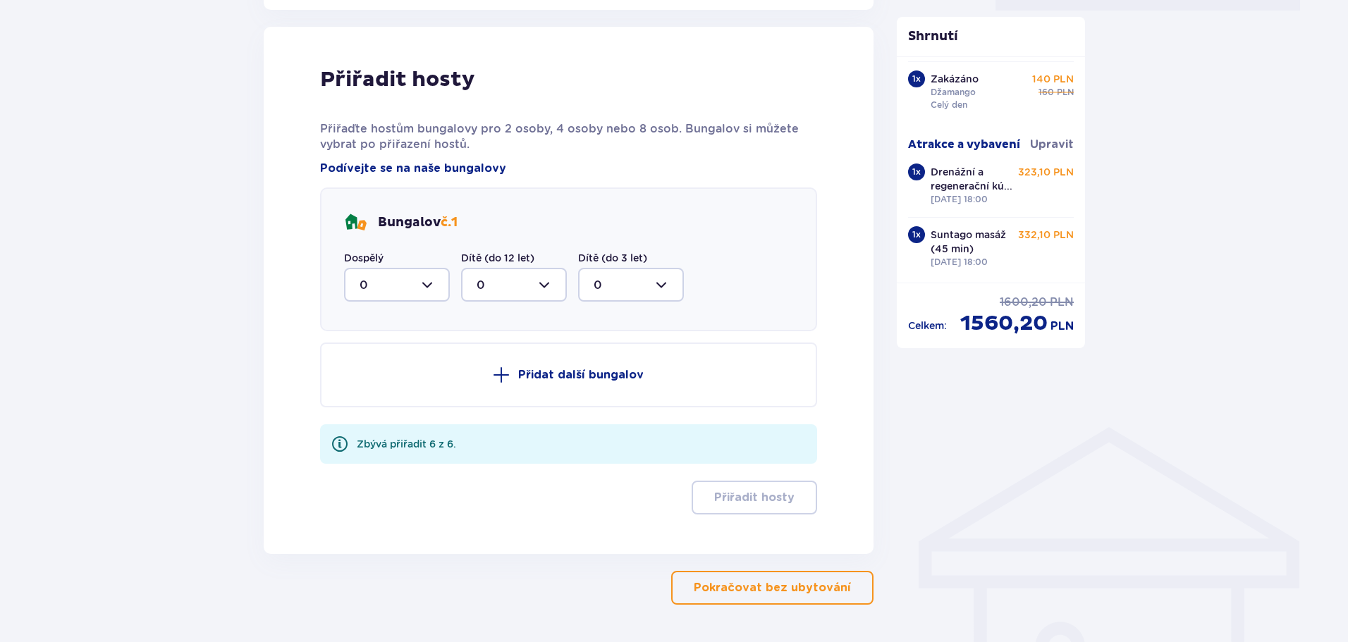
scroll to position [728, 0]
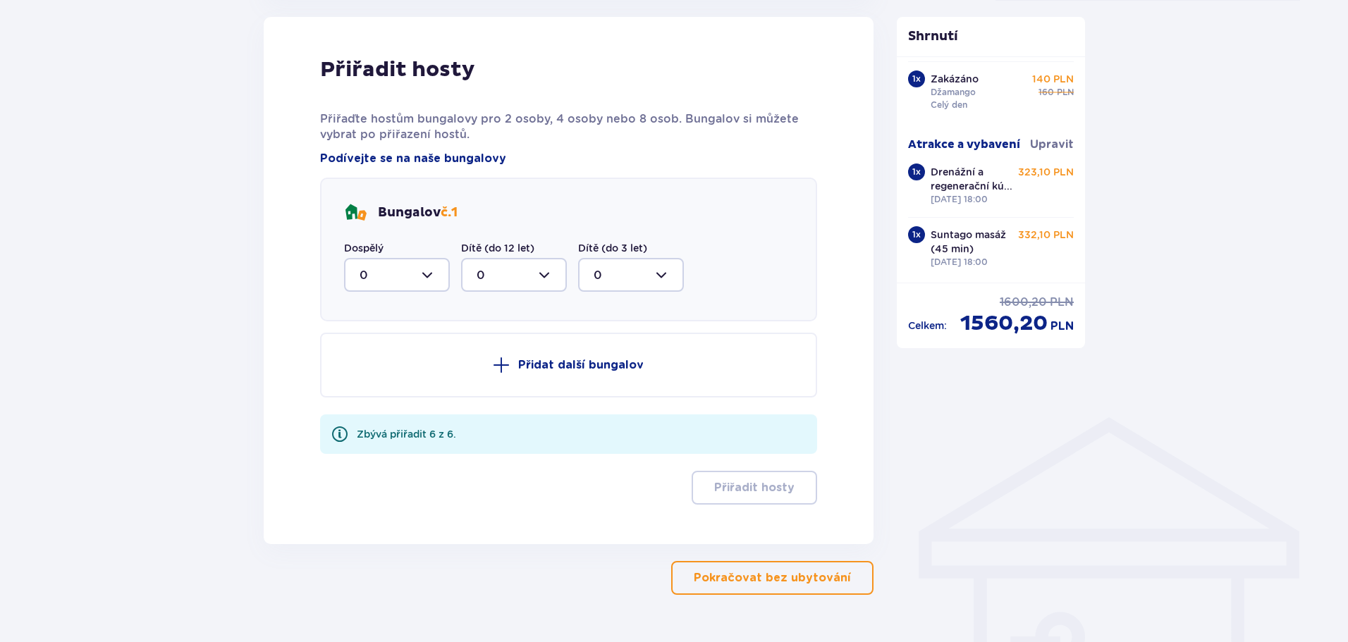
click at [427, 279] on div at bounding box center [397, 275] width 106 height 34
click at [372, 408] on div "3" at bounding box center [397, 407] width 75 height 16
type input "3"
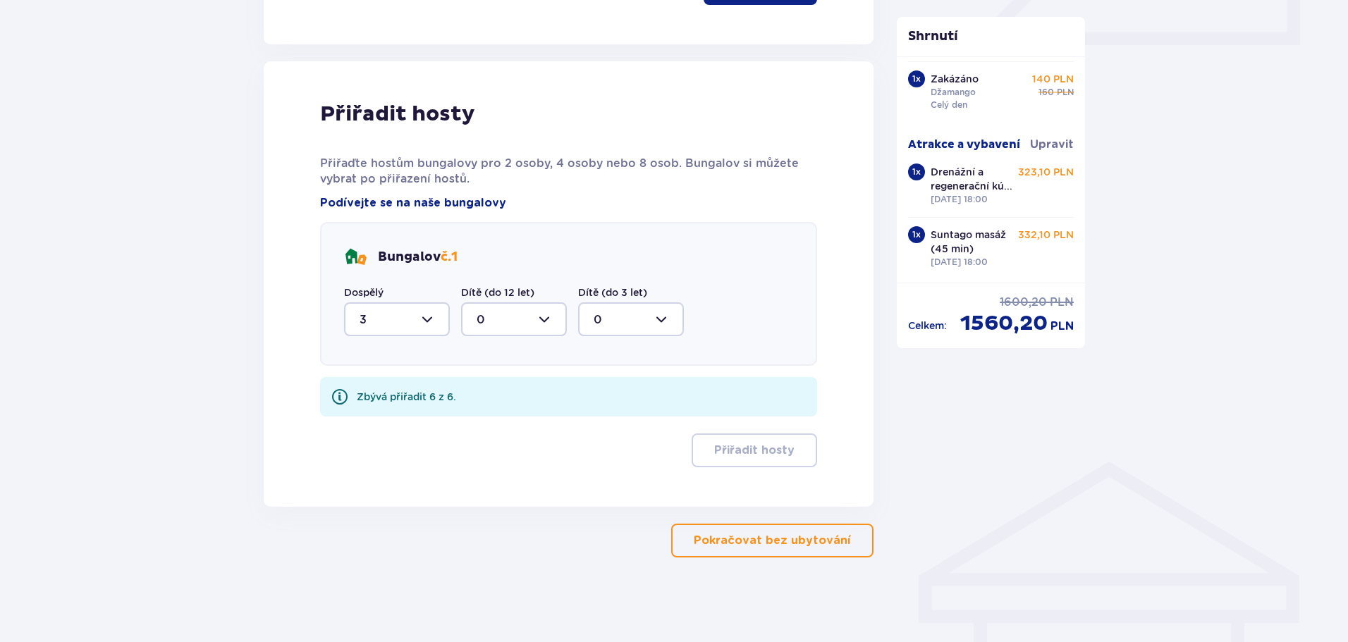
click at [524, 314] on div at bounding box center [514, 319] width 106 height 34
click at [481, 448] on font "3" at bounding box center [480, 450] width 7 height 13
type input "3"
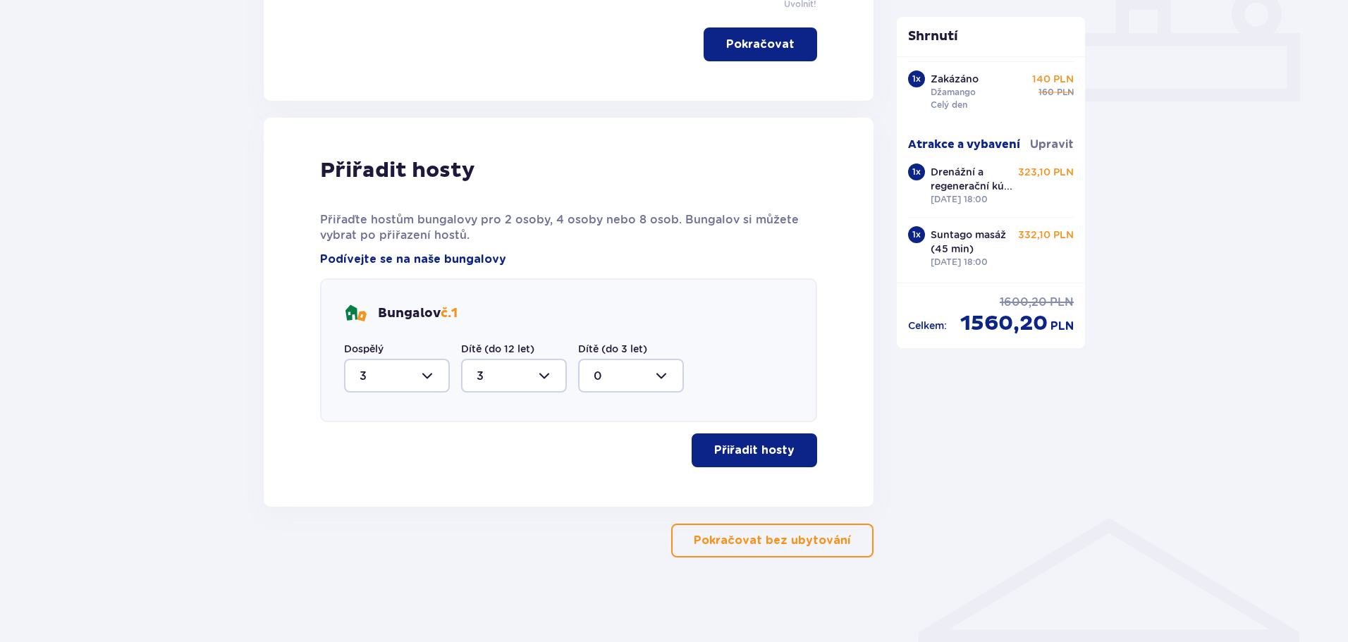
click at [742, 452] on font "Přiřadit hosty" at bounding box center [754, 450] width 80 height 11
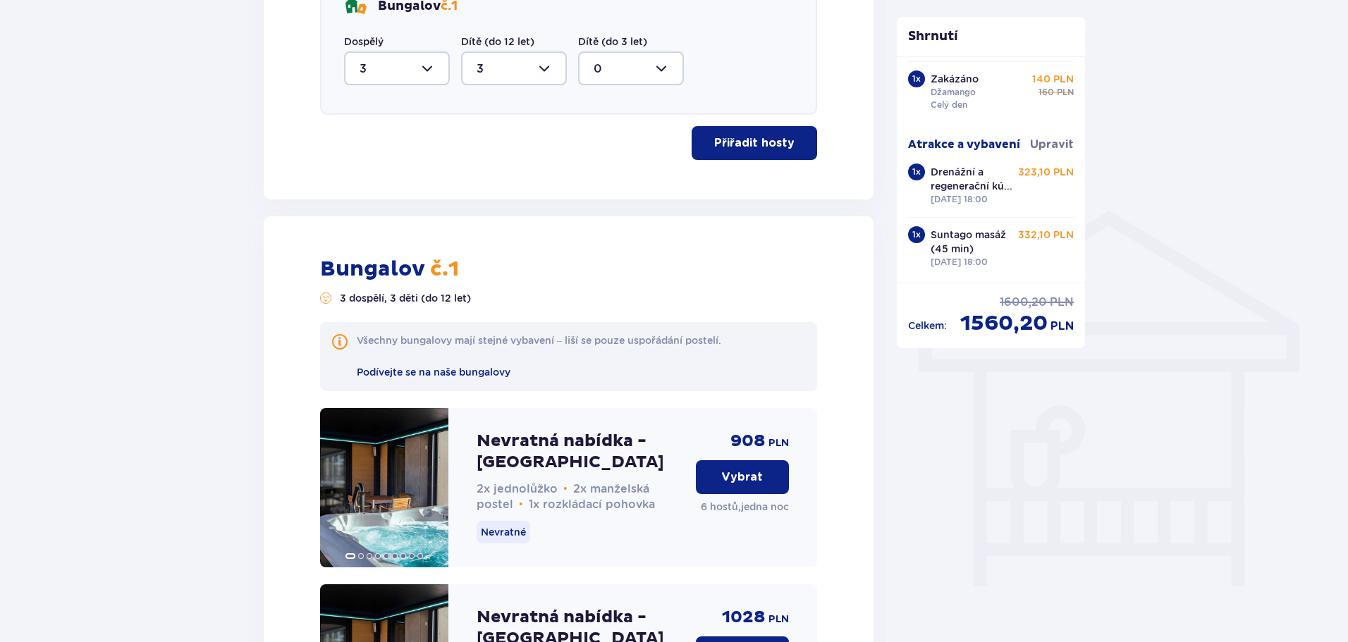
scroll to position [1134, 0]
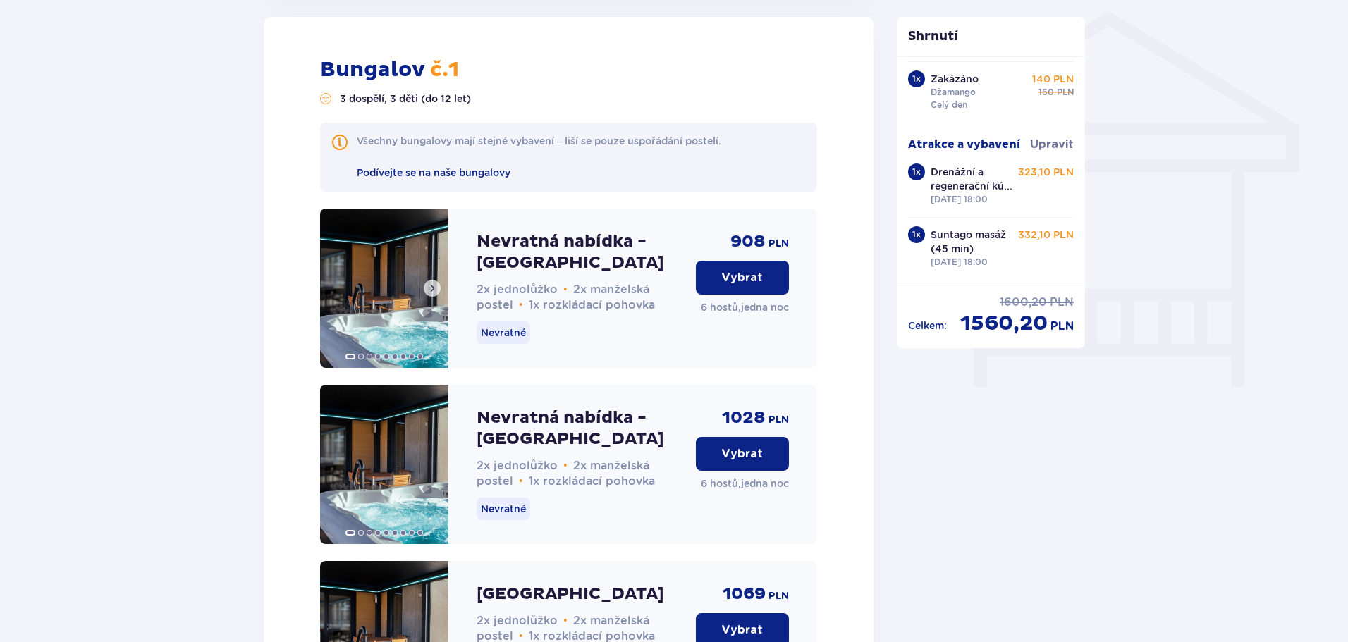
click at [434, 285] on span at bounding box center [432, 288] width 11 height 11
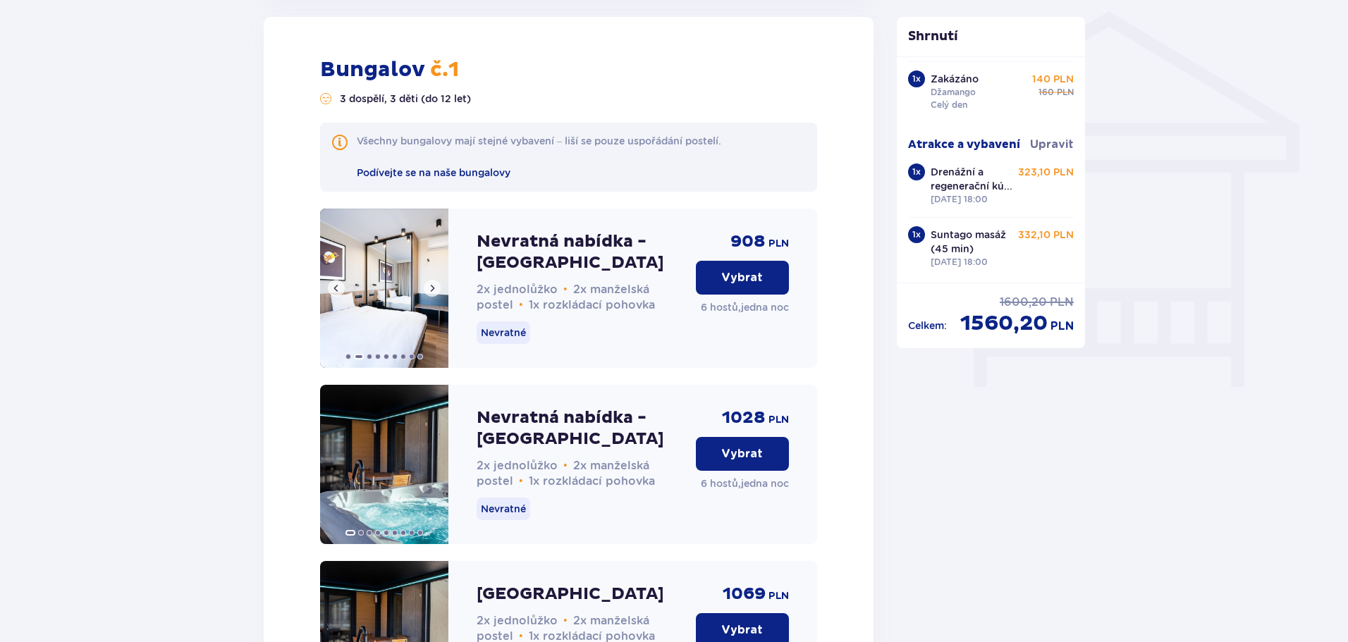
click at [434, 285] on span at bounding box center [432, 288] width 11 height 11
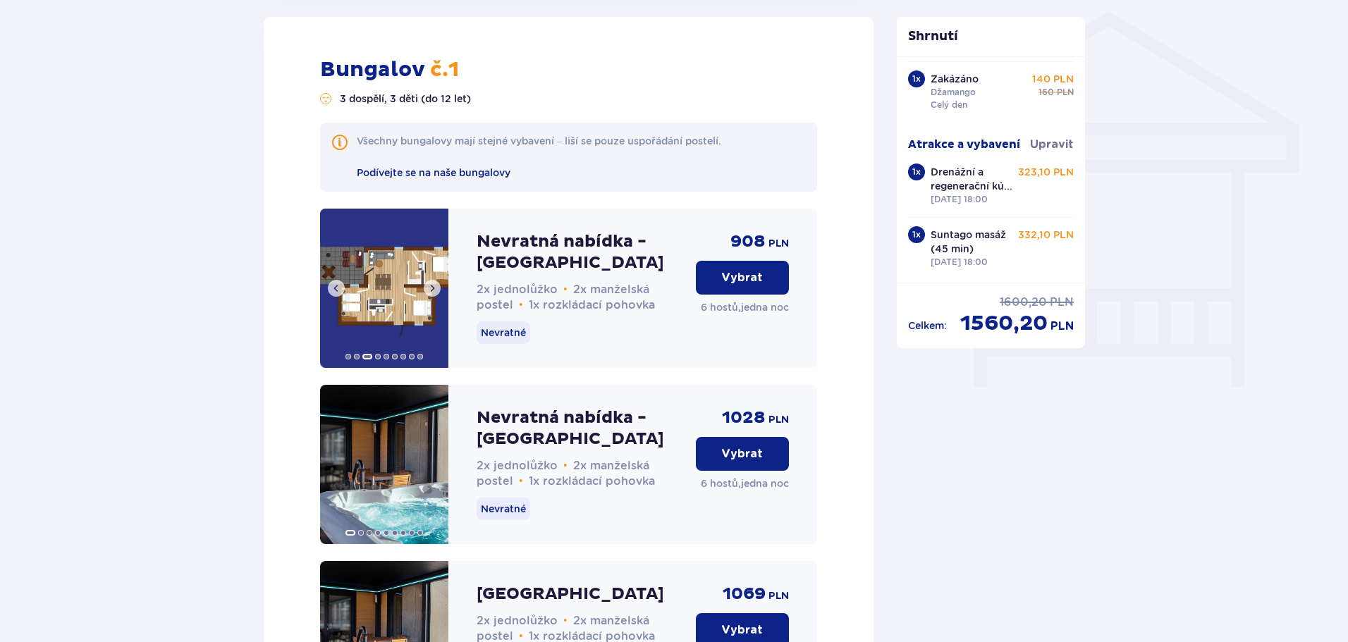
click at [434, 285] on span at bounding box center [432, 288] width 11 height 11
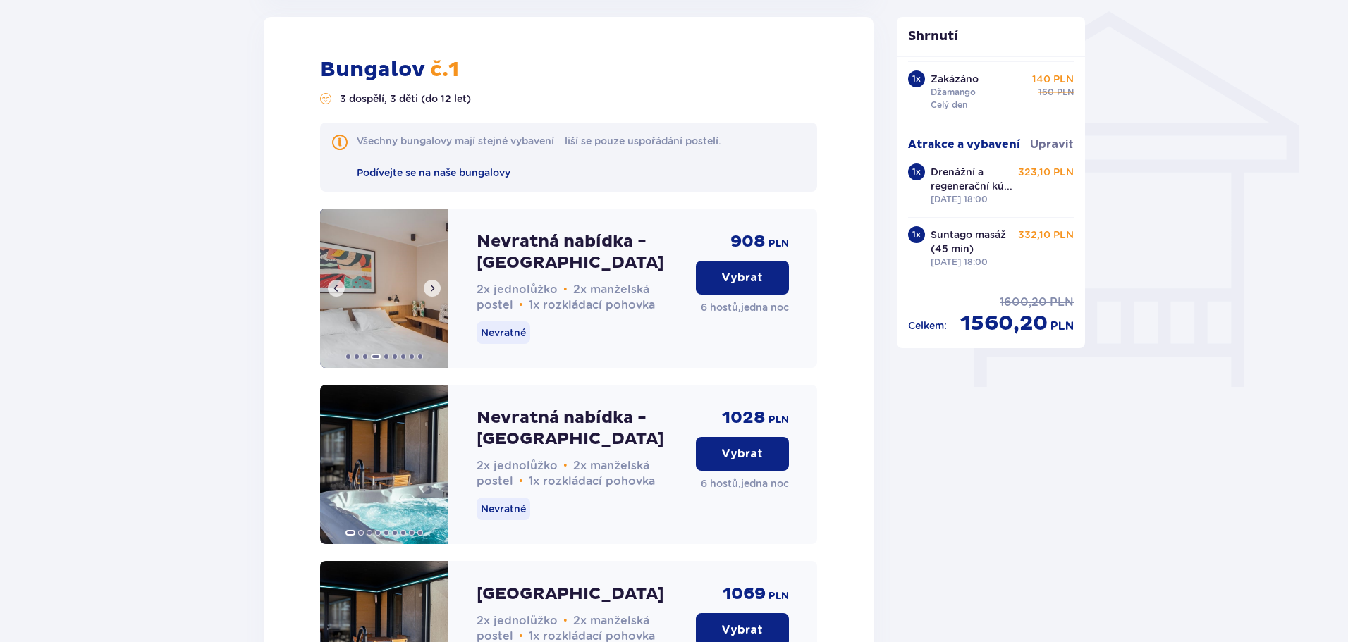
click at [434, 285] on span at bounding box center [432, 288] width 11 height 11
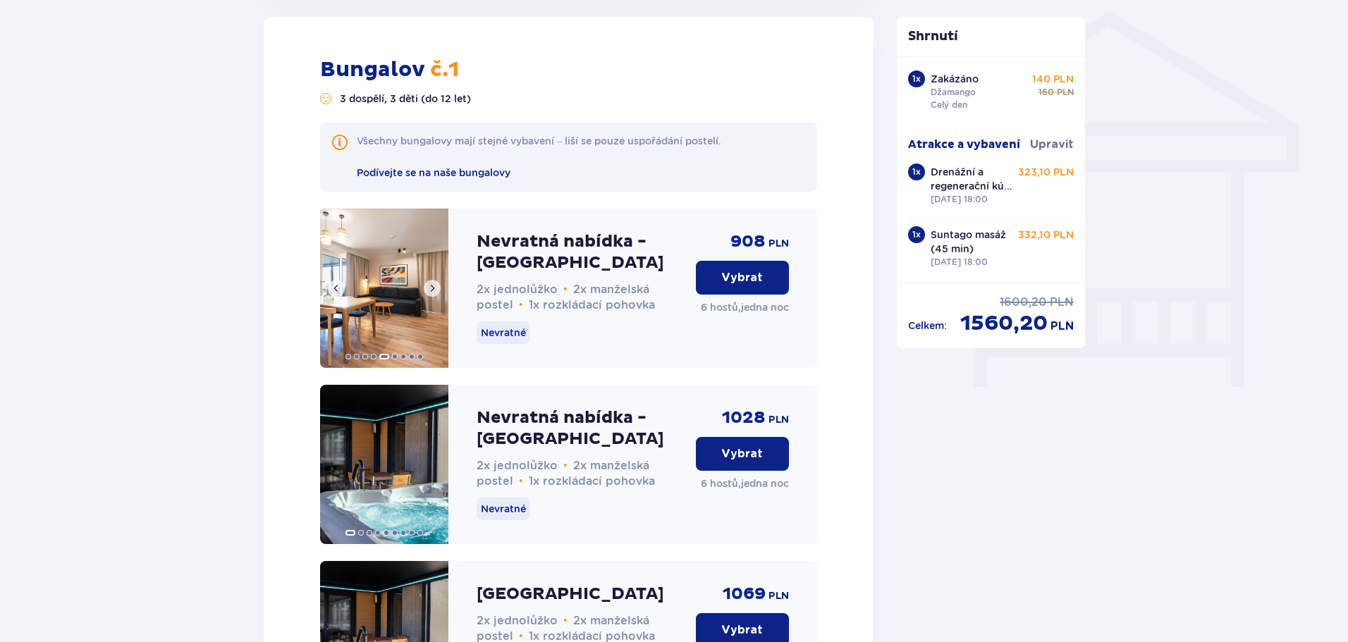
click at [434, 285] on span at bounding box center [432, 288] width 11 height 11
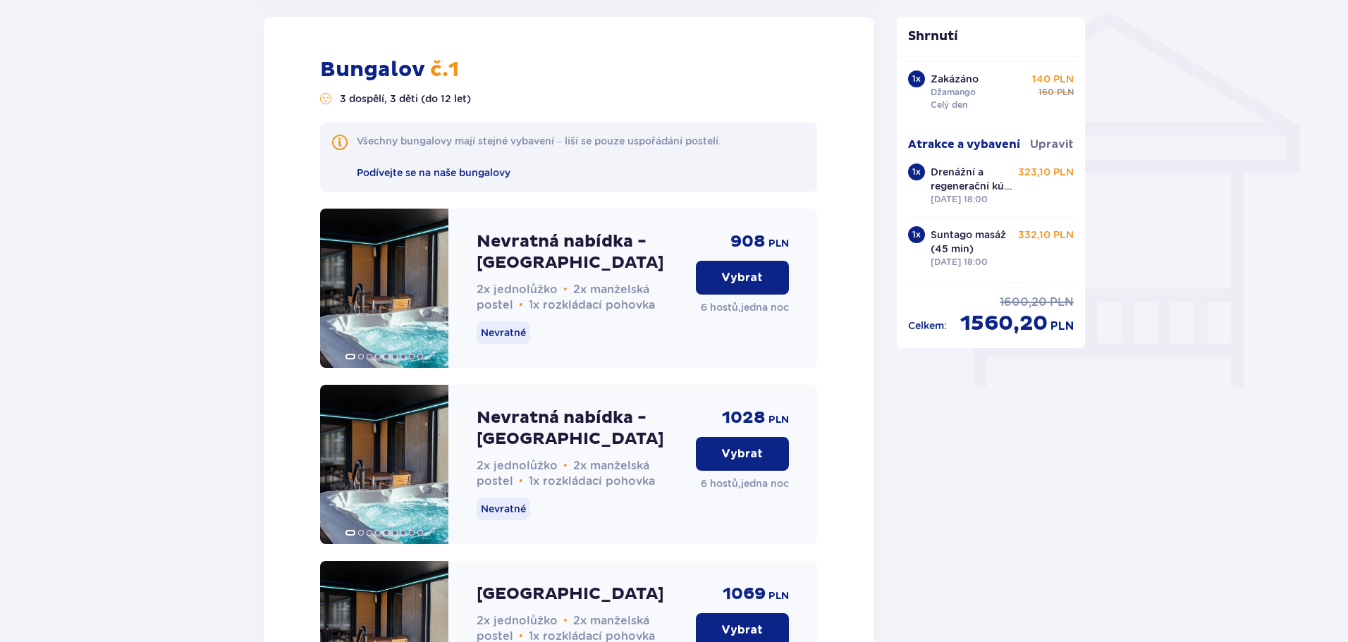
click at [434, 285] on span at bounding box center [432, 288] width 11 height 11
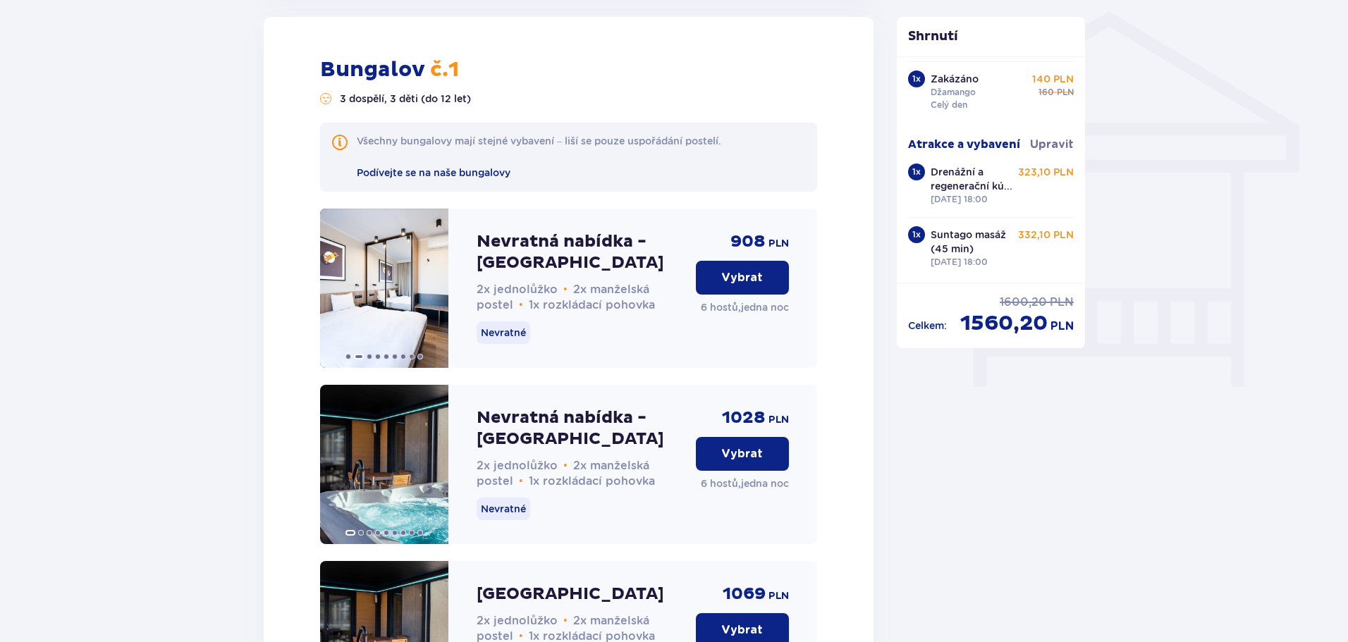
click at [718, 275] on button "Vybrat" at bounding box center [742, 278] width 93 height 34
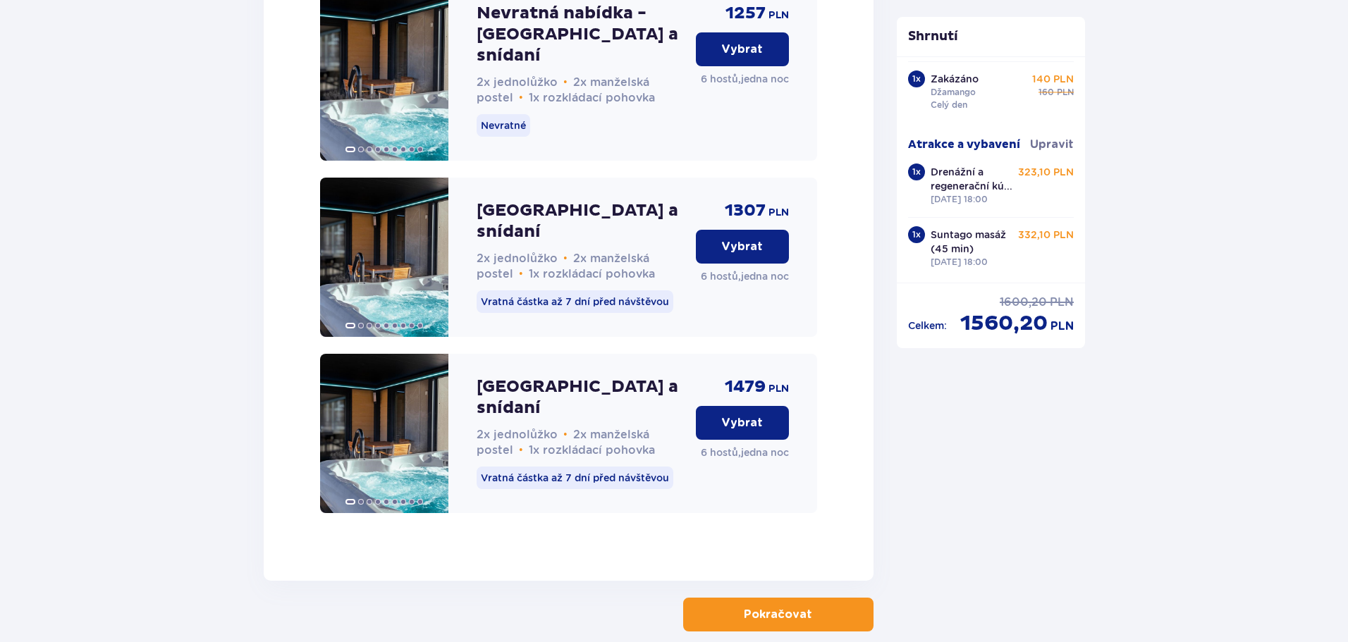
scroll to position [2296, 0]
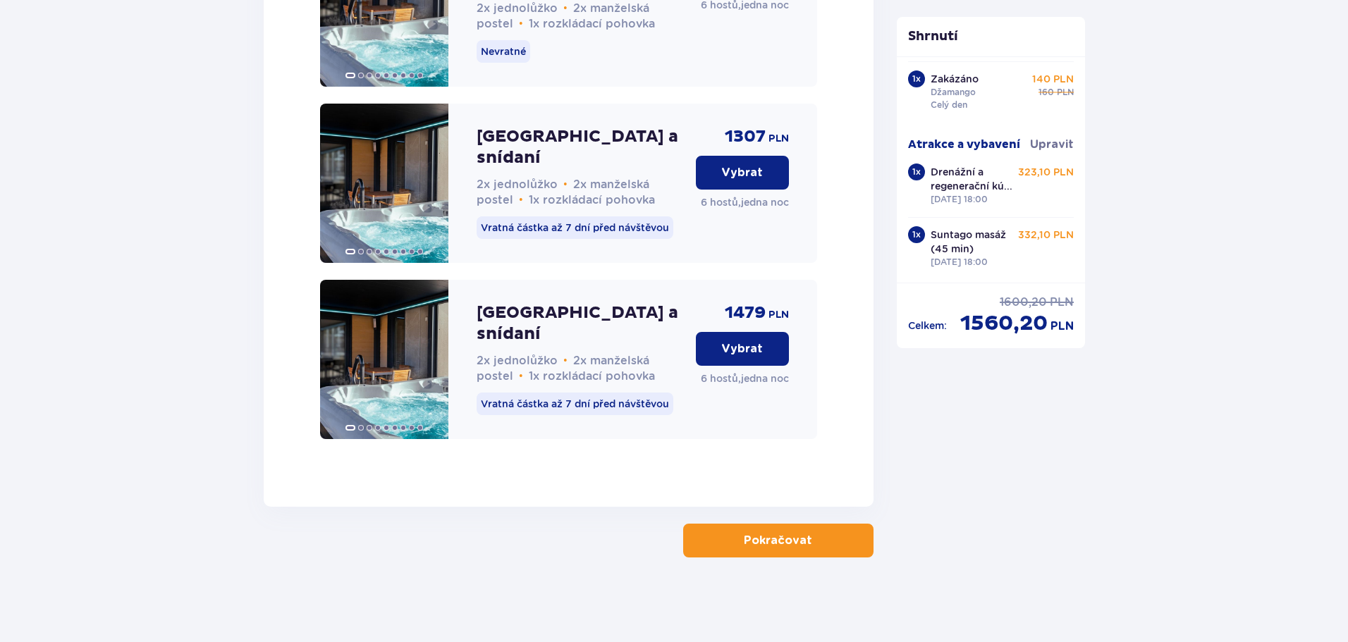
click at [746, 540] on font "Pokračovat" at bounding box center [778, 540] width 68 height 11
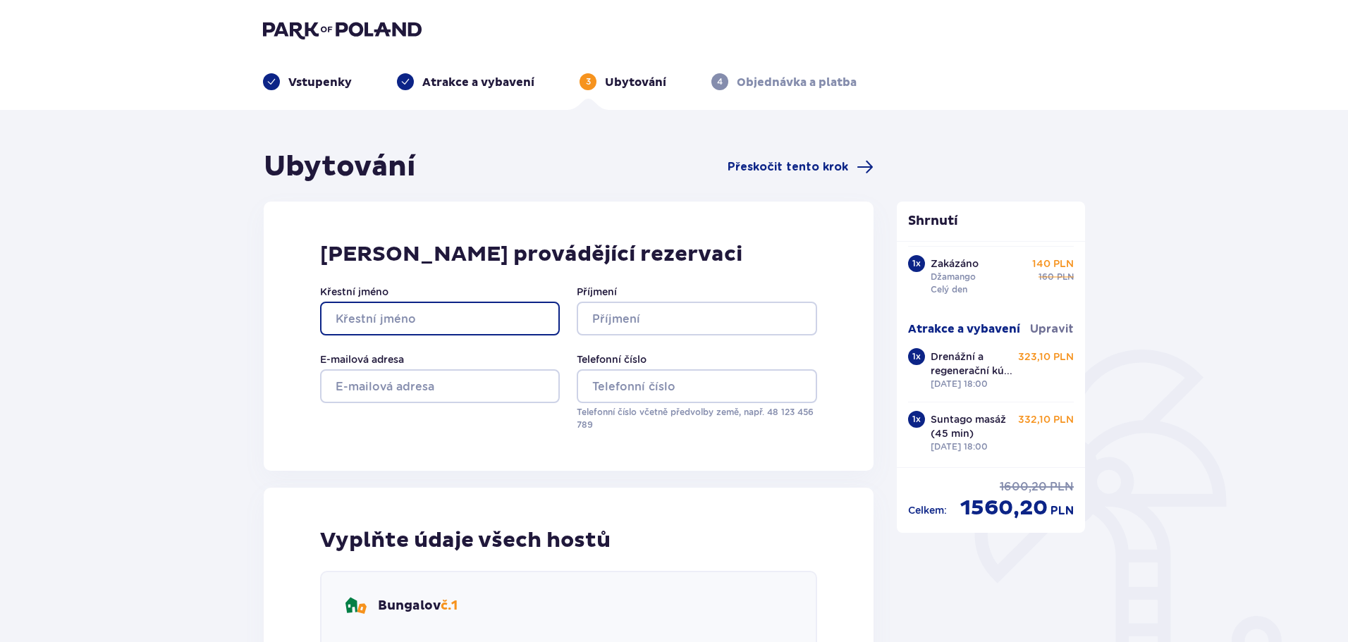
click at [479, 314] on input "Křestní jméno" at bounding box center [440, 319] width 240 height 34
type input "Jan"
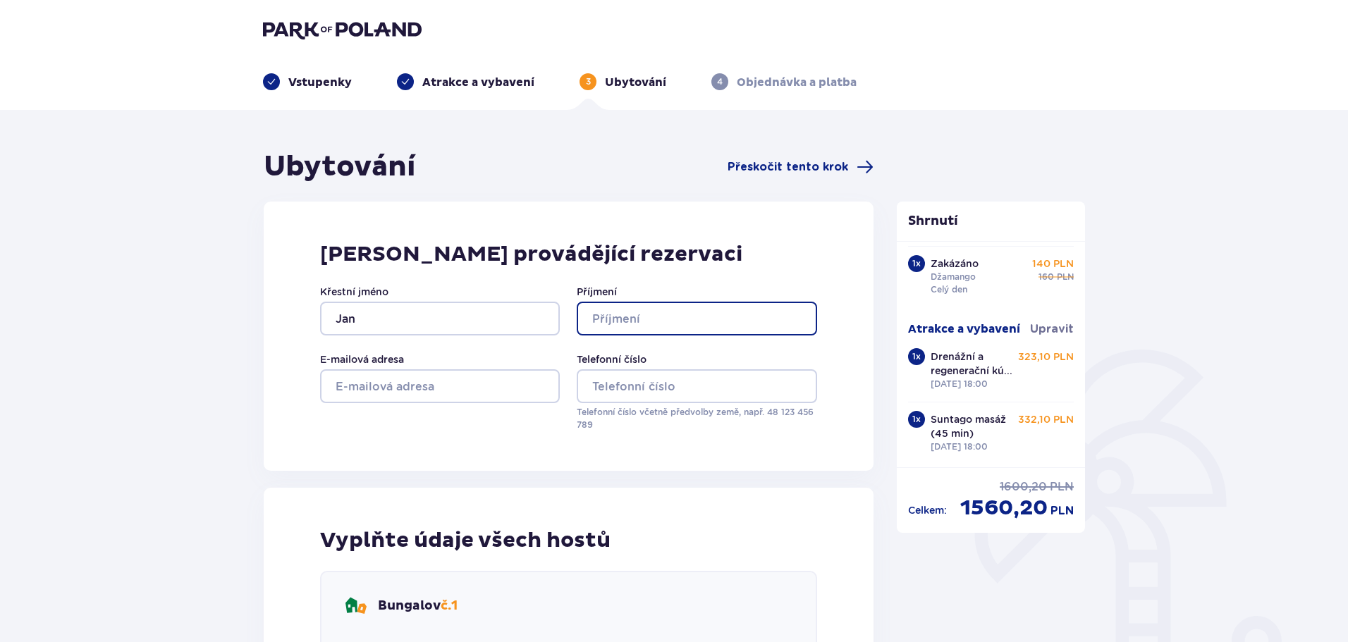
type input "[PERSON_NAME]"
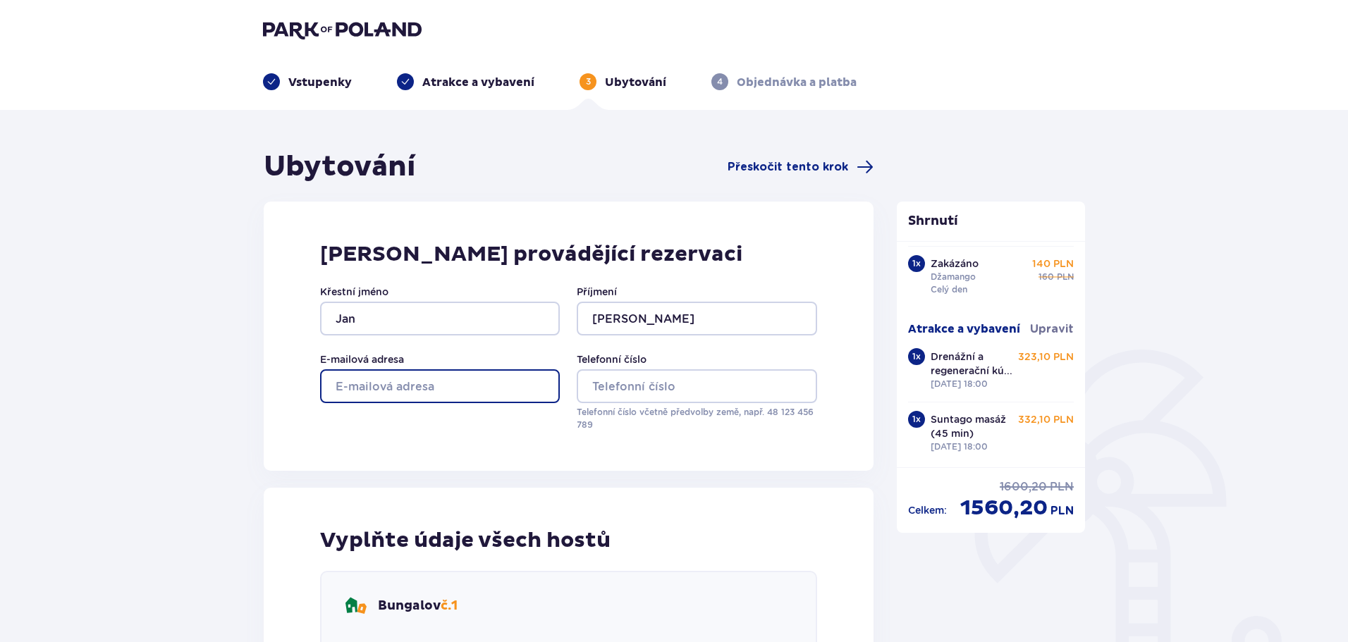
type input "[EMAIL_ADDRESS][DOMAIN_NAME]"
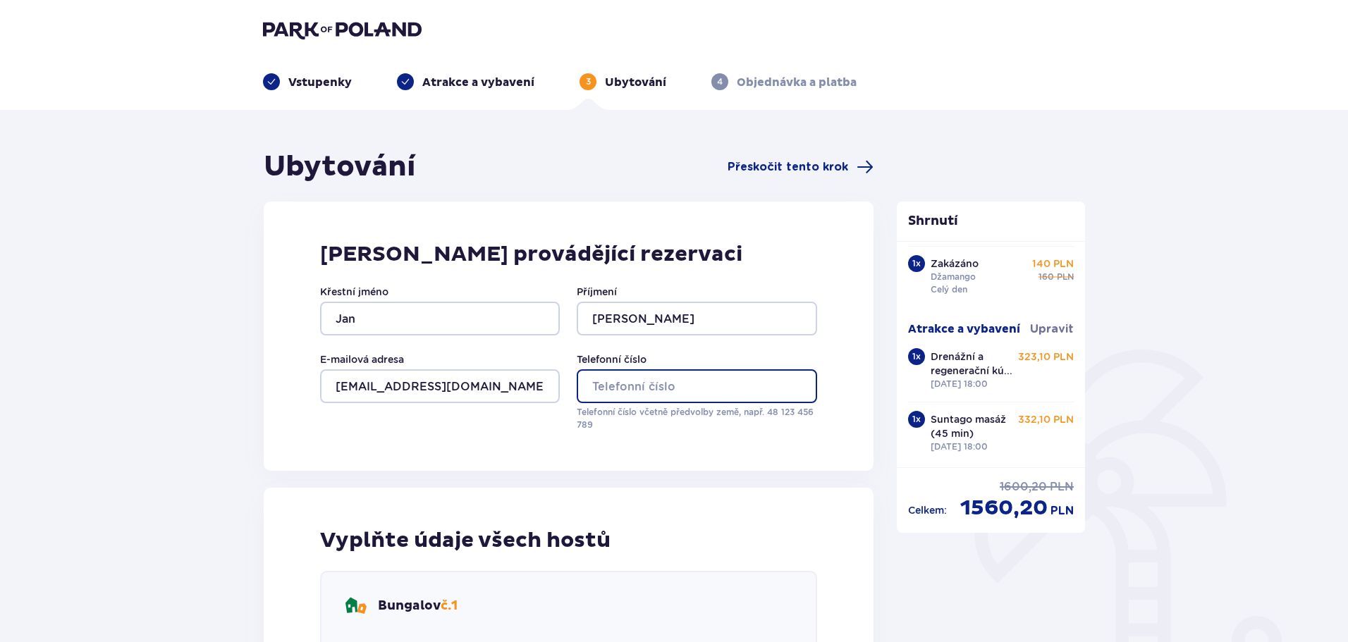
type input "07599226620"
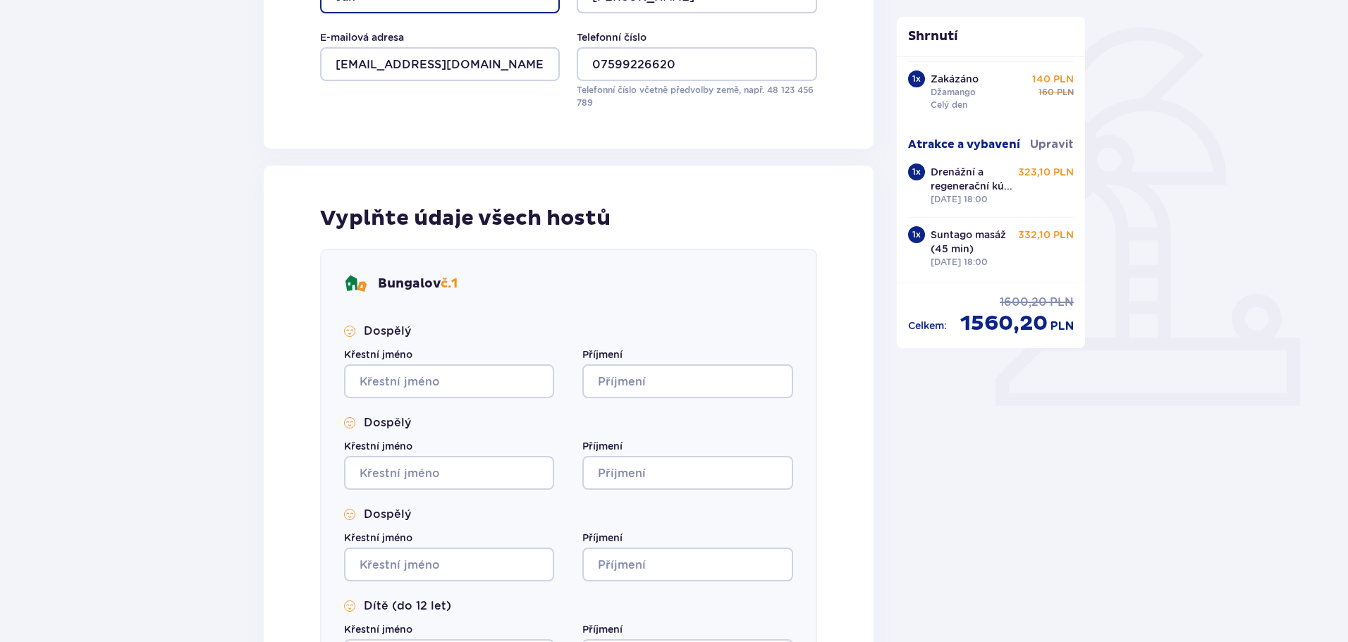
scroll to position [352, 0]
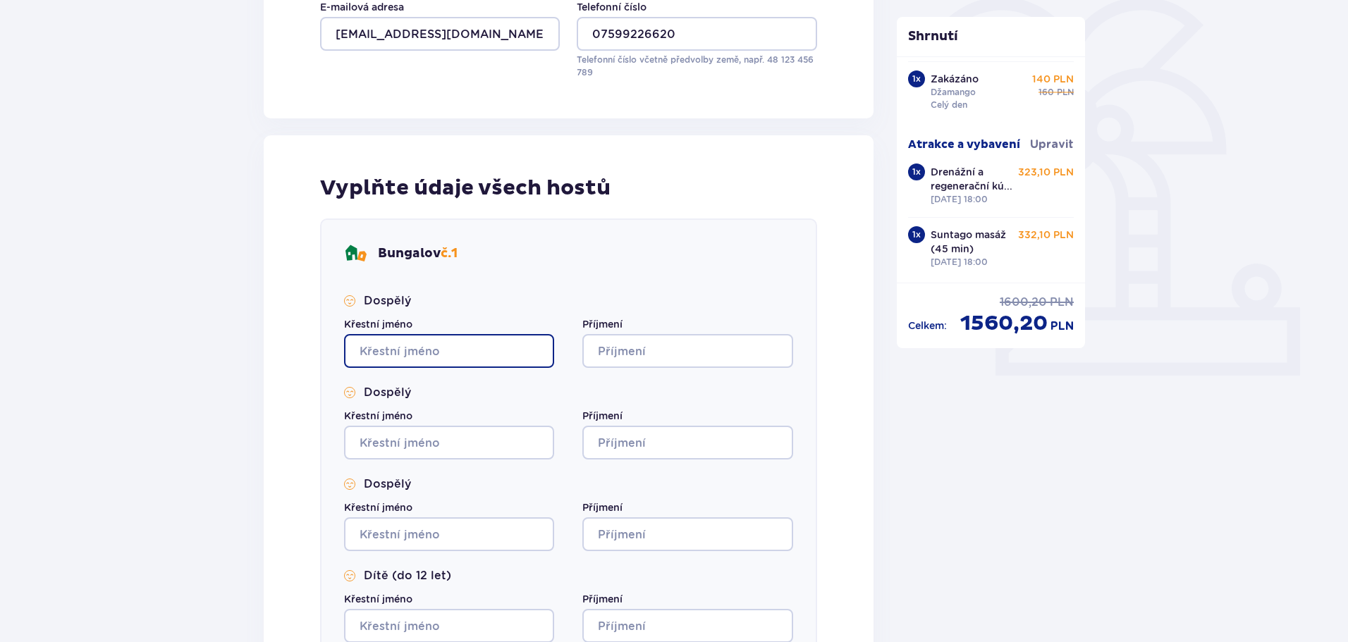
click at [502, 352] on input "Křestní jméno" at bounding box center [449, 351] width 210 height 34
type input "Jan"
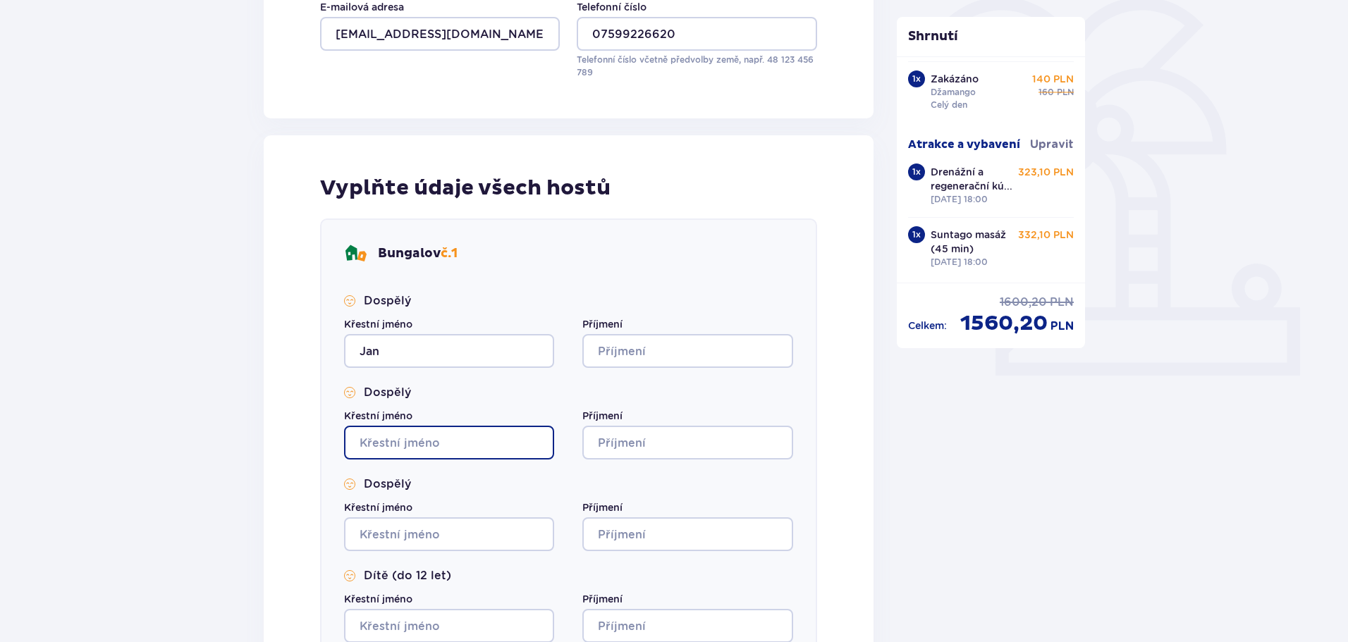
click at [414, 446] on input "Křestní jméno" at bounding box center [449, 443] width 210 height 34
type input "[PERSON_NAME]"
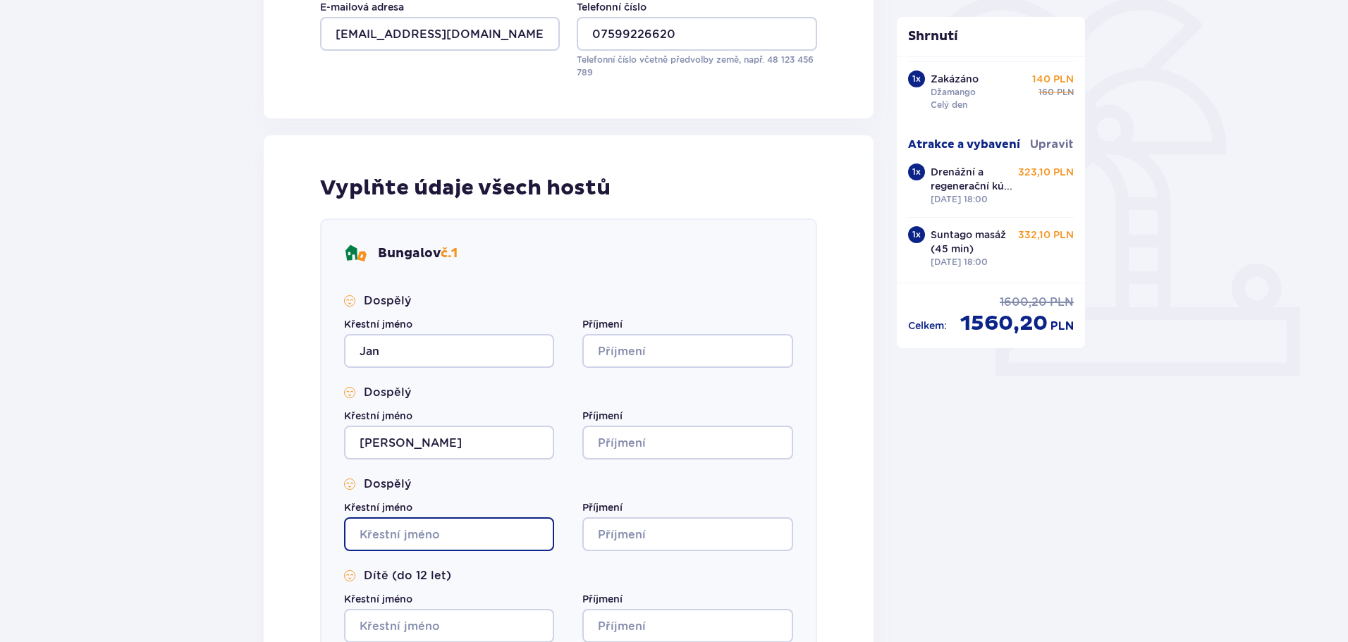
click at [393, 539] on input "Křestní jméno" at bounding box center [449, 534] width 210 height 34
type input "[PERSON_NAME]"
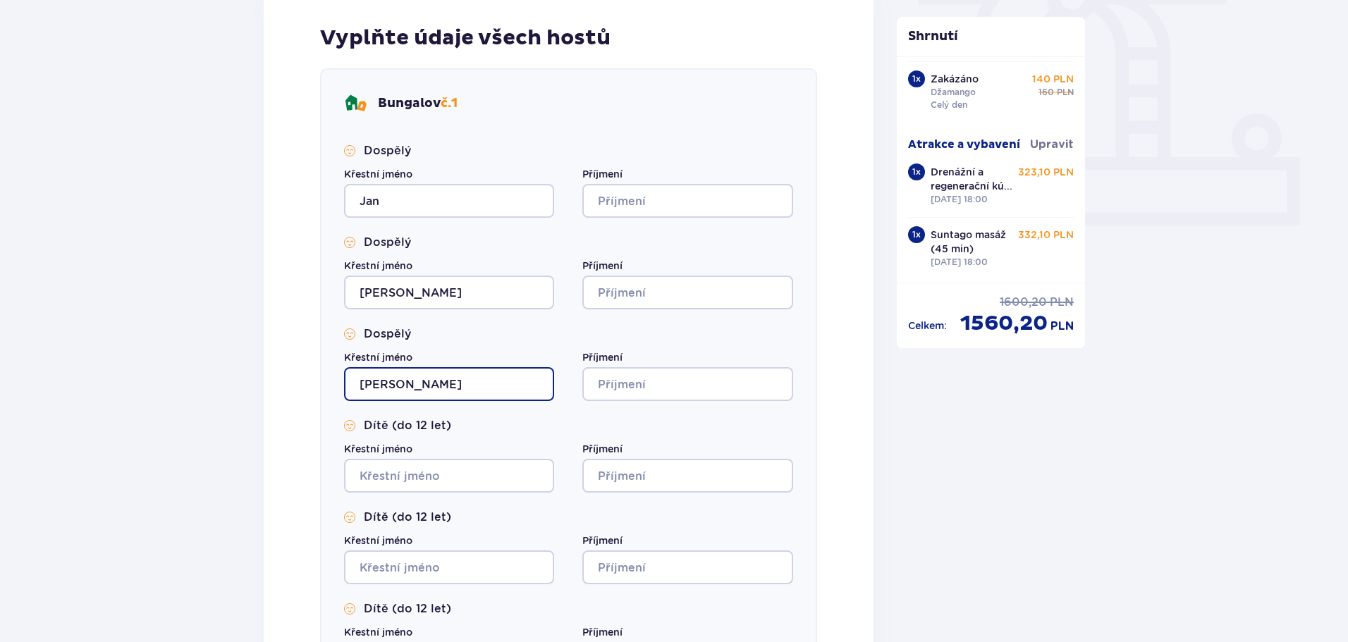
scroll to position [564, 0]
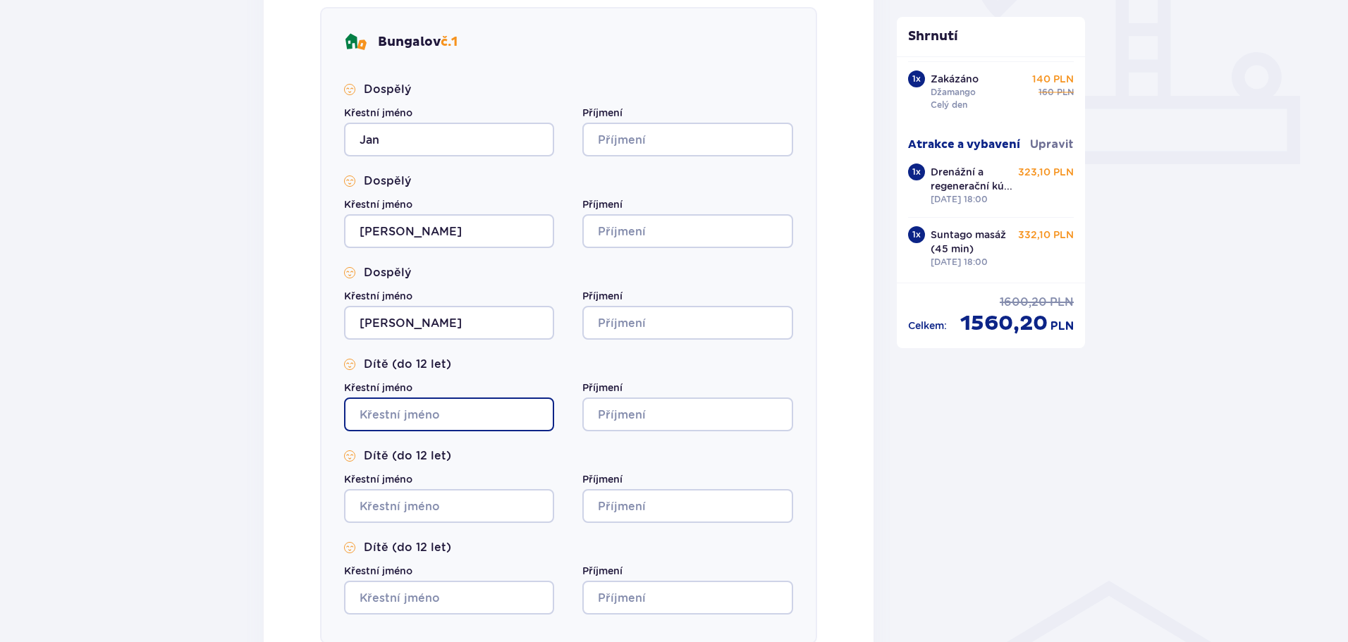
click at [419, 410] on input "Křestní jméno" at bounding box center [449, 415] width 210 height 34
type input "[PERSON_NAME]"
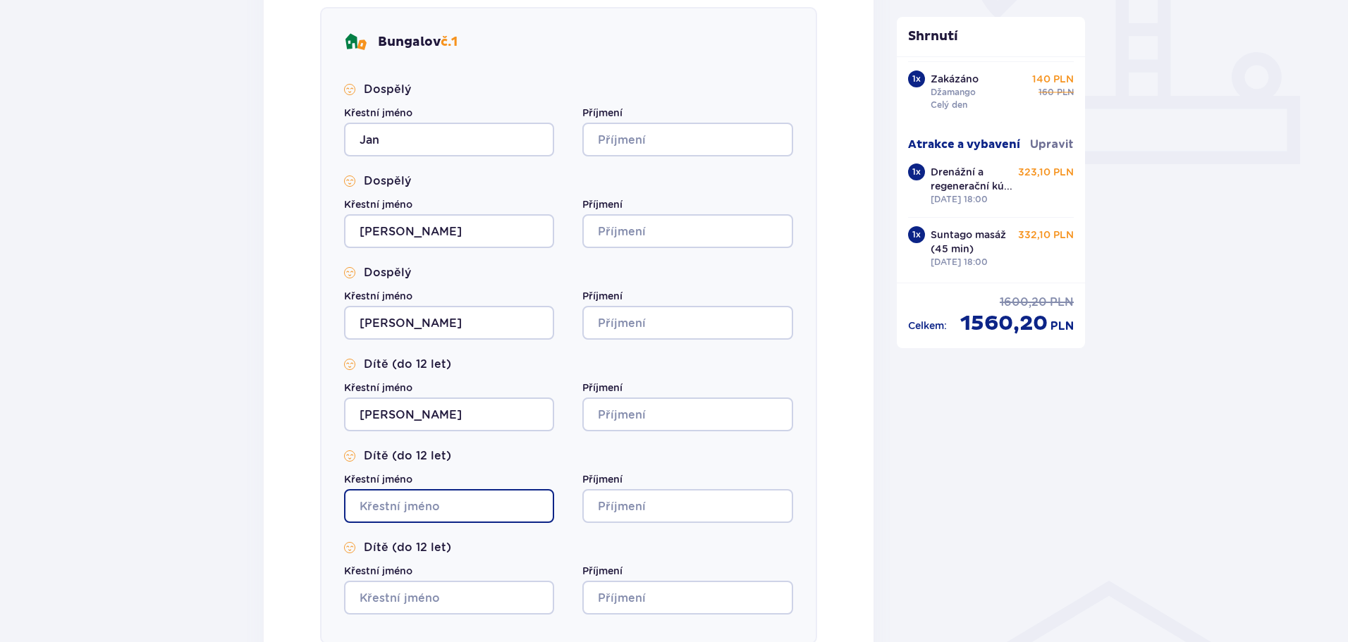
click at [386, 508] on input "Křestní jméno" at bounding box center [449, 506] width 210 height 34
type input "[PERSON_NAME]"
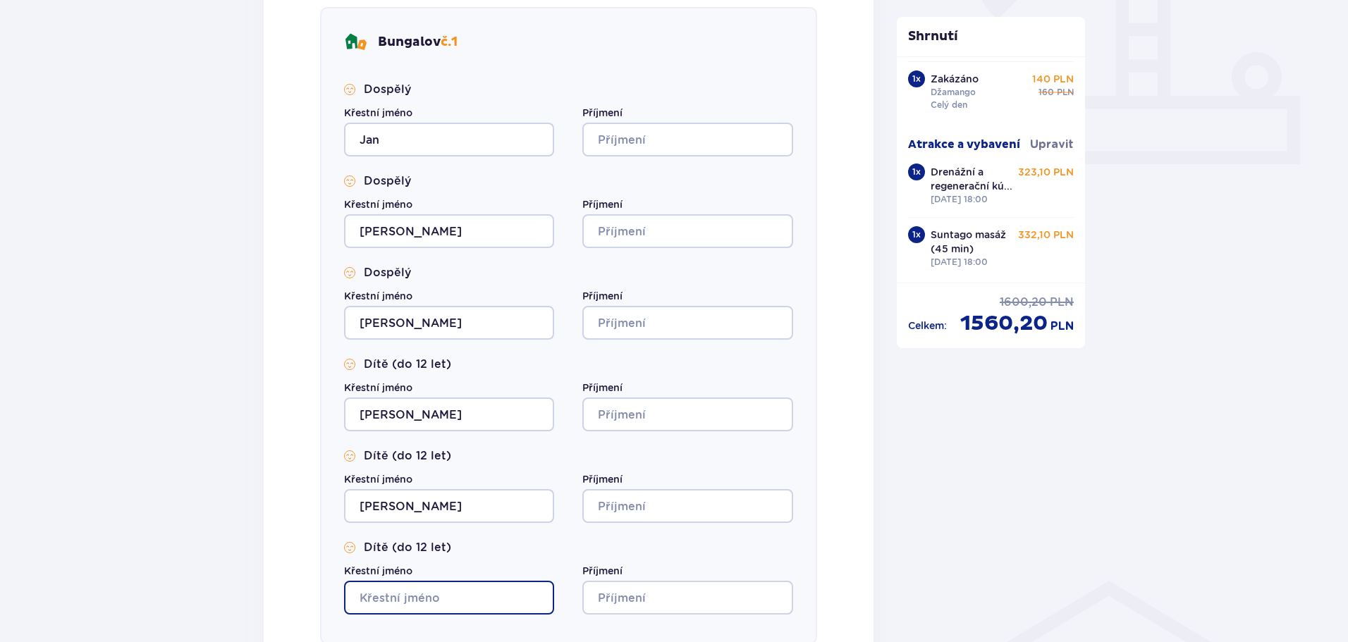
click at [382, 603] on input "Křestní jméno" at bounding box center [449, 598] width 210 height 34
type input "[PERSON_NAME]"
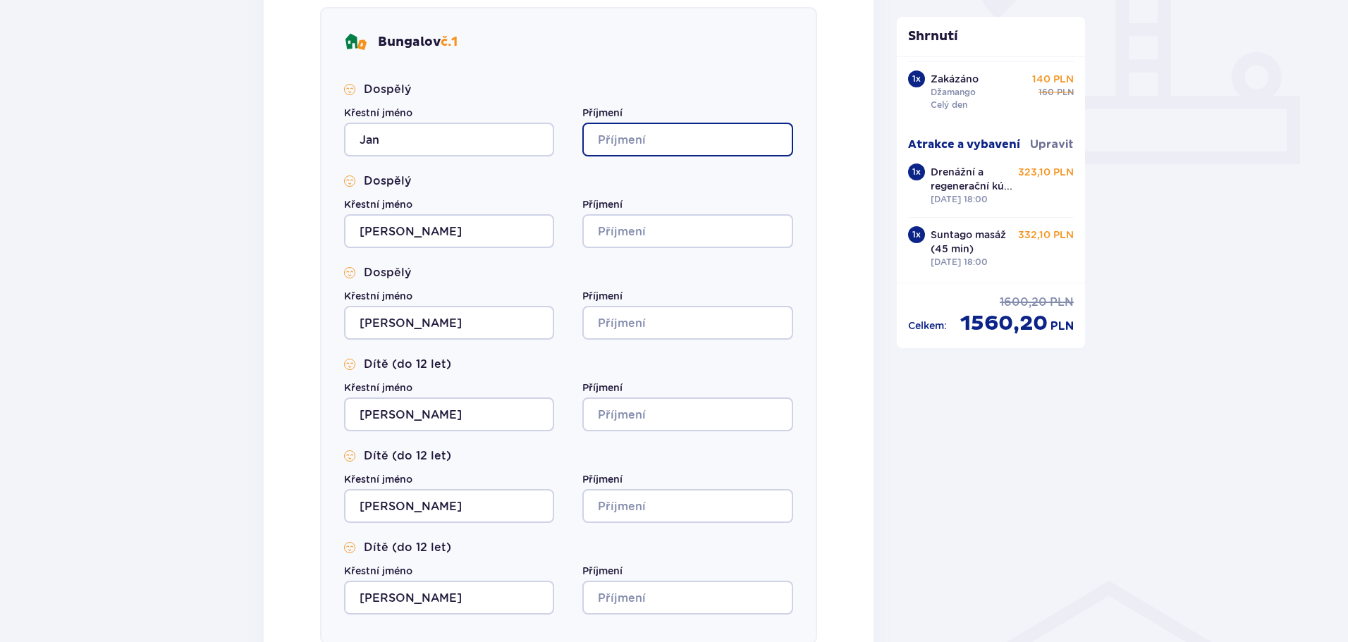
click at [656, 131] on input "Příjmení" at bounding box center [687, 140] width 210 height 34
type input "[PERSON_NAME]"
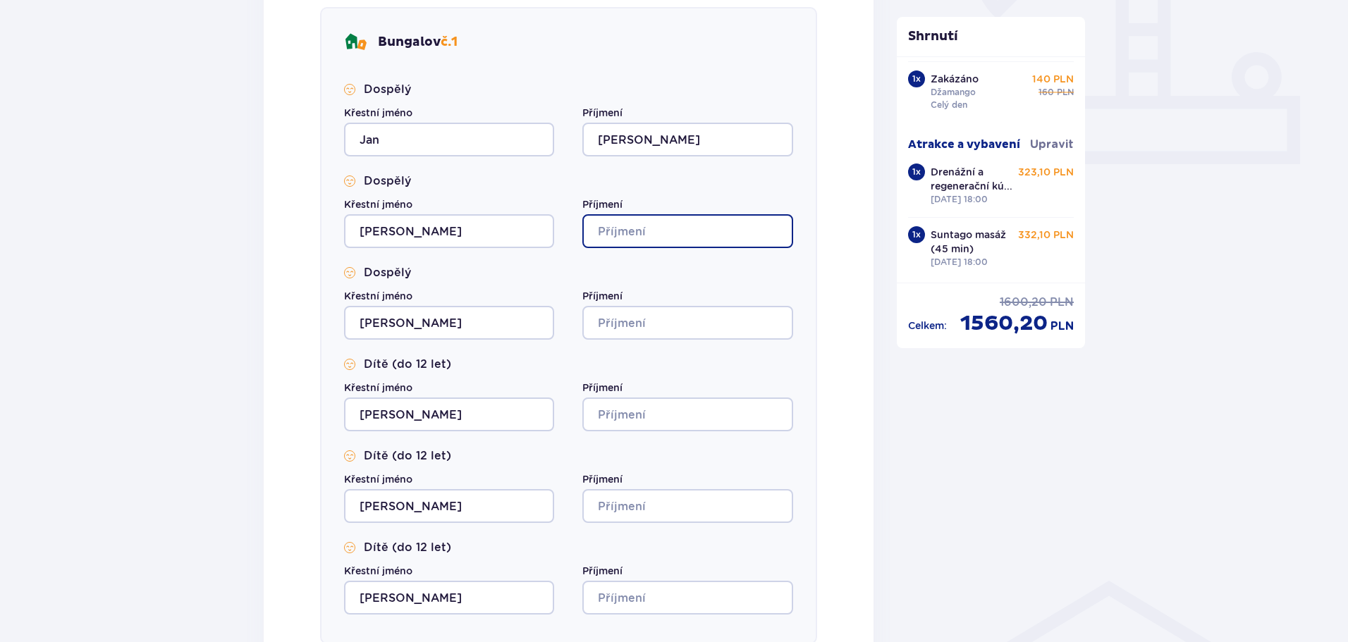
click at [634, 241] on input "Příjmení" at bounding box center [687, 231] width 210 height 34
type input "[PERSON_NAME]"
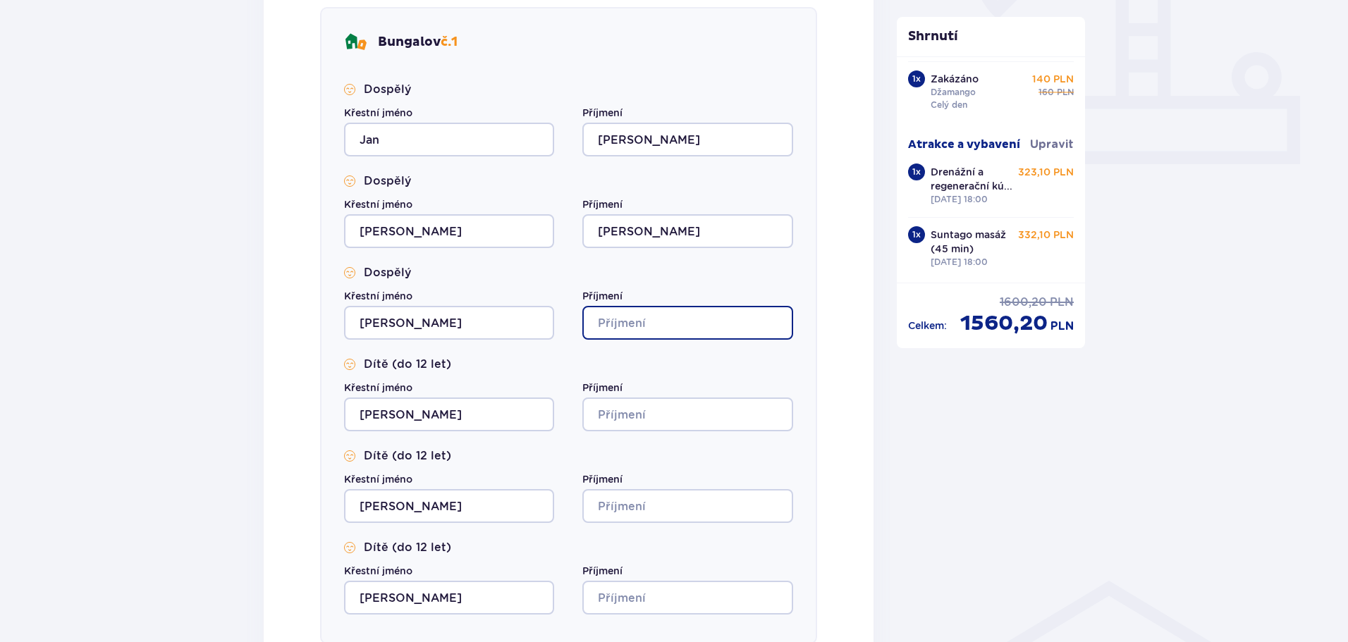
click at [618, 320] on input "Příjmení" at bounding box center [687, 323] width 210 height 34
type input "Karicka"
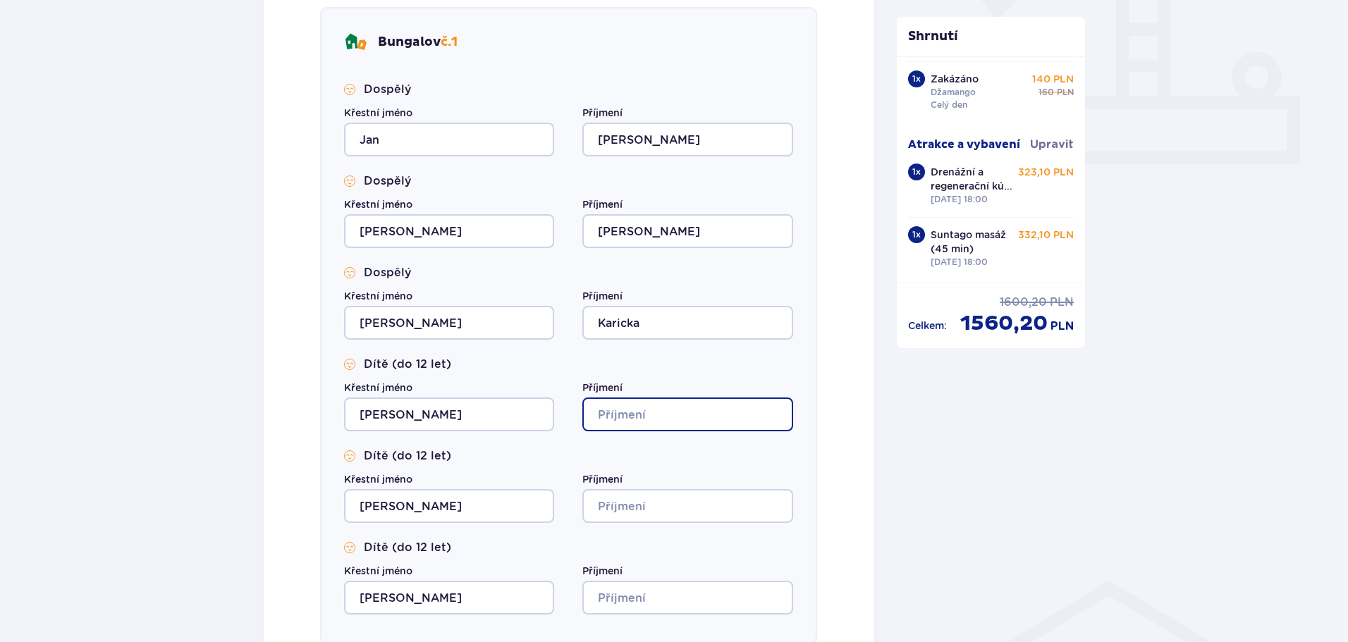
click at [622, 409] on input "Příjmení" at bounding box center [687, 415] width 210 height 34
type input "Karickova"
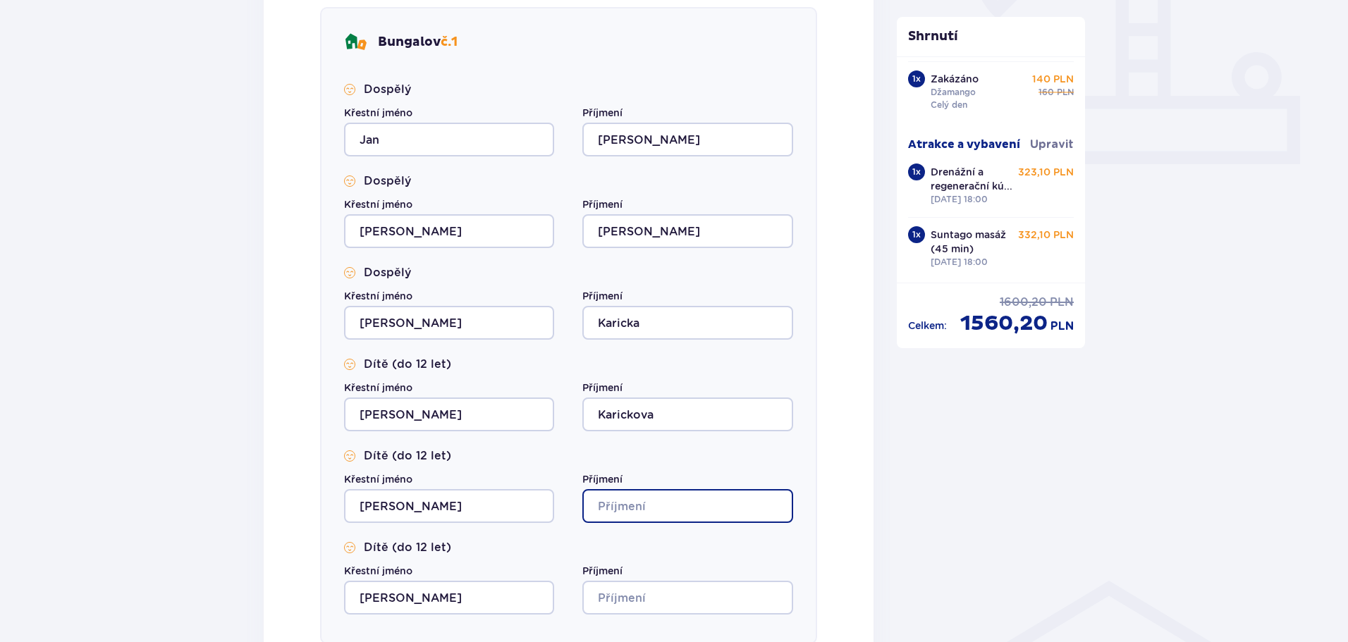
click at [631, 508] on input "Příjmení" at bounding box center [687, 506] width 210 height 34
type input "Karickova"
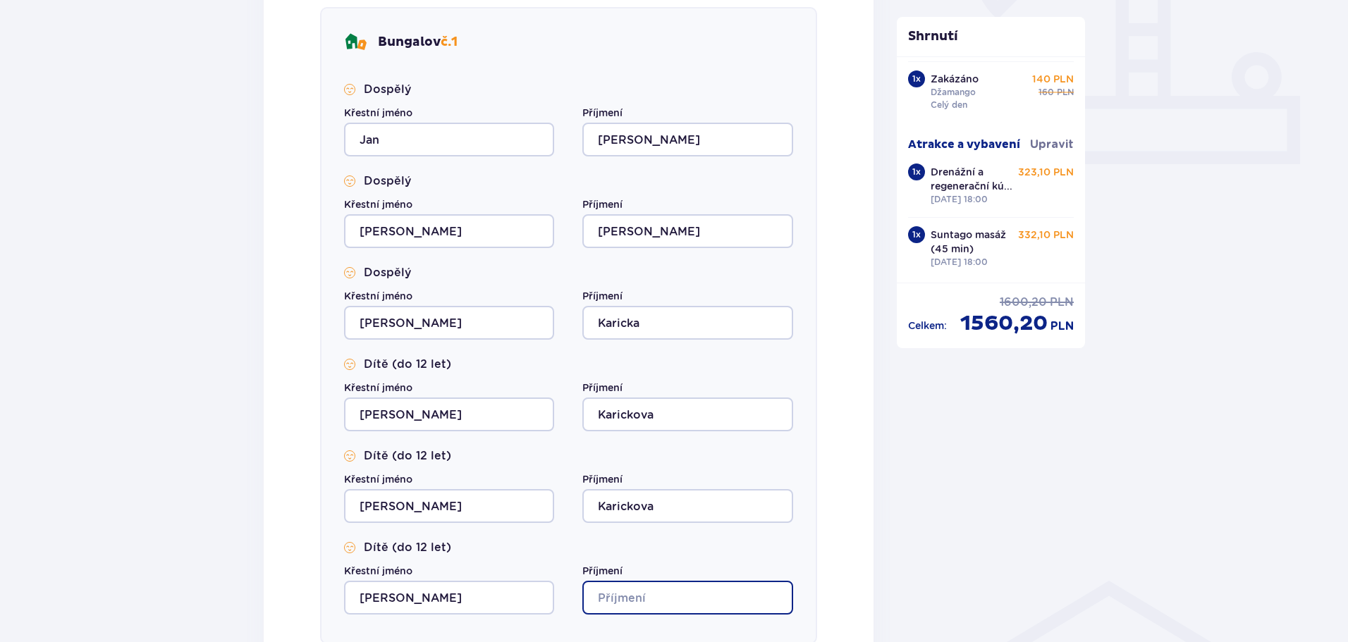
click at [629, 600] on input "Příjmení" at bounding box center [687, 598] width 210 height 34
type input "Karicka"
drag, startPoint x: 843, startPoint y: 453, endPoint x: 857, endPoint y: 444, distance: 16.2
click at [843, 453] on div "Vyplňte údaje všech hostů Bungalov č. 1 Dospělý Křestní jméno [PERSON_NAME] [PE…" at bounding box center [569, 304] width 610 height 760
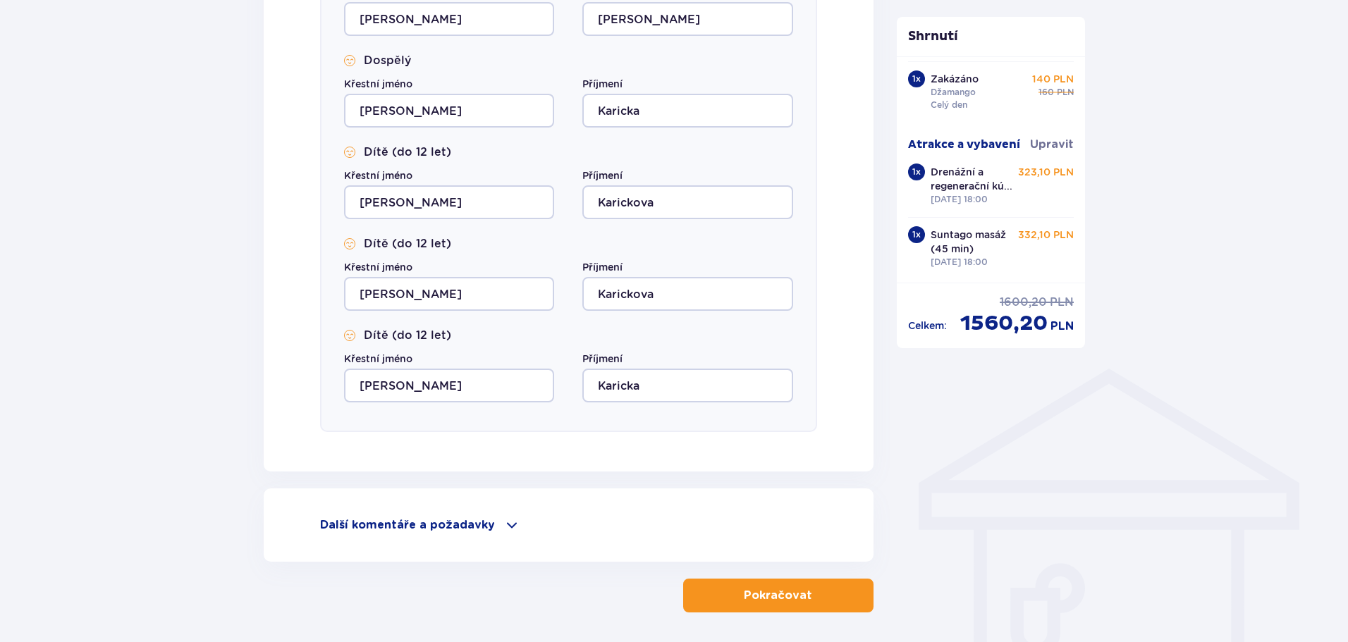
scroll to position [831, 0]
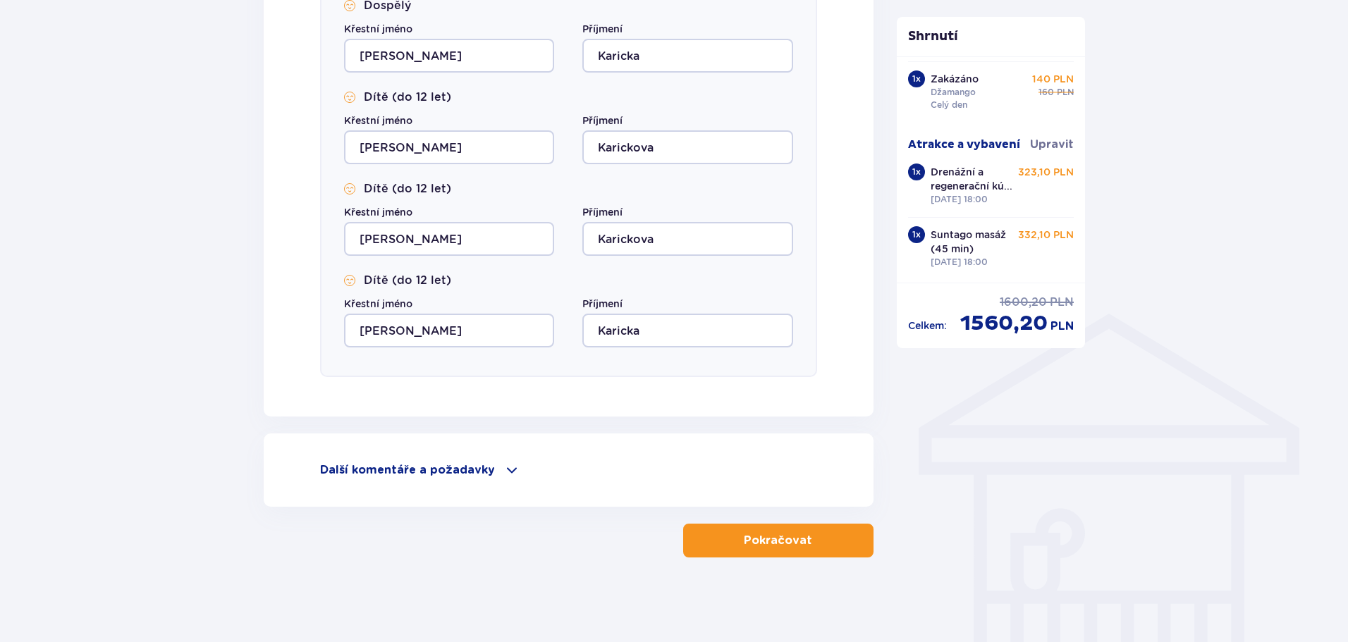
click at [807, 542] on span "button" at bounding box center [814, 540] width 17 height 17
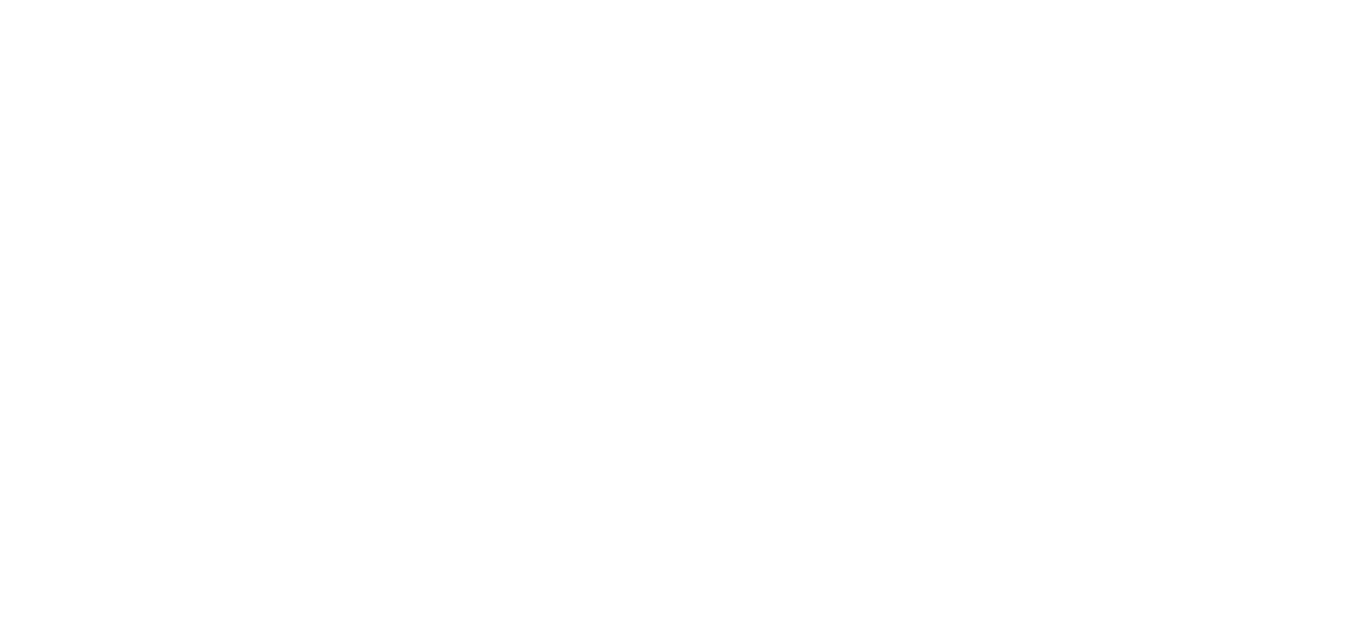
scroll to position [0, 0]
